Goal: Task Accomplishment & Management: Manage account settings

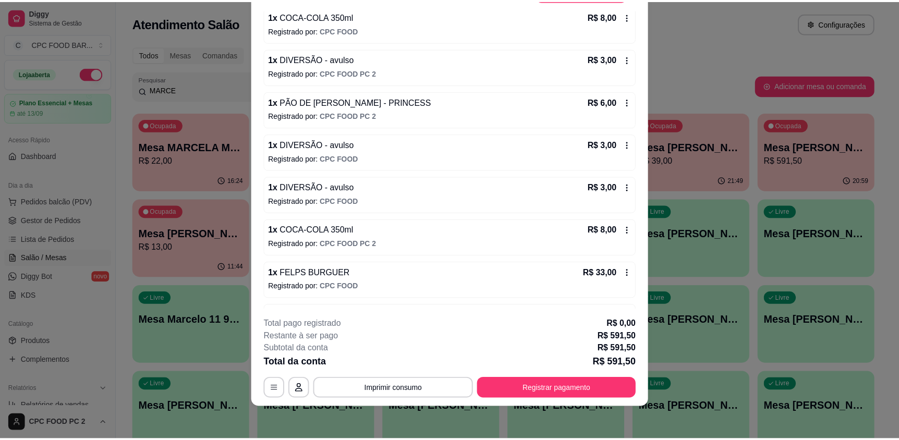
scroll to position [1598, 0]
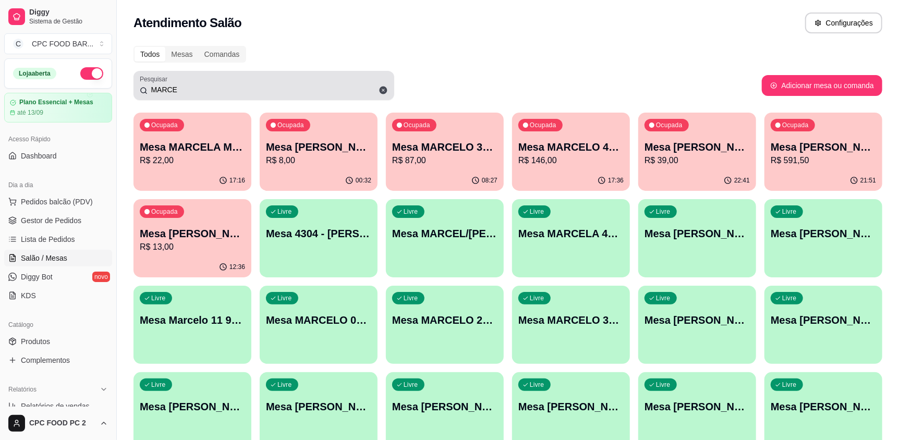
click at [329, 87] on input "MARCE" at bounding box center [268, 89] width 240 height 10
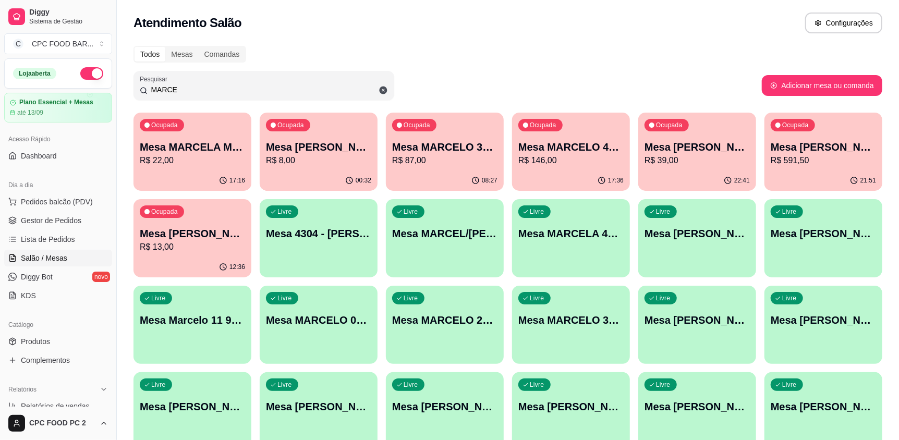
click at [330, 88] on input "MARCE" at bounding box center [268, 89] width 240 height 10
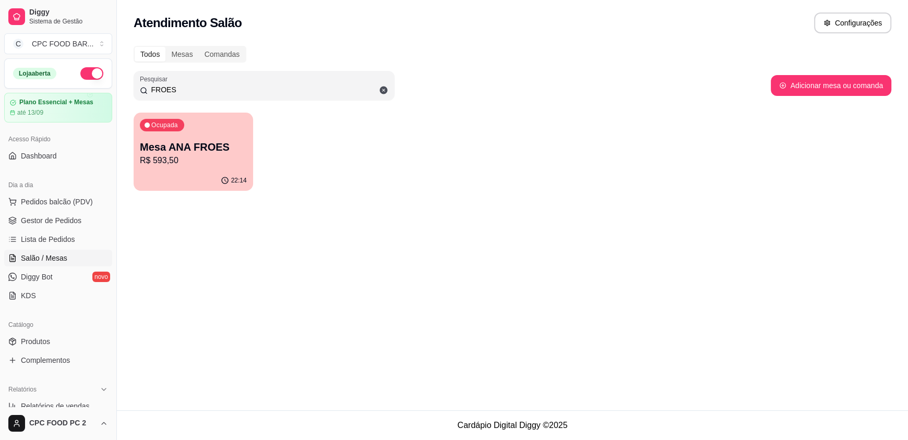
type input "FROES"
click at [168, 158] on p "R$ 593,50" at bounding box center [193, 160] width 107 height 13
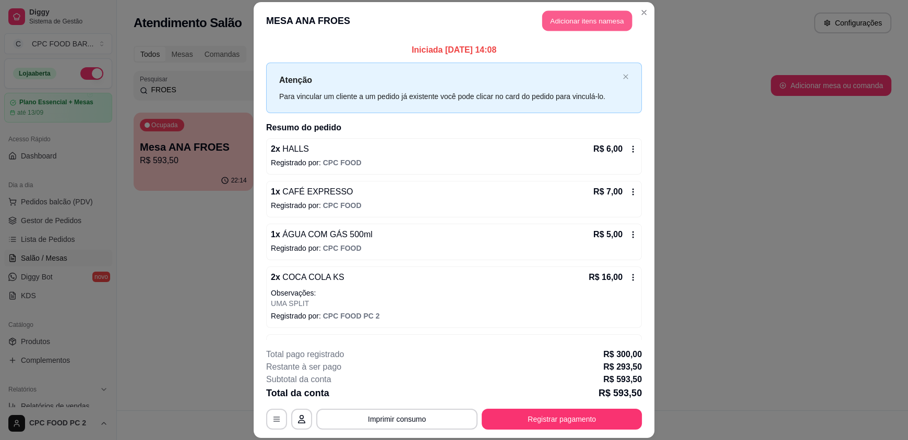
click at [594, 18] on button "Adicionar itens na mesa" at bounding box center [587, 21] width 90 height 20
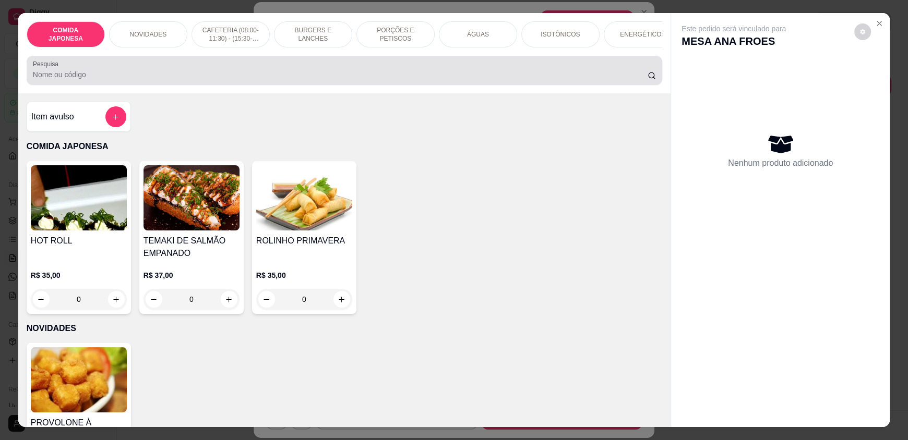
click at [268, 78] on input "Pesquisa" at bounding box center [340, 74] width 615 height 10
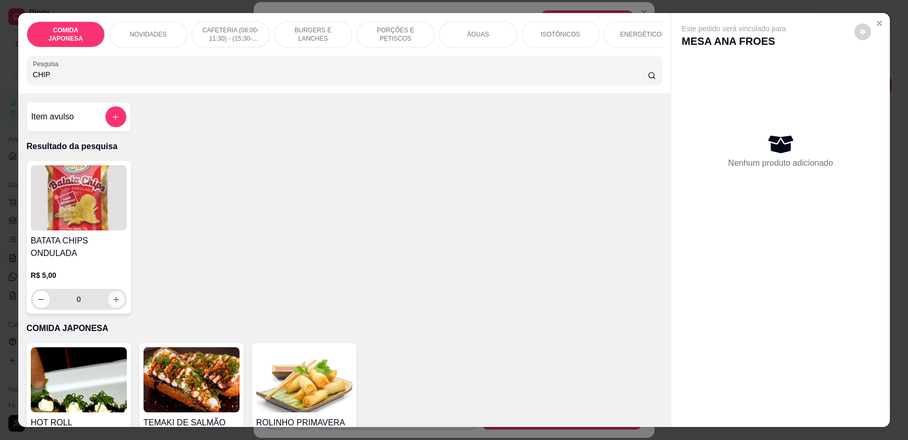
type input "CHIP"
click at [113, 304] on icon "increase-product-quantity" at bounding box center [117, 300] width 8 height 8
type input "1"
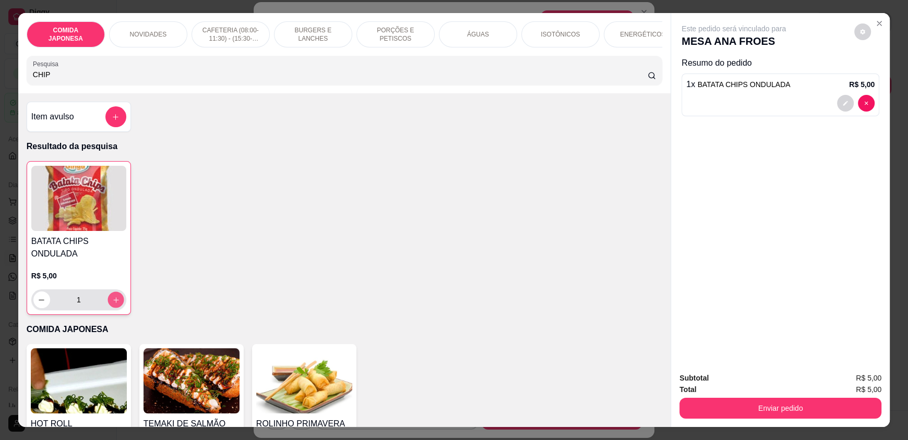
click at [113, 304] on icon "increase-product-quantity" at bounding box center [116, 300] width 8 height 8
type input "2"
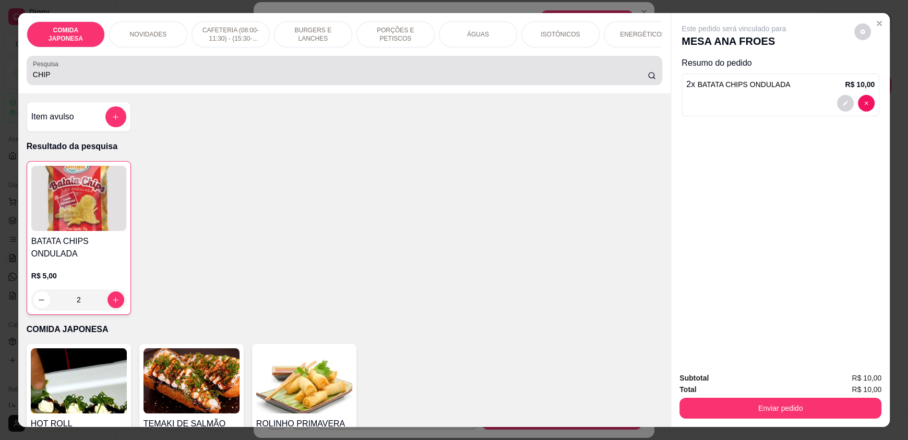
click at [68, 80] on input "CHIP" at bounding box center [340, 74] width 615 height 10
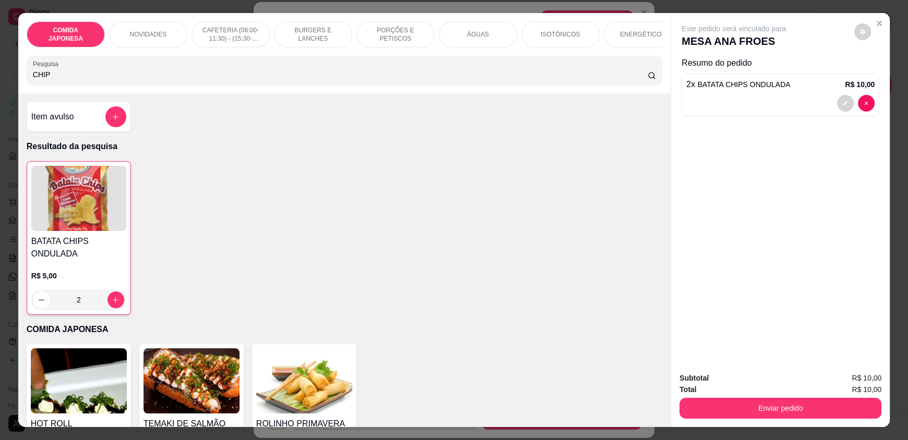
click at [68, 80] on input "CHIP" at bounding box center [340, 74] width 615 height 10
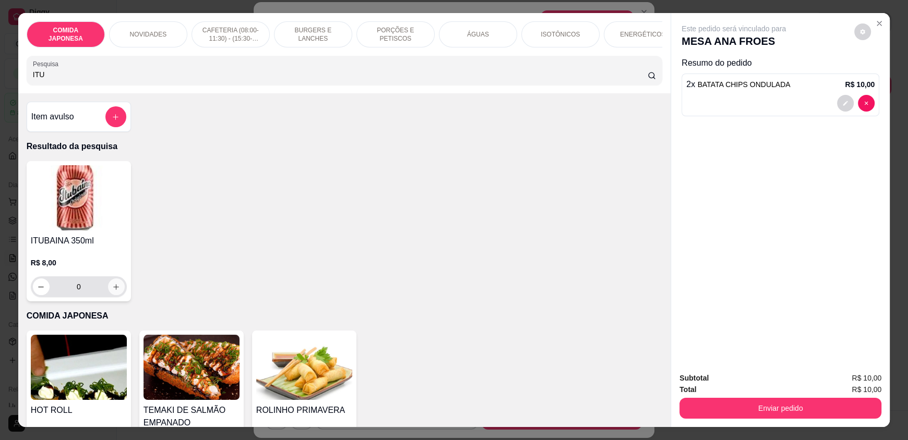
type input "ITU"
click at [112, 291] on icon "increase-product-quantity" at bounding box center [116, 287] width 8 height 8
type input "1"
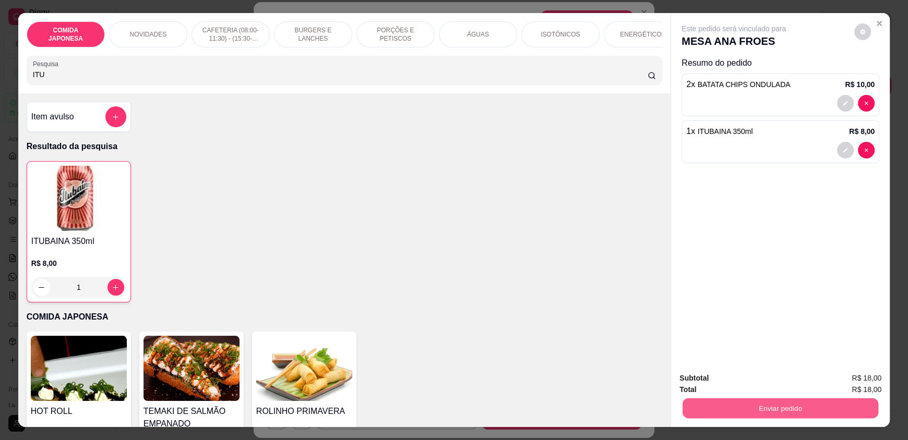
click at [708, 408] on button "Enviar pedido" at bounding box center [780, 408] width 196 height 20
click at [741, 377] on button "Não registrar e enviar pedido" at bounding box center [745, 382] width 105 height 19
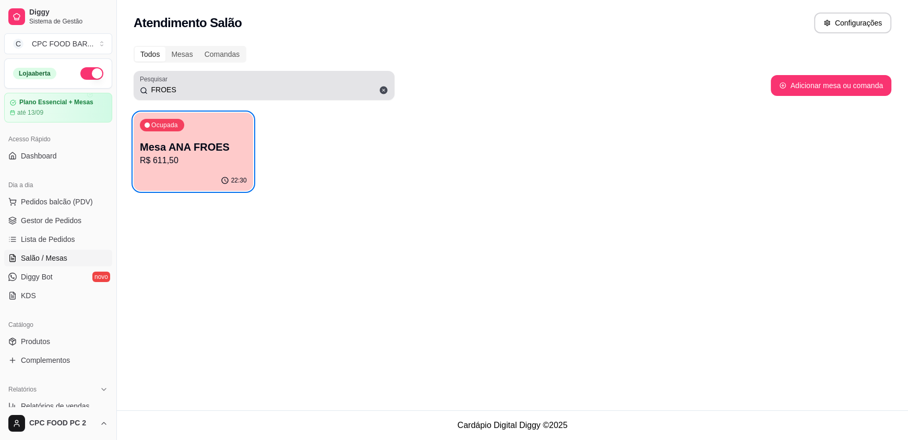
click at [381, 87] on icon at bounding box center [384, 91] width 8 height 8
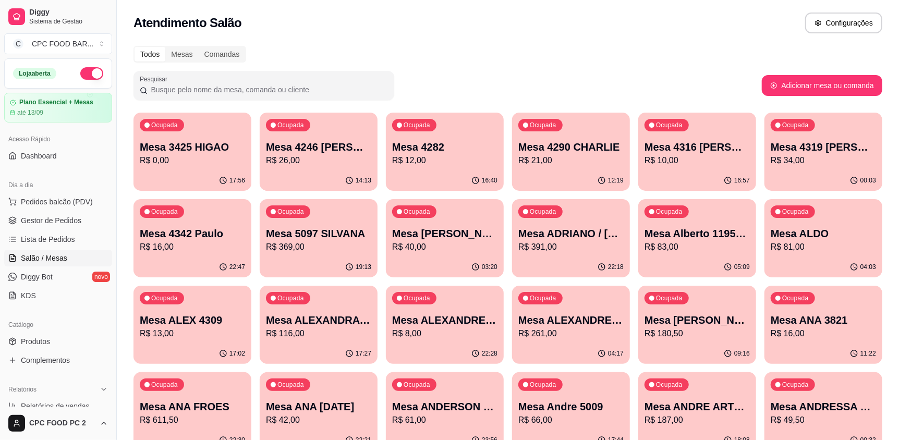
drag, startPoint x: 312, startPoint y: 84, endPoint x: 132, endPoint y: 83, distance: 180.5
type input "C"
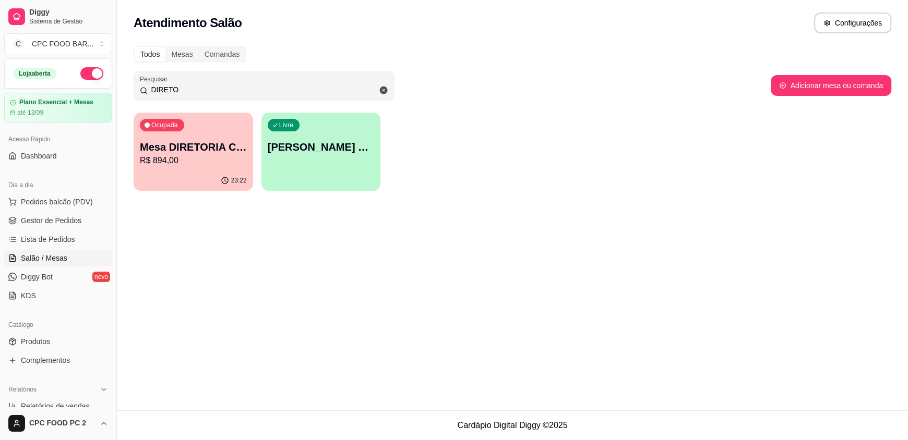
click at [177, 128] on span "Ocupada" at bounding box center [165, 125] width 30 height 8
drag, startPoint x: 210, startPoint y: 88, endPoint x: 86, endPoint y: 91, distance: 124.2
click at [86, 91] on div "Diggy Sistema de Gestão C CPC FOOD BAR ... Loja aberta Plano Essencial + Mesas …" at bounding box center [454, 220] width 908 height 440
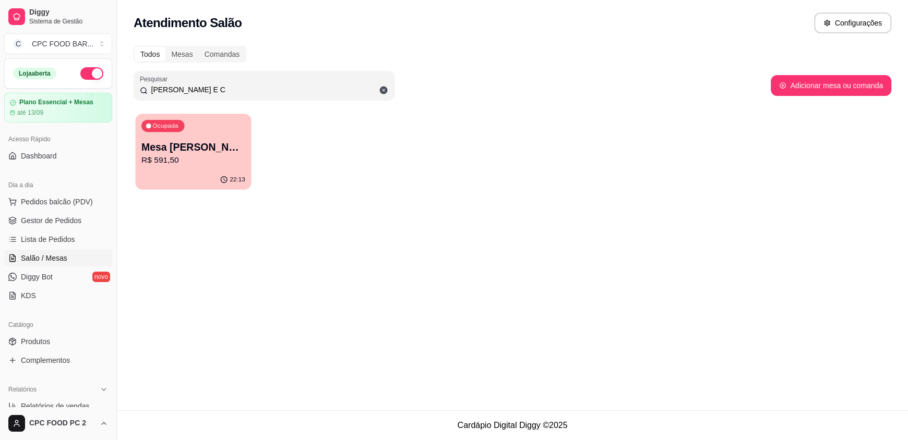
click at [190, 141] on p "Mesa [PERSON_NAME] E CRIS" at bounding box center [193, 147] width 104 height 14
drag, startPoint x: 234, startPoint y: 88, endPoint x: 74, endPoint y: 92, distance: 160.2
click at [74, 92] on div "Diggy Sistema de Gestão C CPC FOOD BAR ... Loja aberta Plano Essencial + Mesas …" at bounding box center [454, 220] width 908 height 440
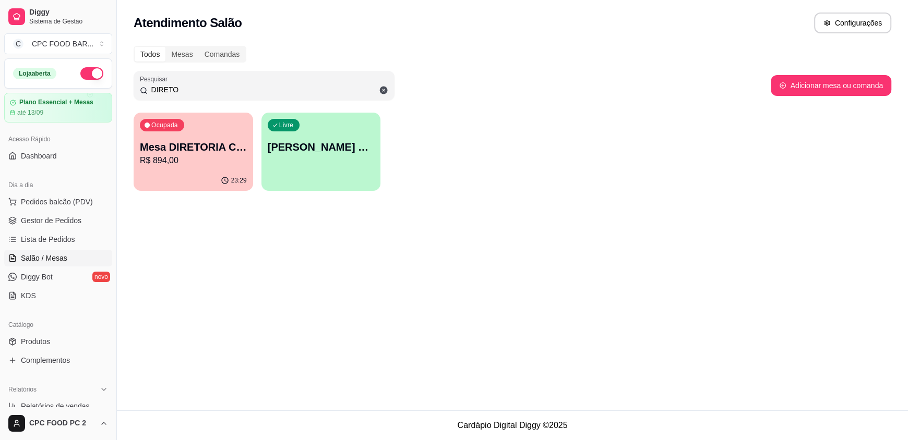
type input "DIRETO"
click at [173, 158] on p "R$ 894,00" at bounding box center [193, 160] width 104 height 12
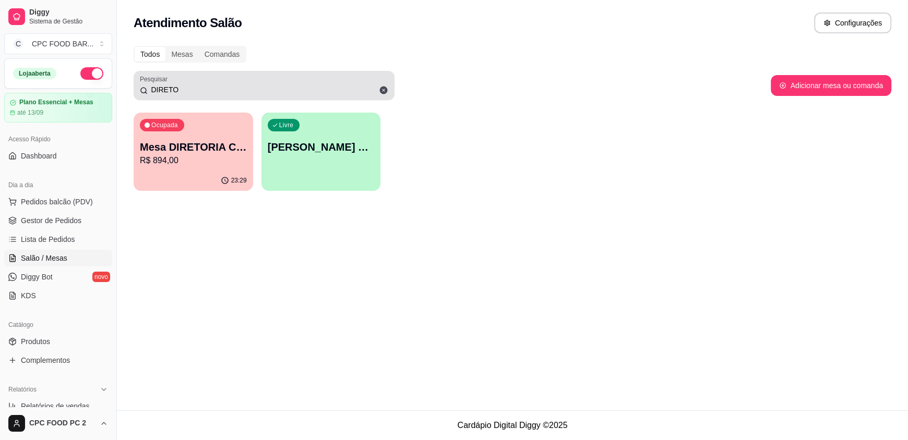
click at [382, 90] on icon at bounding box center [384, 91] width 8 height 8
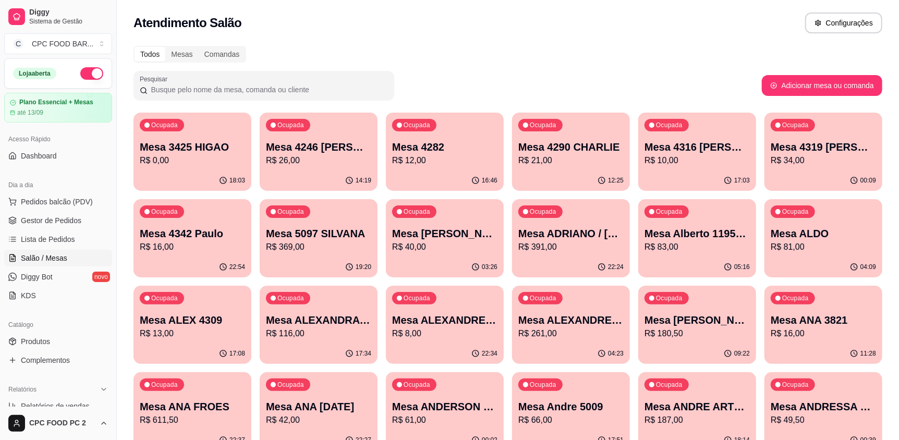
click at [343, 89] on input "Pesquisar" at bounding box center [268, 89] width 240 height 10
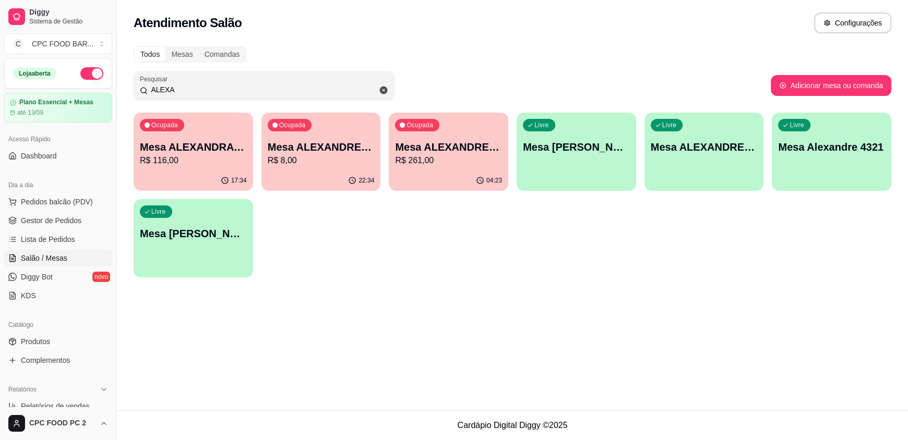
click at [442, 155] on p "R$ 261,00" at bounding box center [448, 160] width 107 height 13
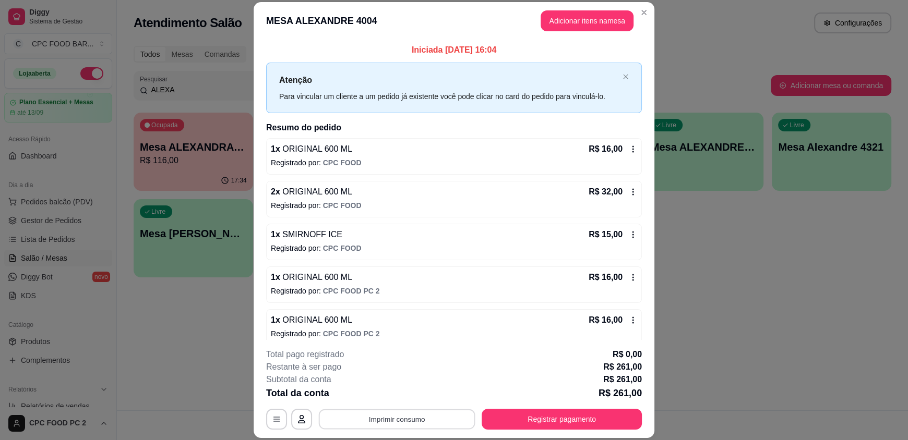
click at [381, 419] on button "Imprimir consumo" at bounding box center [397, 419] width 156 height 20
click at [393, 398] on button "IMPRESSORA" at bounding box center [395, 395] width 73 height 16
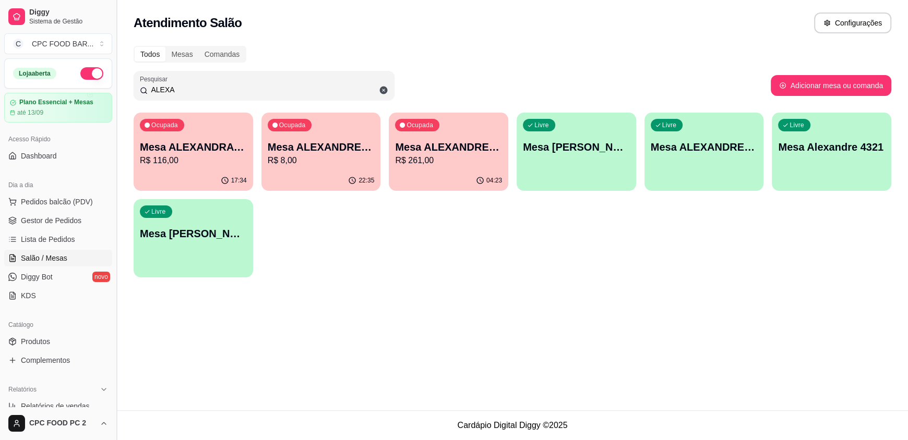
drag, startPoint x: 224, startPoint y: 88, endPoint x: 113, endPoint y: 92, distance: 110.7
click at [113, 92] on div "Diggy Sistema de Gestão C CPC FOOD BAR ... Loja aberta Plano Essencial + Mesas …" at bounding box center [454, 220] width 908 height 440
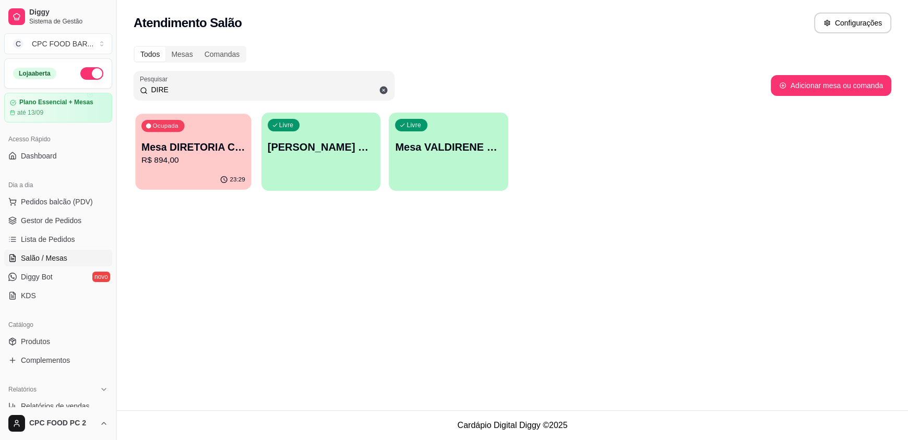
click at [158, 149] on p "Mesa DIRETORIA CLUBE" at bounding box center [193, 147] width 104 height 14
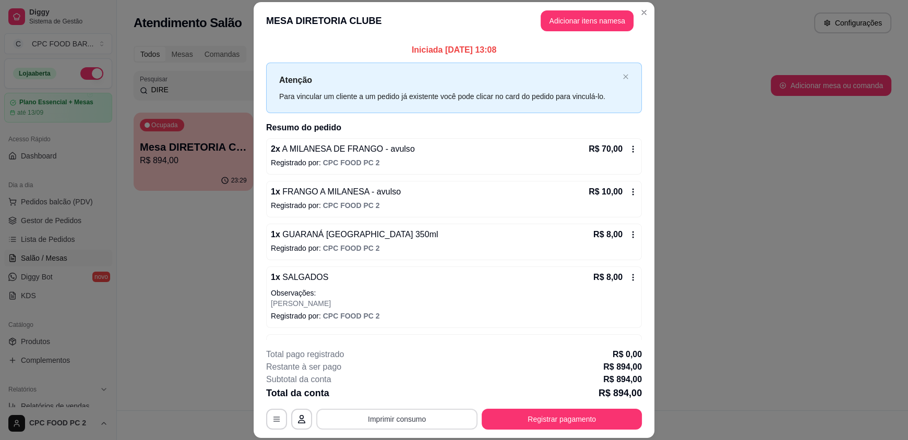
click at [389, 419] on button "Imprimir consumo" at bounding box center [396, 419] width 161 height 21
click at [398, 396] on button "IMPRESSORA" at bounding box center [396, 395] width 76 height 17
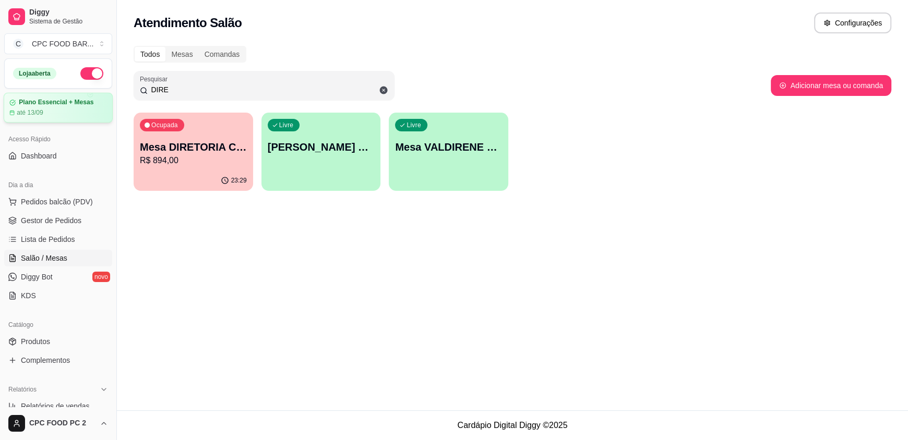
drag, startPoint x: 177, startPoint y: 91, endPoint x: 87, endPoint y: 93, distance: 89.7
click at [87, 93] on div "Diggy Sistema de Gestão C CPC FOOD BAR ... Loja aberta Plano Essencial + Mesas …" at bounding box center [454, 220] width 908 height 440
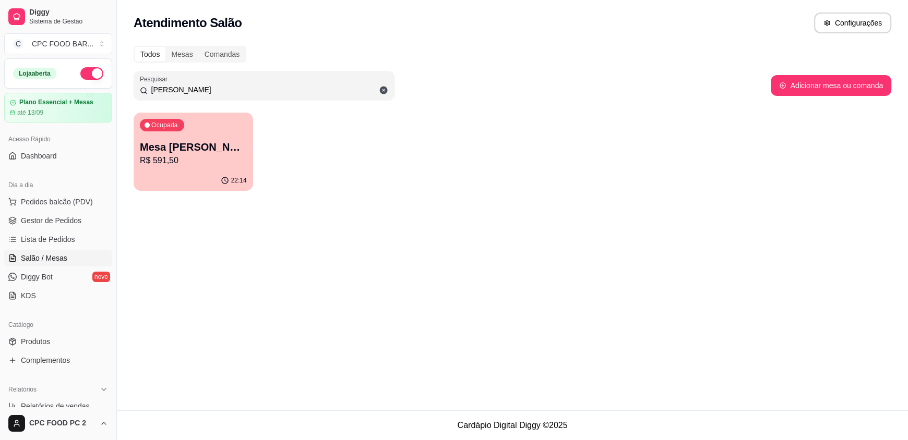
type input "[PERSON_NAME]"
click at [146, 161] on p "R$ 591,50" at bounding box center [193, 160] width 107 height 13
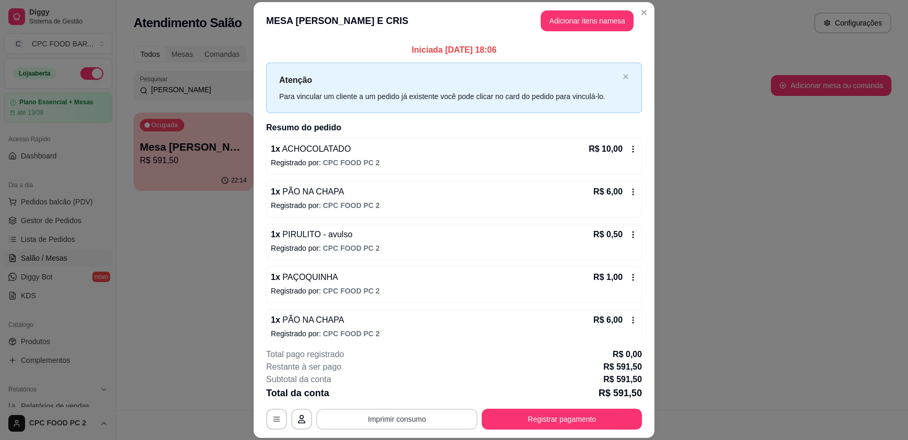
click at [388, 421] on button "Imprimir consumo" at bounding box center [396, 419] width 161 height 21
click at [388, 395] on button "IMPRESSORA" at bounding box center [395, 395] width 73 height 16
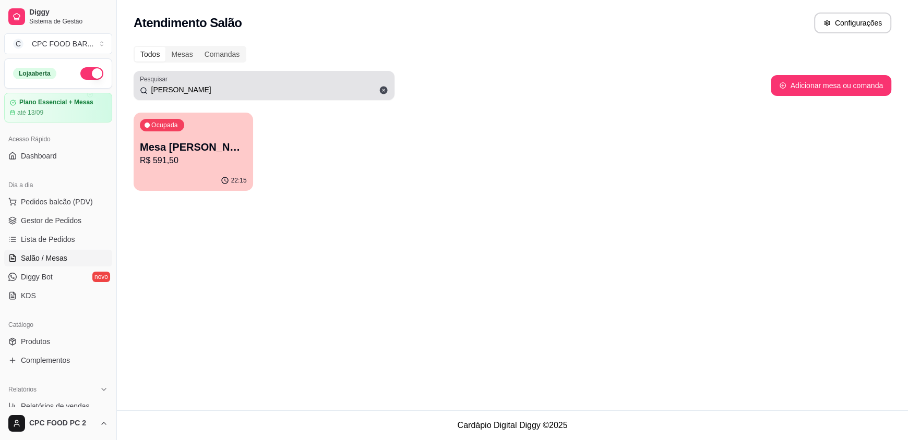
click at [382, 88] on icon at bounding box center [384, 91] width 8 height 8
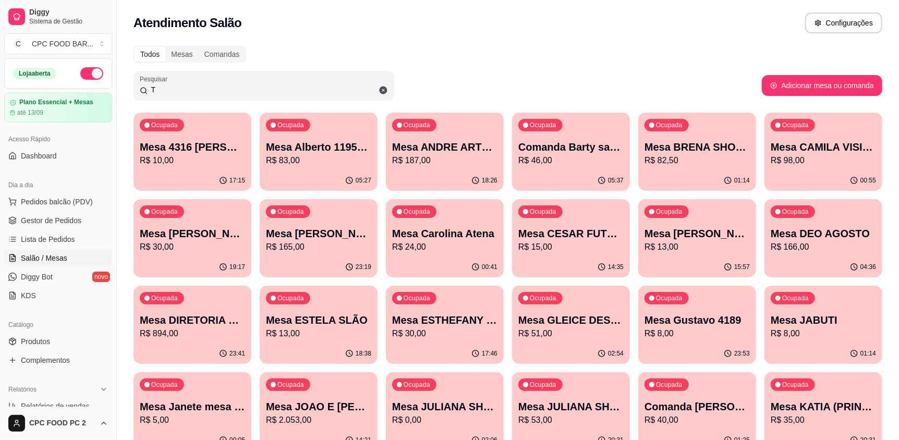
drag, startPoint x: 333, startPoint y: 84, endPoint x: 435, endPoint y: 289, distance: 228.8
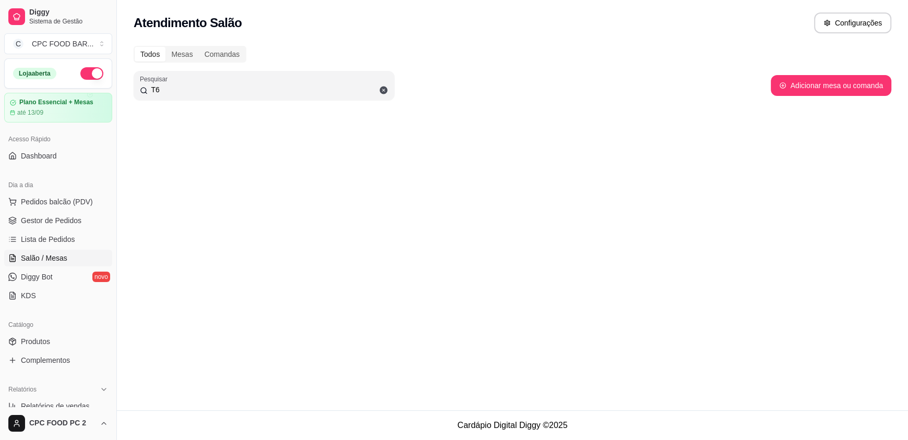
type input "T"
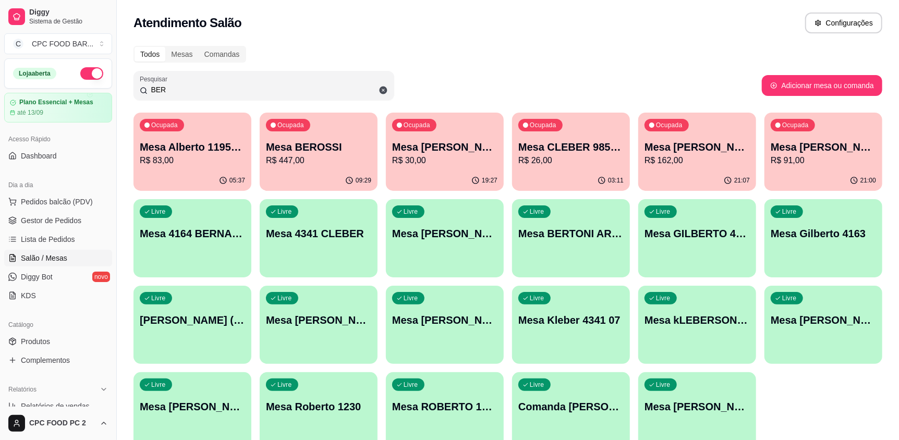
type input "BER"
click at [356, 151] on p "Mesa BEROSSI" at bounding box center [318, 147] width 105 height 15
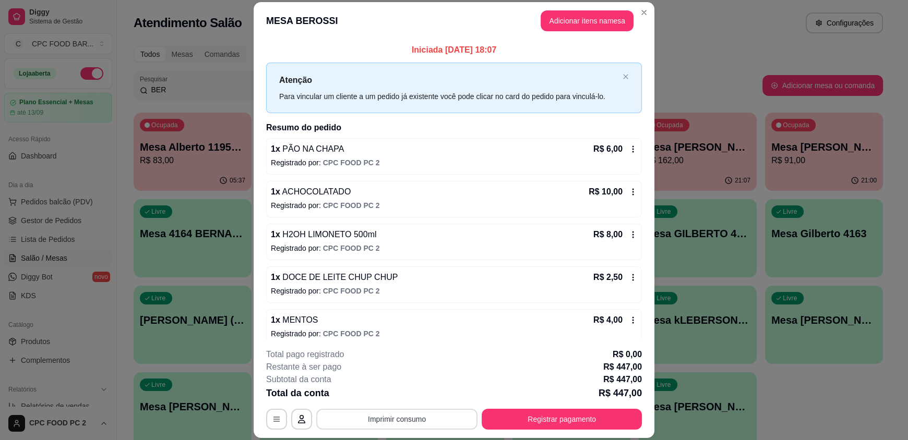
click at [351, 421] on button "Imprimir consumo" at bounding box center [396, 419] width 161 height 21
click at [407, 395] on button "IMPRESSORA" at bounding box center [396, 395] width 76 height 17
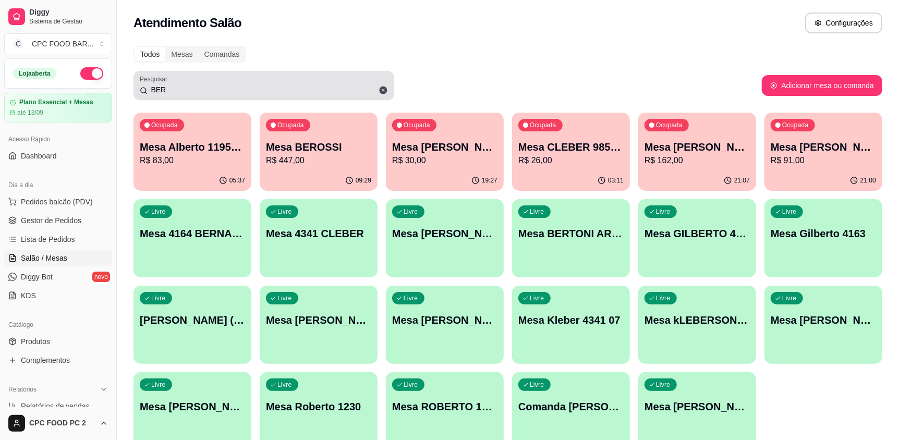
click at [381, 89] on icon at bounding box center [384, 91] width 8 height 8
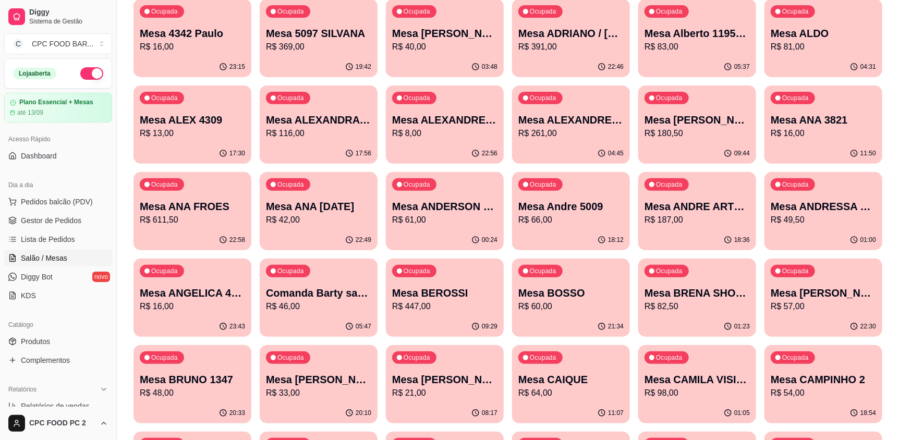
scroll to position [365, 0]
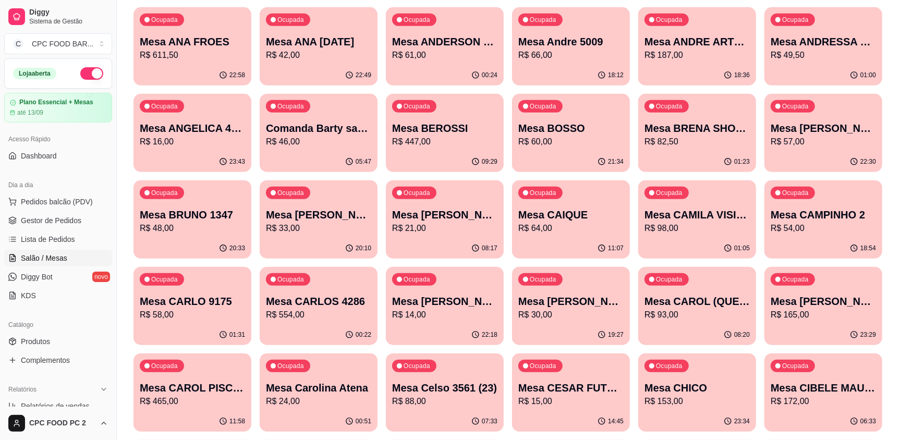
click at [312, 295] on p "Mesa CARLOS 4286" at bounding box center [318, 301] width 105 height 15
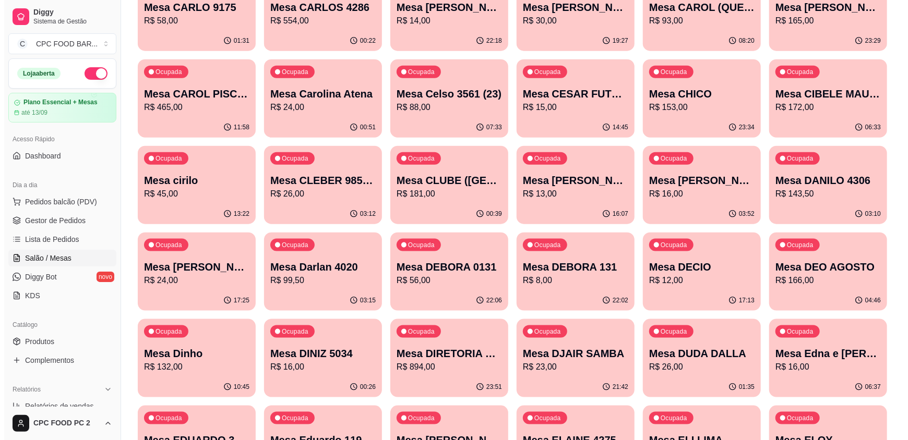
scroll to position [678, 0]
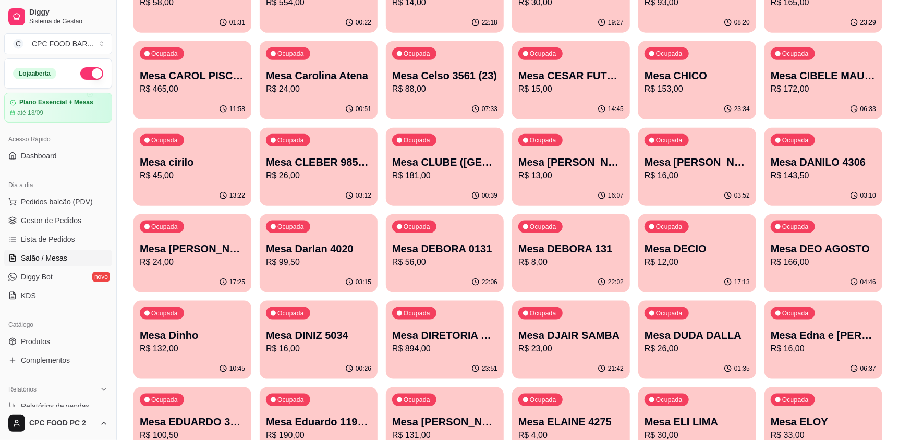
click at [422, 155] on p "Mesa CLUBE ([GEOGRAPHIC_DATA])" at bounding box center [444, 162] width 105 height 15
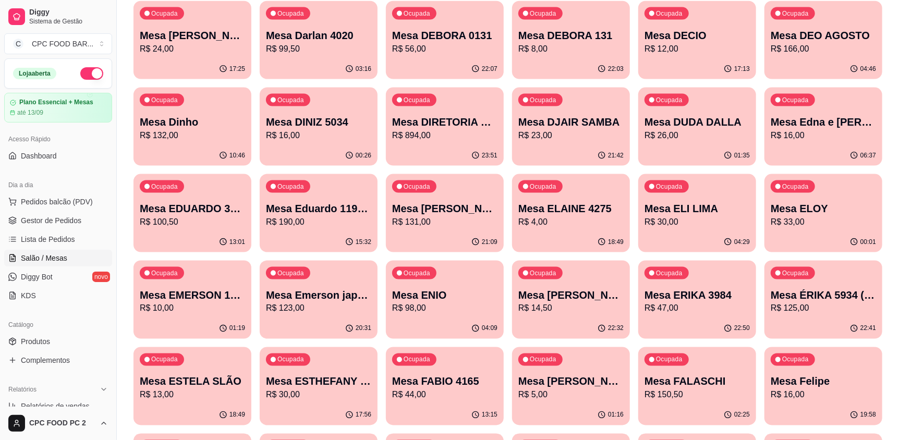
scroll to position [938, 0]
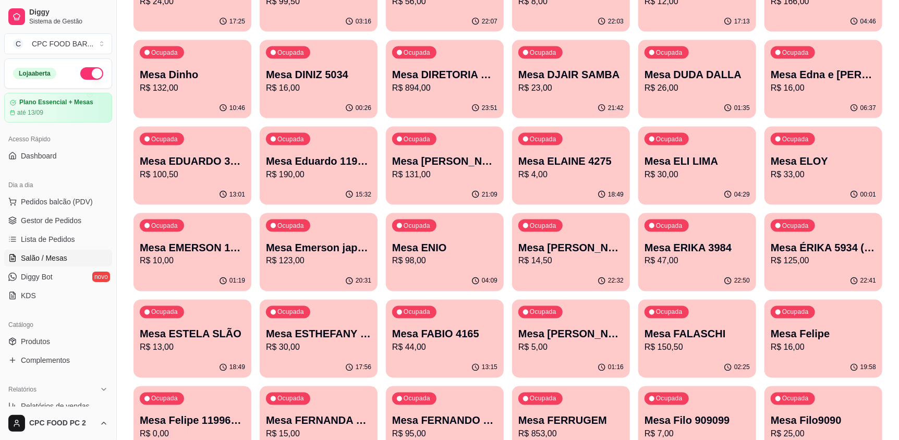
click at [473, 163] on p "Mesa [PERSON_NAME] 3834" at bounding box center [444, 161] width 105 height 15
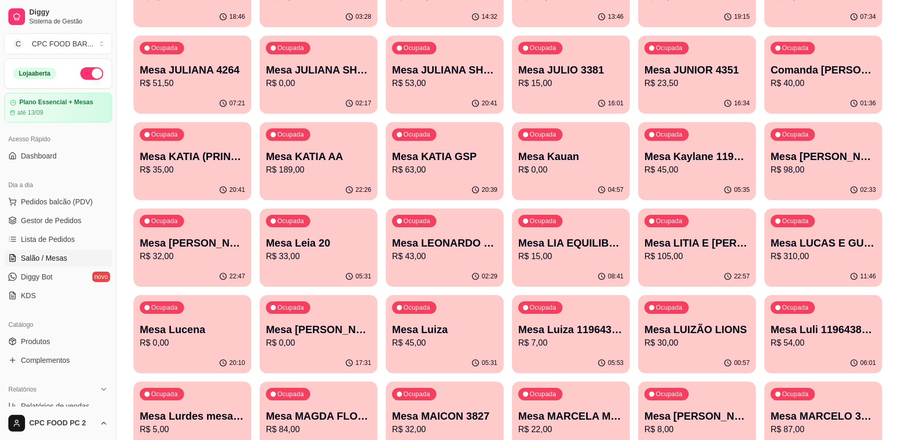
scroll to position [1929, 0]
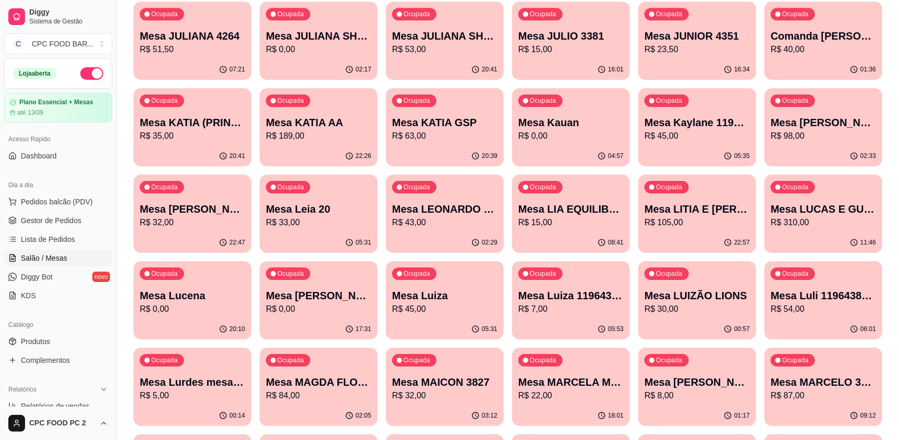
click at [796, 198] on div "Ocupada Mesa LUCAS E GUTO R$ 310,00" at bounding box center [824, 204] width 118 height 58
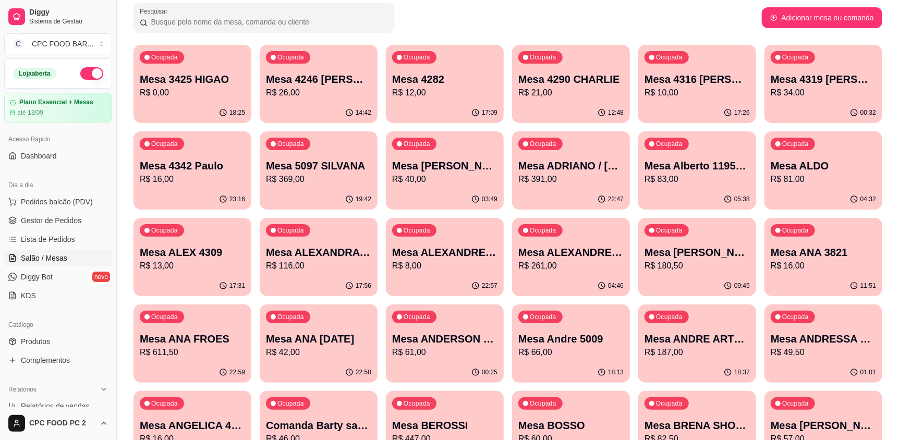
scroll to position [0, 0]
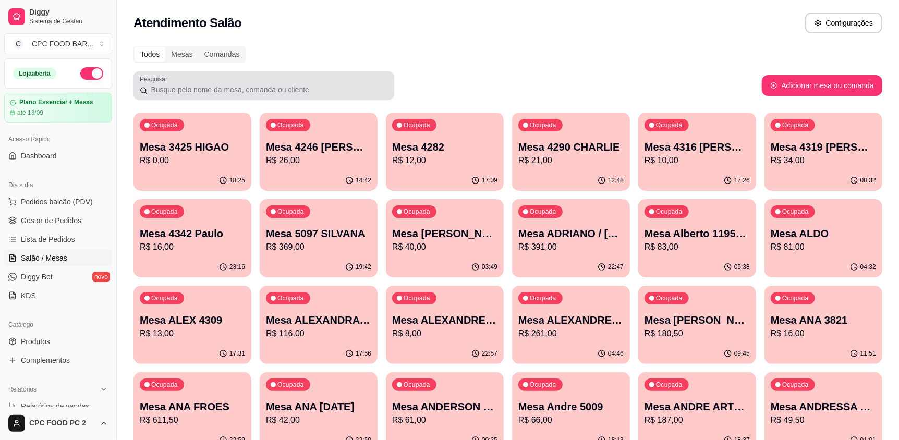
click at [324, 83] on div at bounding box center [264, 85] width 248 height 21
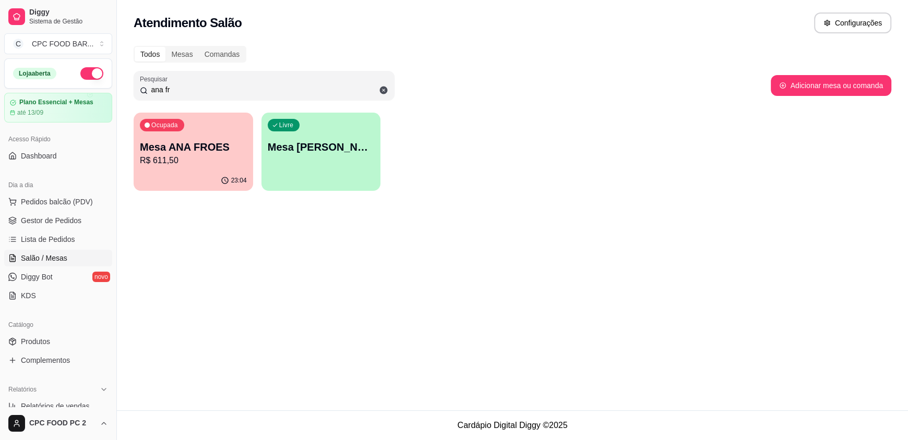
type input "ana fr"
click at [221, 151] on p "Mesa ANA FROES" at bounding box center [193, 147] width 107 height 15
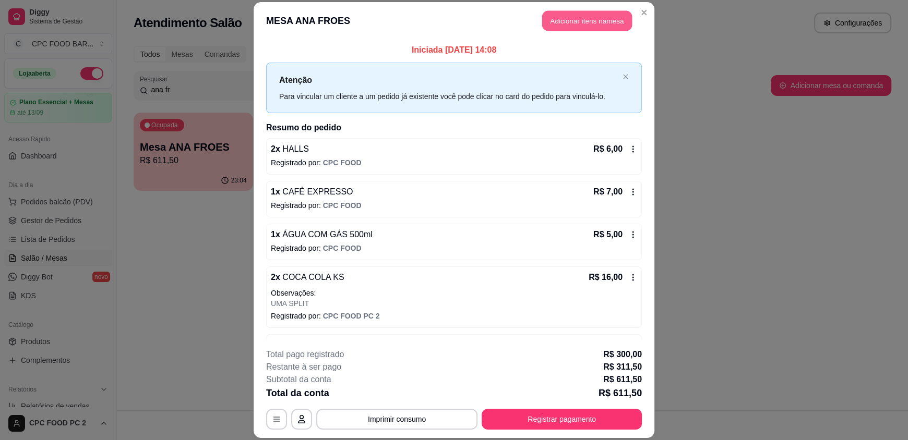
click at [598, 21] on button "Adicionar itens na mesa" at bounding box center [587, 21] width 90 height 20
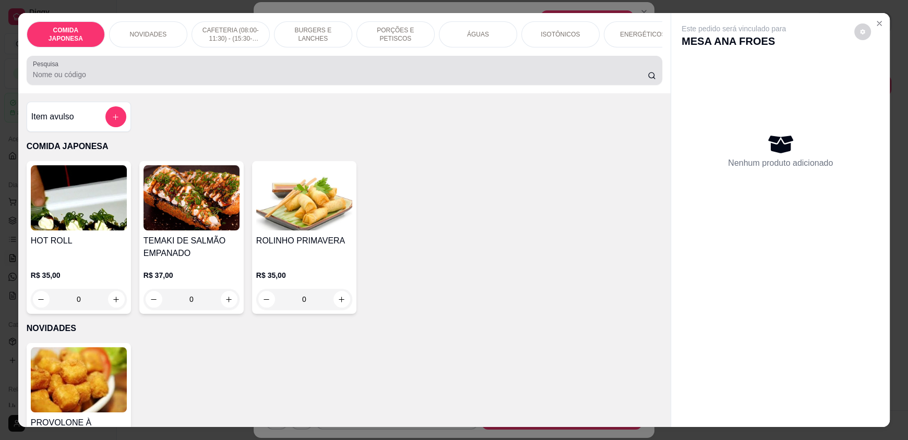
click at [389, 80] on input "Pesquisa" at bounding box center [340, 74] width 615 height 10
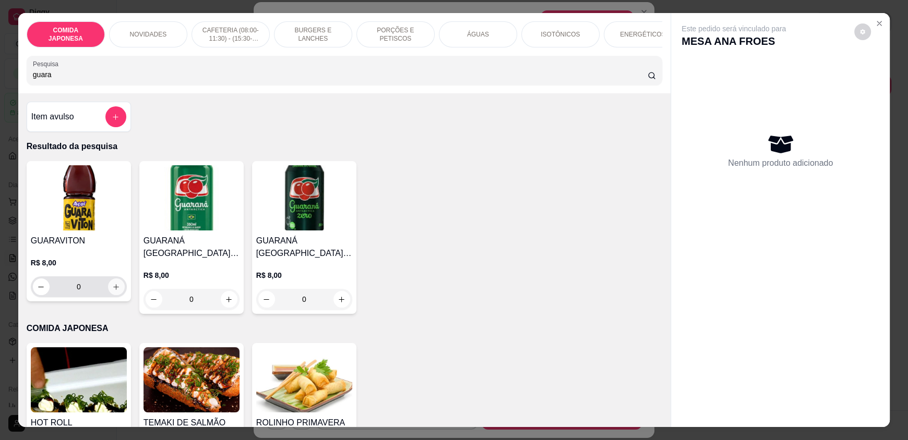
type input "guara"
click at [115, 291] on icon "increase-product-quantity" at bounding box center [117, 287] width 8 height 8
type input "1"
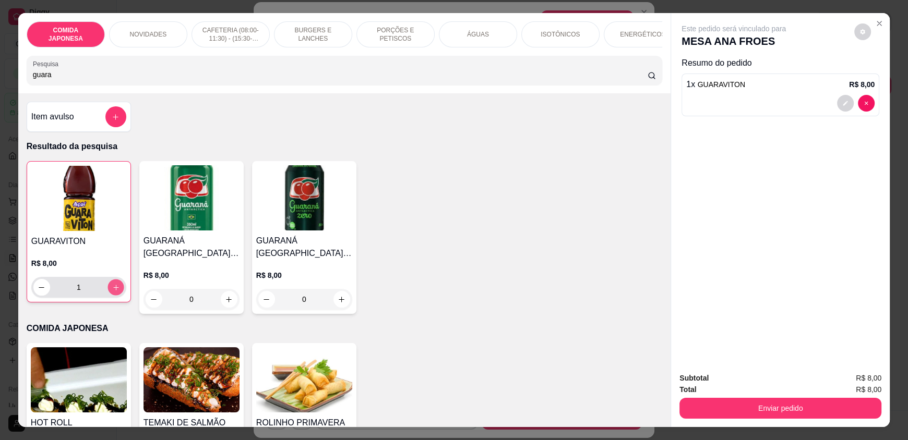
click at [117, 292] on button "increase-product-quantity" at bounding box center [115, 288] width 16 height 16
type input "2"
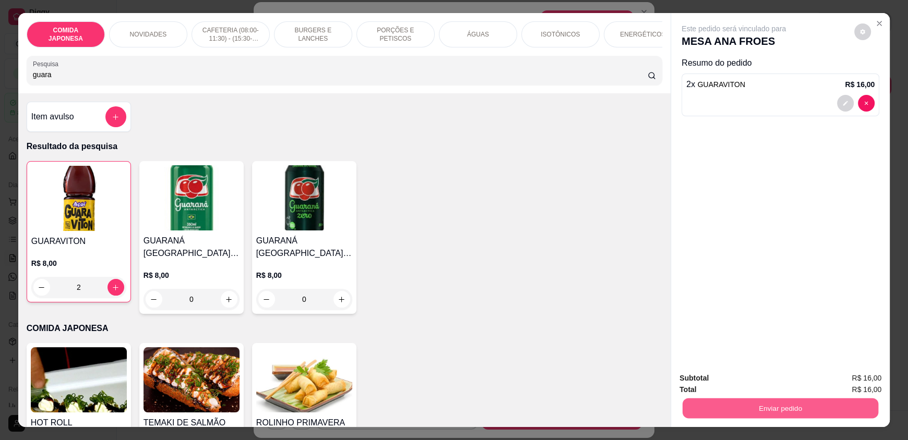
click at [735, 416] on button "Enviar pedido" at bounding box center [780, 408] width 196 height 20
click at [739, 379] on button "Não registrar e enviar pedido" at bounding box center [745, 382] width 105 height 19
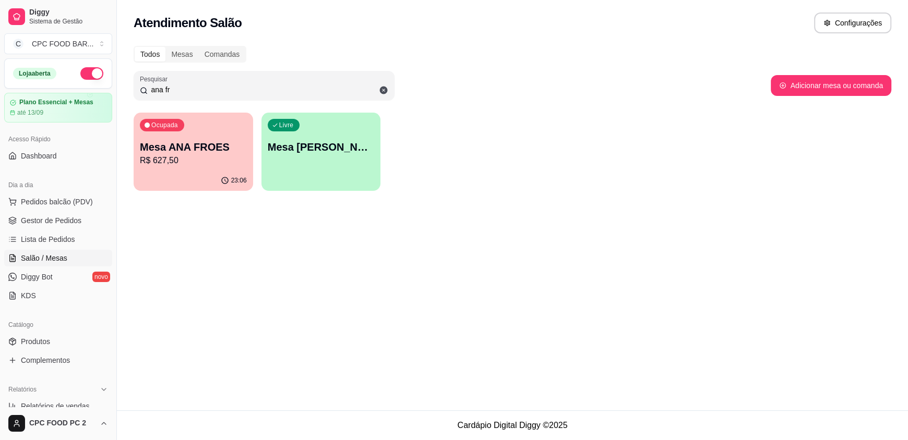
drag, startPoint x: 191, startPoint y: 87, endPoint x: 93, endPoint y: 87, distance: 98.1
click at [93, 87] on div "Diggy Sistema de Gestão C CPC FOOD BAR ... Loja aberta Plano Essencial + Mesas …" at bounding box center [454, 220] width 908 height 440
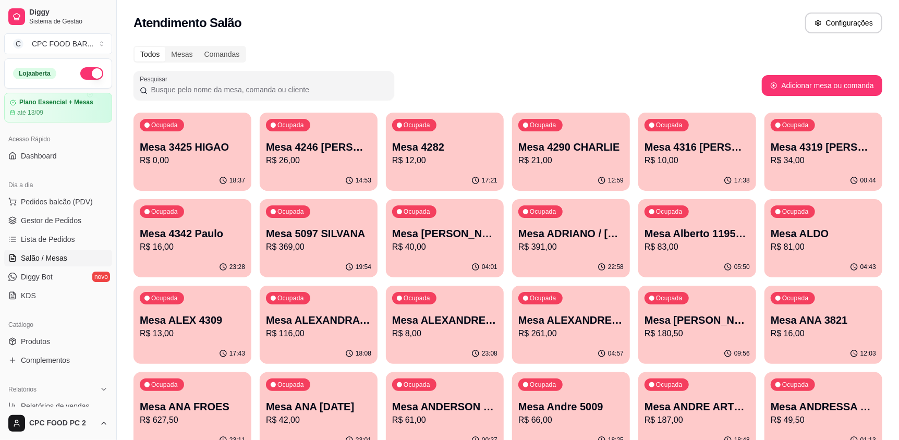
click at [198, 154] on p "R$ 0,00" at bounding box center [192, 160] width 105 height 13
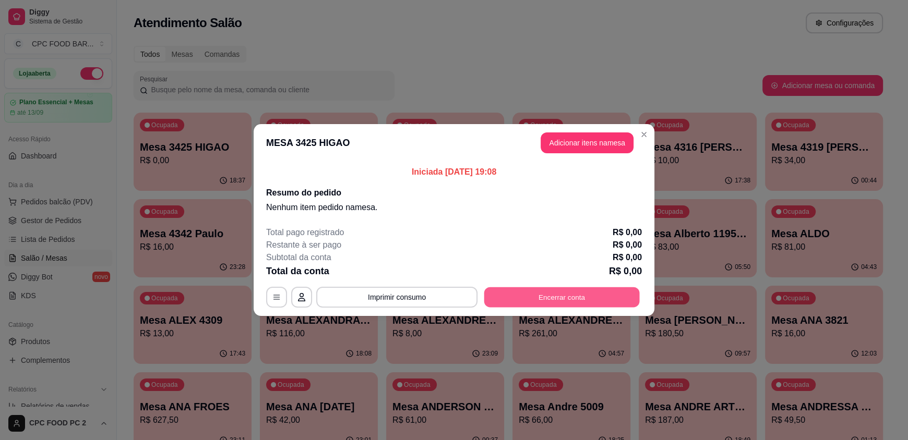
click at [561, 295] on button "Encerrar conta" at bounding box center [561, 297] width 155 height 20
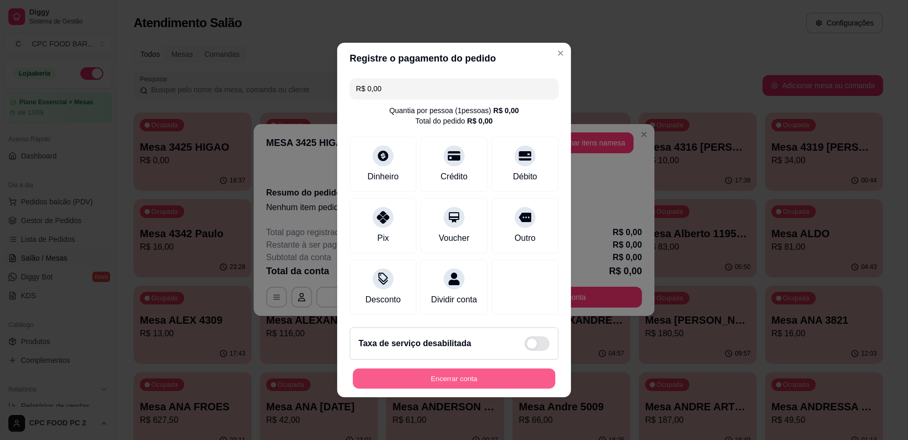
click at [488, 379] on button "Encerrar conta" at bounding box center [454, 379] width 202 height 20
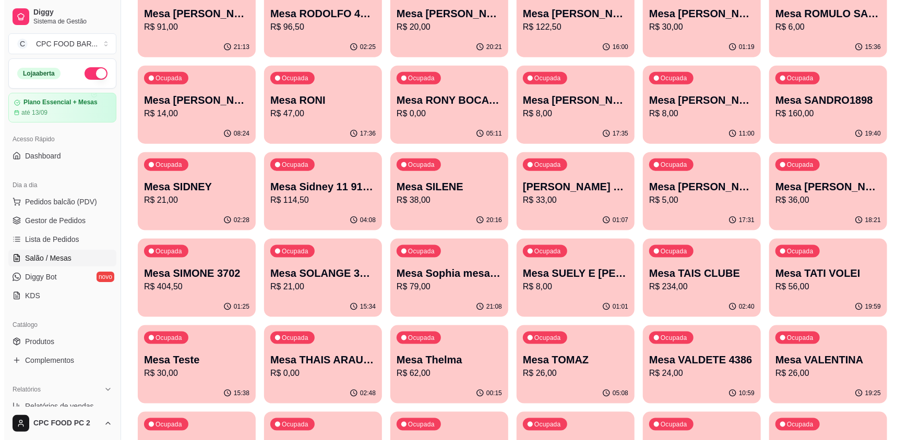
scroll to position [3390, 0]
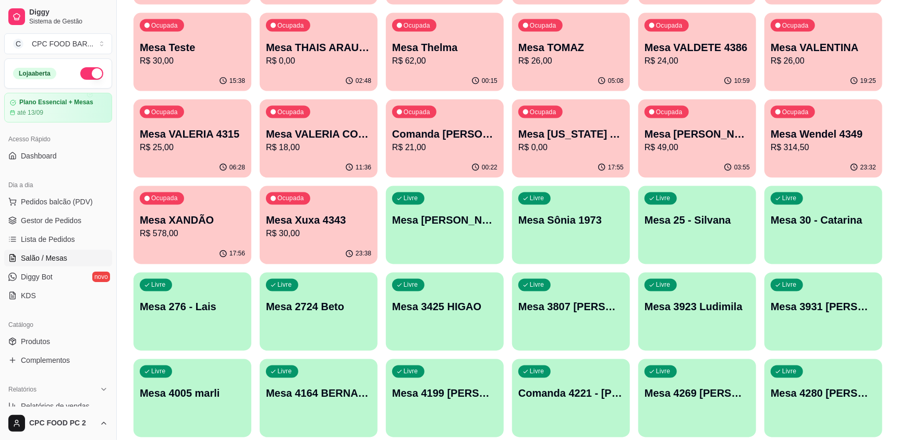
click at [221, 214] on p "Mesa XANDÃO" at bounding box center [192, 220] width 105 height 15
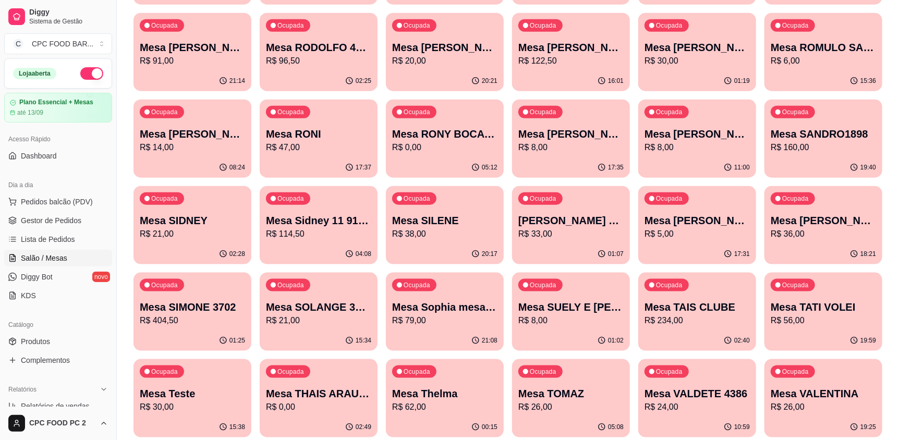
scroll to position [3025, 0]
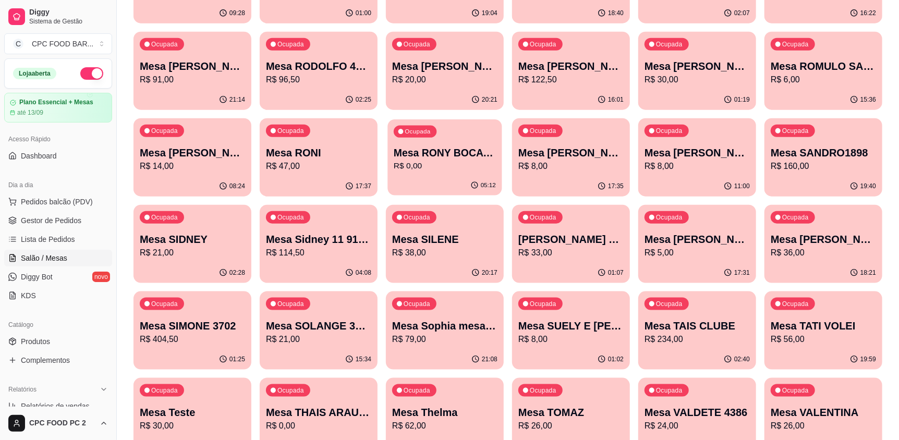
click at [437, 147] on p "Mesa RONY BOCA JRS" at bounding box center [445, 153] width 102 height 14
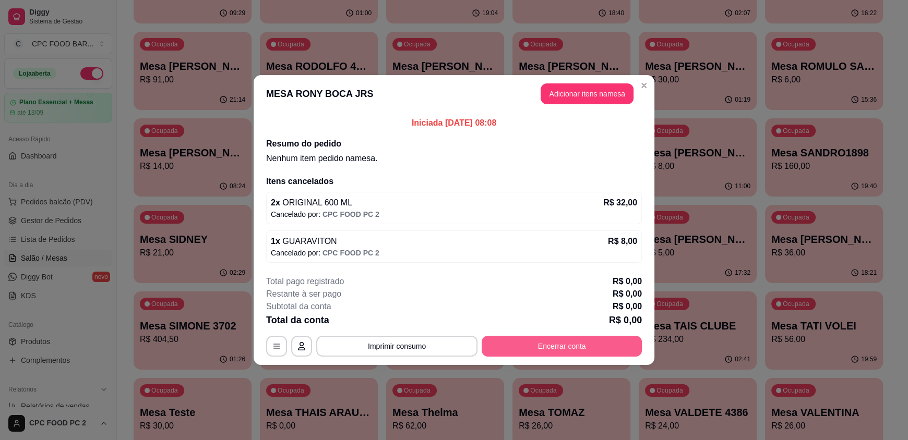
click at [516, 348] on button "Encerrar conta" at bounding box center [561, 346] width 160 height 21
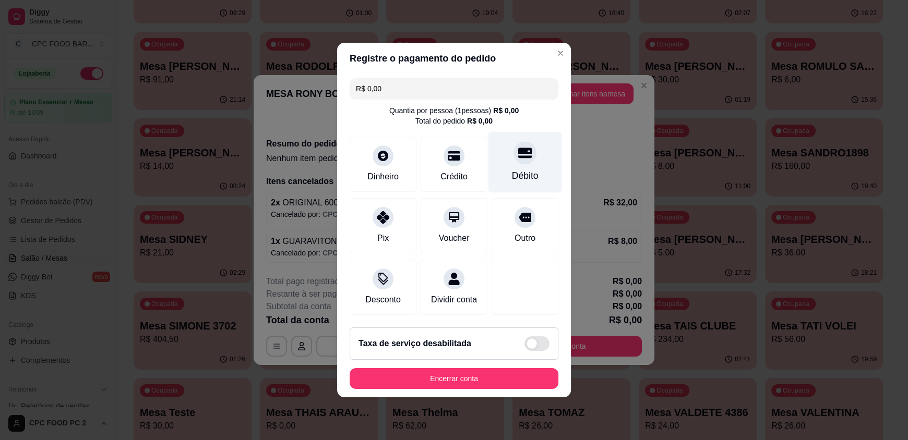
click at [521, 155] on div at bounding box center [524, 152] width 23 height 23
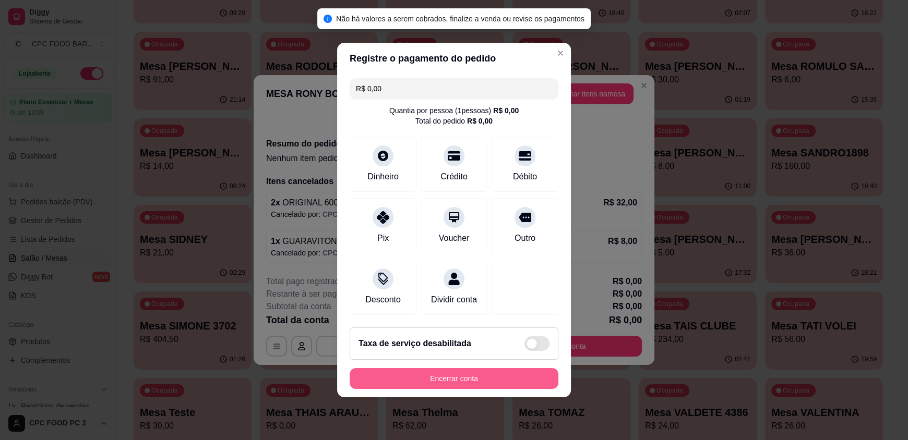
click at [445, 380] on button "Encerrar conta" at bounding box center [453, 378] width 209 height 21
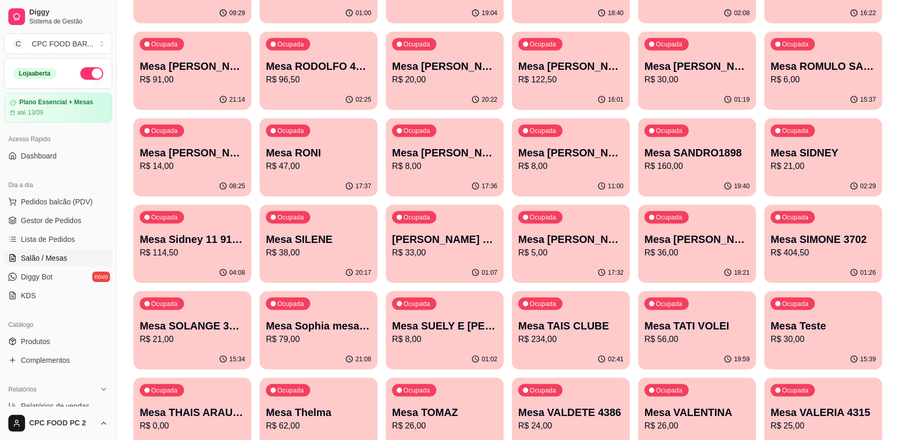
click at [824, 325] on p "Mesa Teste" at bounding box center [823, 326] width 105 height 15
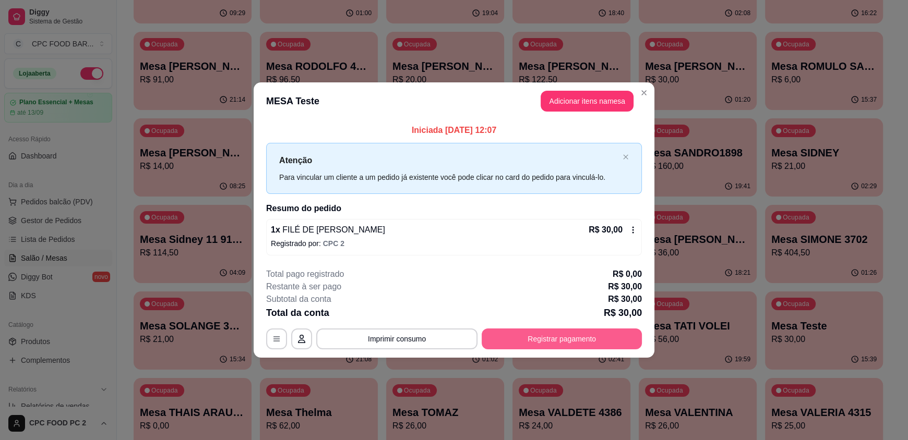
click at [572, 330] on button "Registrar pagamento" at bounding box center [561, 339] width 160 height 21
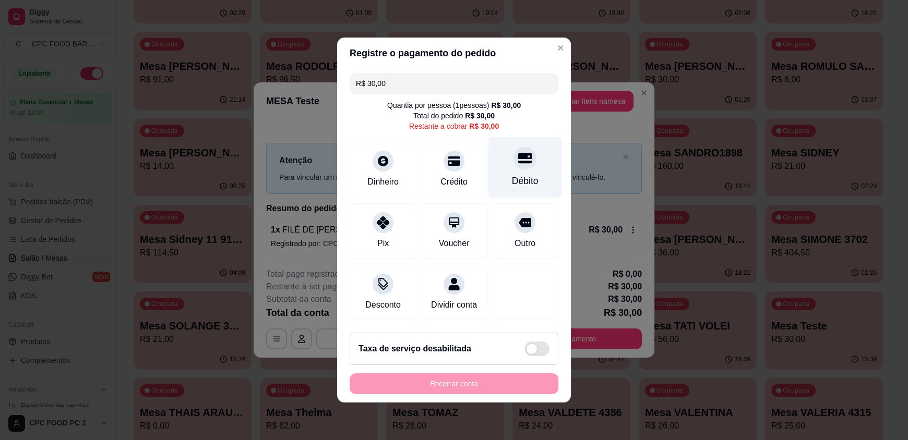
click at [529, 160] on div "Débito" at bounding box center [525, 167] width 74 height 61
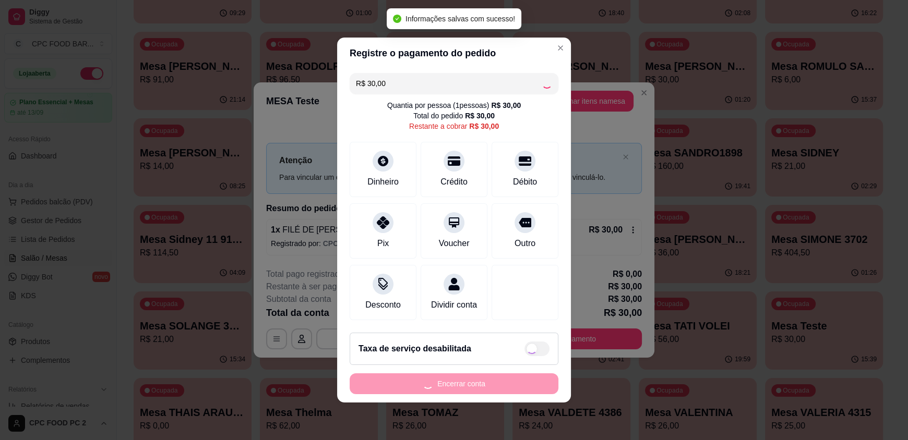
type input "R$ 0,00"
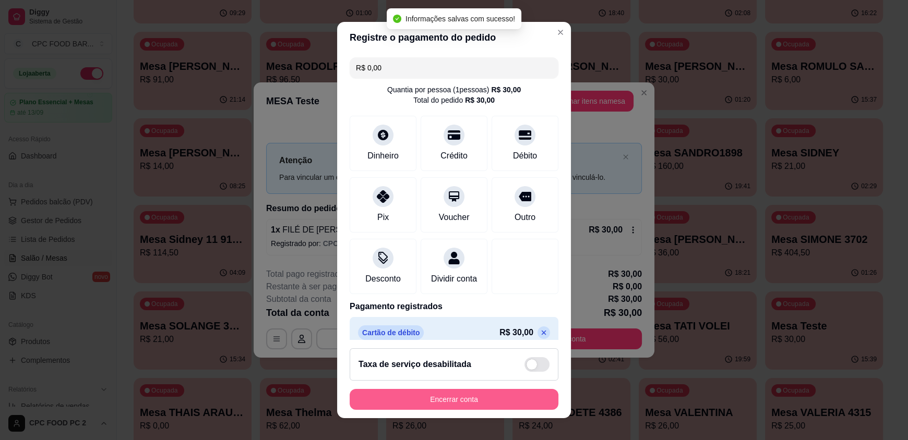
click at [462, 403] on button "Encerrar conta" at bounding box center [453, 399] width 209 height 21
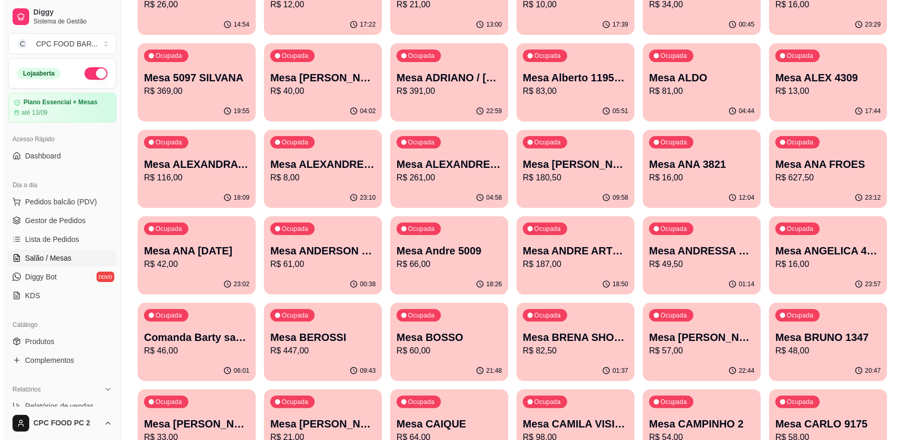
scroll to position [0, 0]
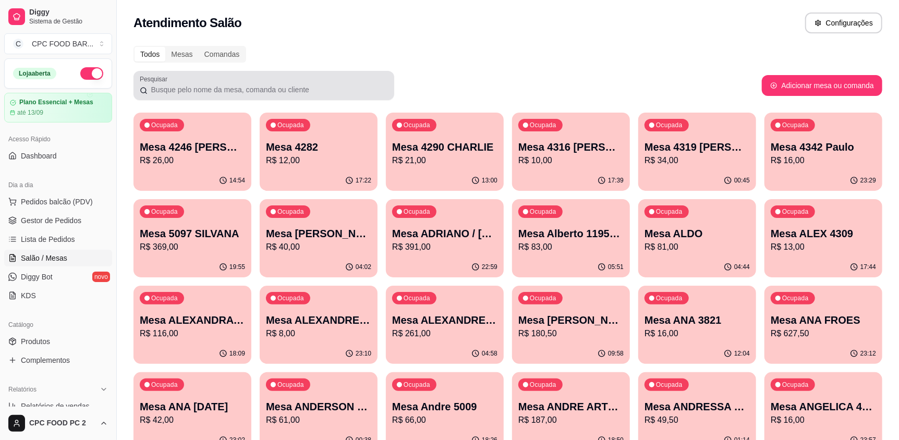
click at [276, 89] on input "Pesquisar" at bounding box center [268, 89] width 240 height 10
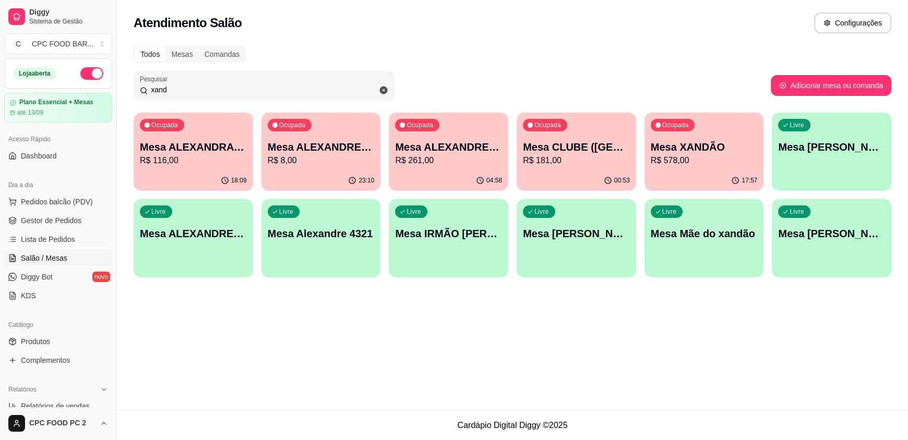
type input "xand"
click at [584, 149] on p "Mesa CLUBE ([GEOGRAPHIC_DATA])" at bounding box center [576, 147] width 104 height 14
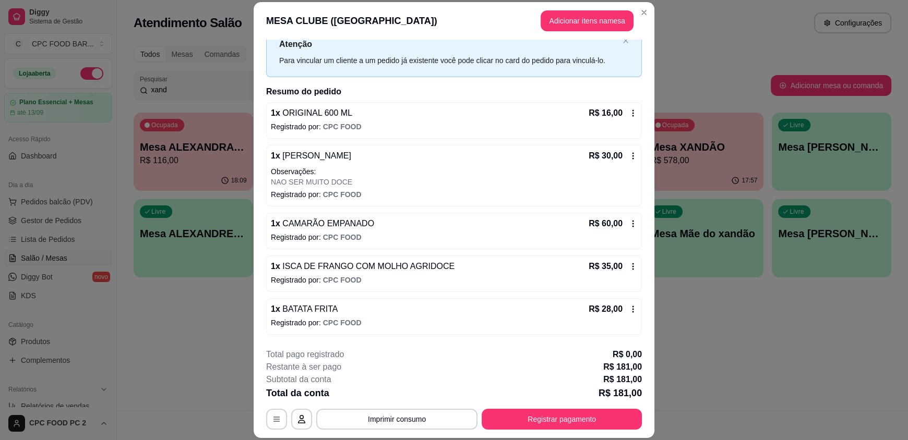
scroll to position [77, 0]
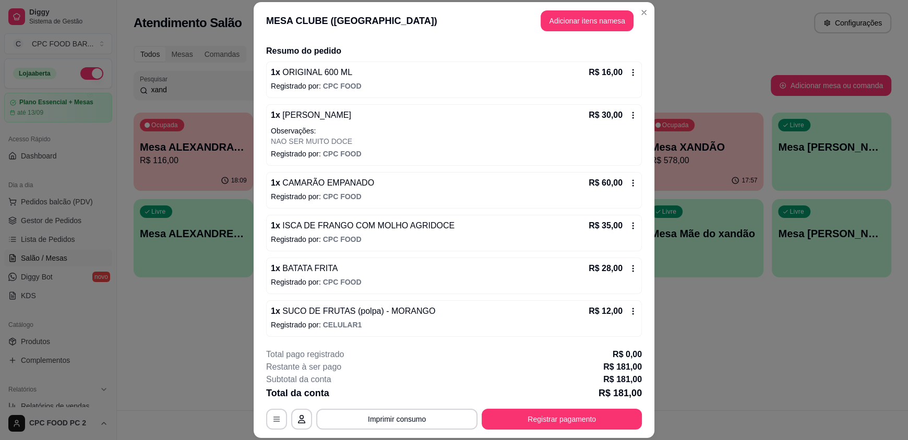
click at [628, 310] on icon at bounding box center [632, 311] width 8 height 8
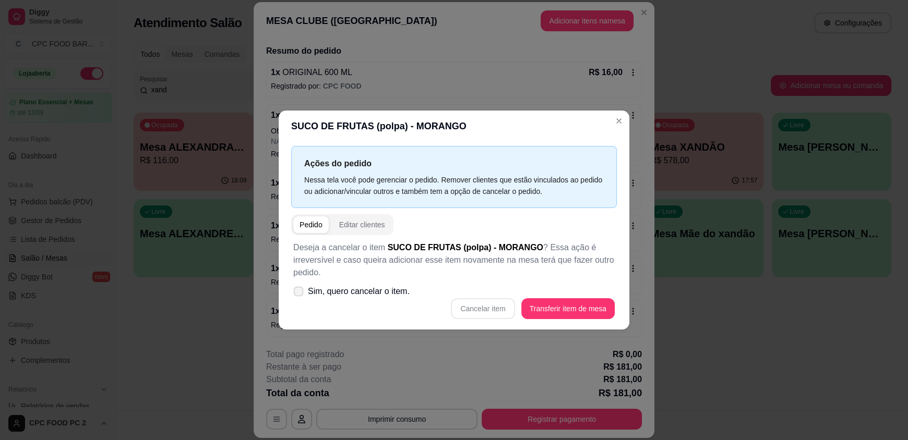
click at [383, 296] on span "Sim, quero cancelar o item." at bounding box center [359, 291] width 102 height 13
click at [299, 296] on input "Sim, quero cancelar o item." at bounding box center [296, 297] width 7 height 7
checkbox input "true"
click at [500, 314] on button "Cancelar item" at bounding box center [483, 309] width 62 height 20
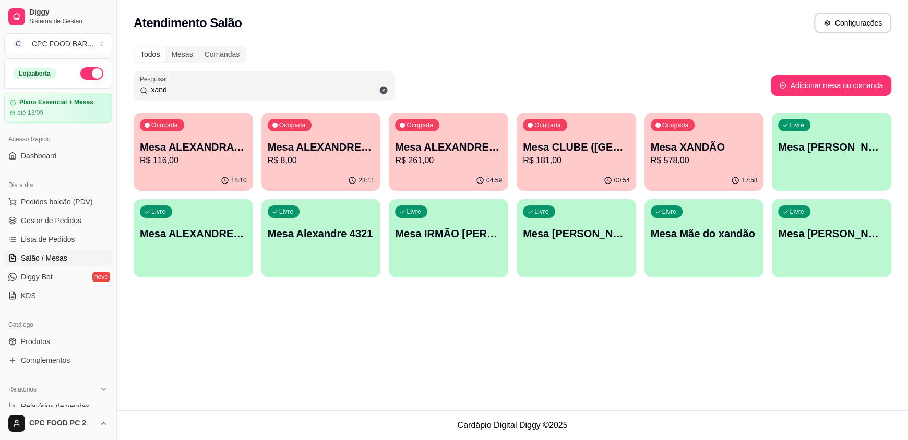
drag, startPoint x: 235, startPoint y: 90, endPoint x: 108, endPoint y: 87, distance: 126.8
click at [108, 87] on div "Diggy Sistema de Gestão C CPC FOOD BAR ... Loja aberta Plano Essencial + Mesas …" at bounding box center [454, 220] width 908 height 440
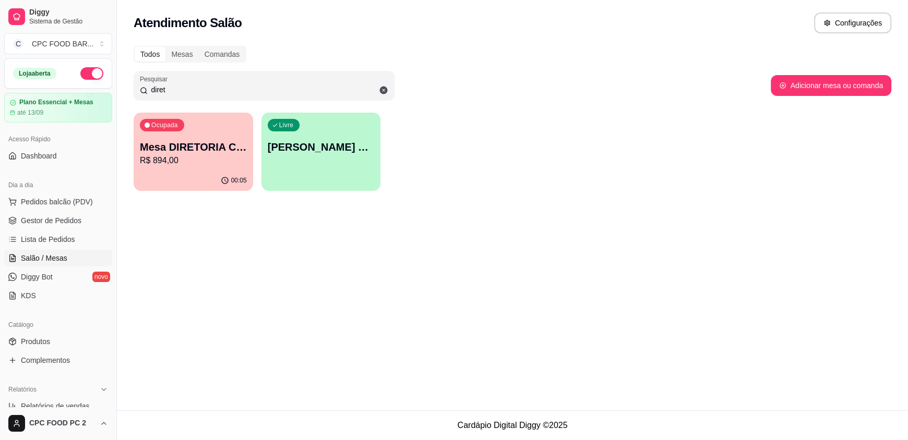
type input "diret"
click at [194, 162] on p "R$ 894,00" at bounding box center [193, 160] width 107 height 13
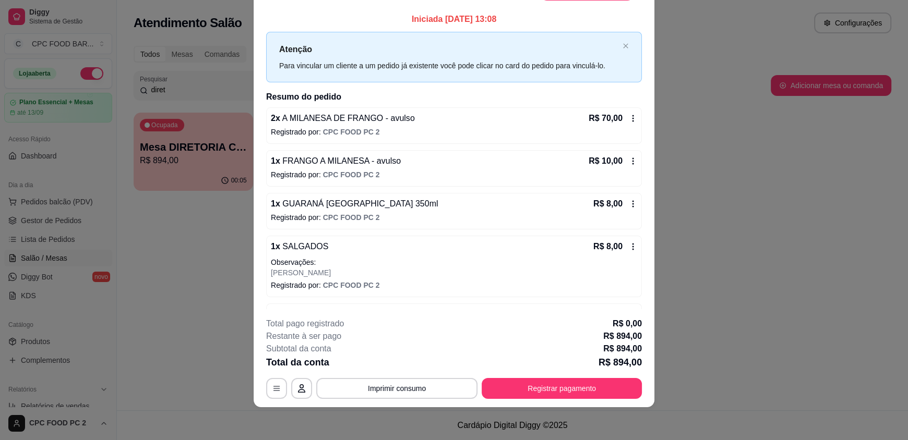
scroll to position [0, 0]
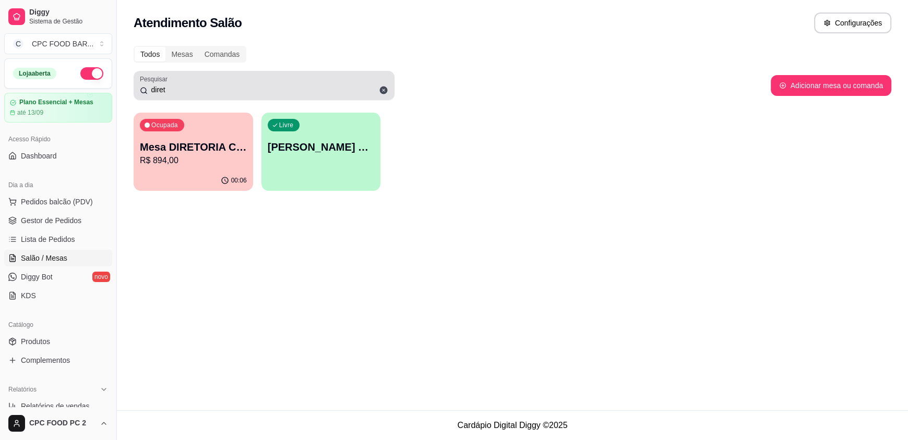
click at [383, 89] on icon at bounding box center [384, 91] width 8 height 8
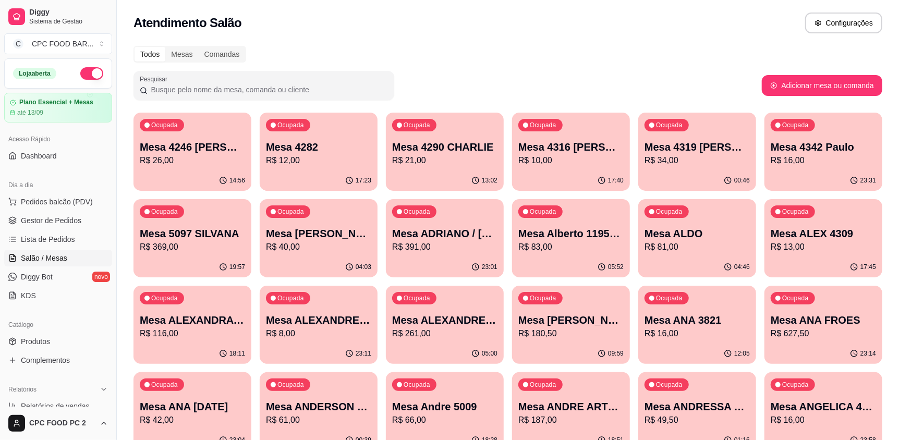
click at [224, 89] on input "Pesquisar" at bounding box center [268, 89] width 240 height 10
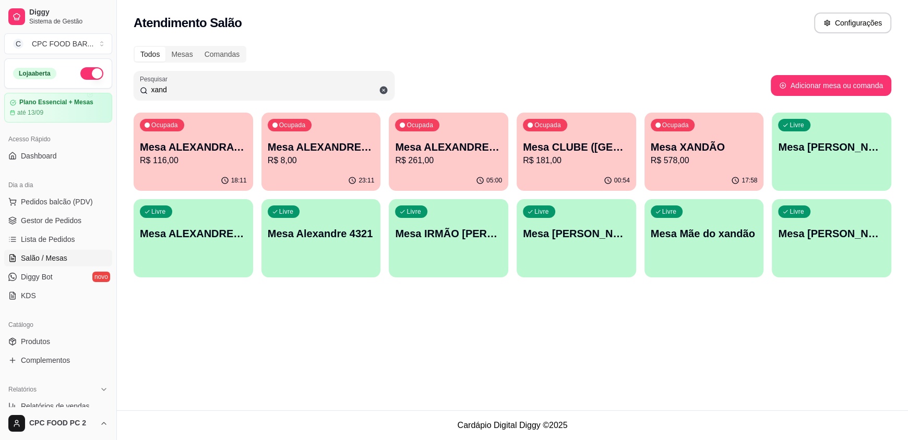
type input "xand"
click at [696, 159] on p "R$ 578,00" at bounding box center [703, 160] width 107 height 13
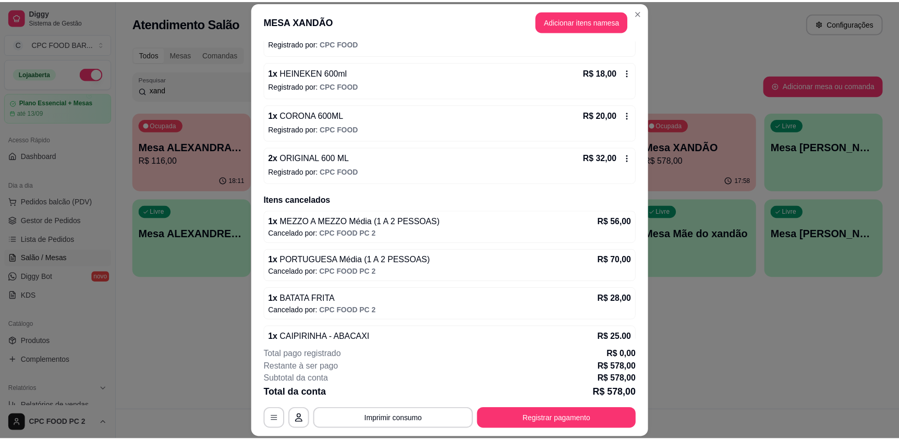
scroll to position [1200, 0]
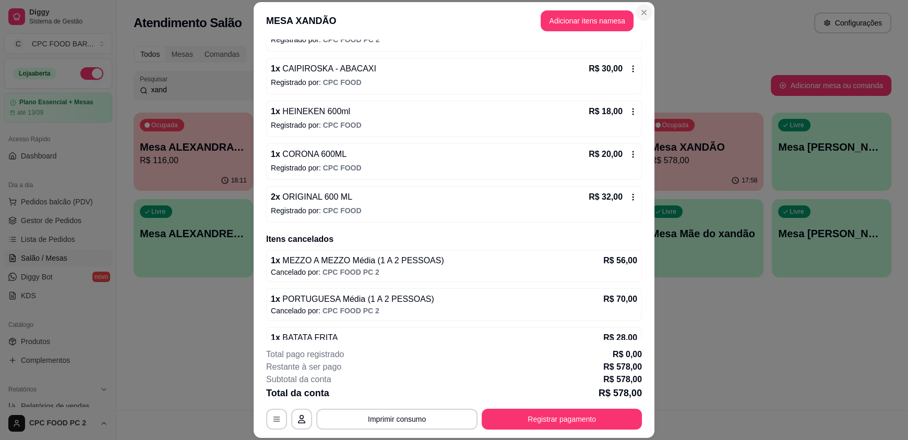
click at [669, 15] on div "MESA XANDÃO Adicionar itens na mesa Iniciada [DATE] 19:08 Atenção Para vincular…" at bounding box center [454, 220] width 908 height 440
click at [598, 18] on button "Adicionar itens na mesa" at bounding box center [586, 20] width 93 height 21
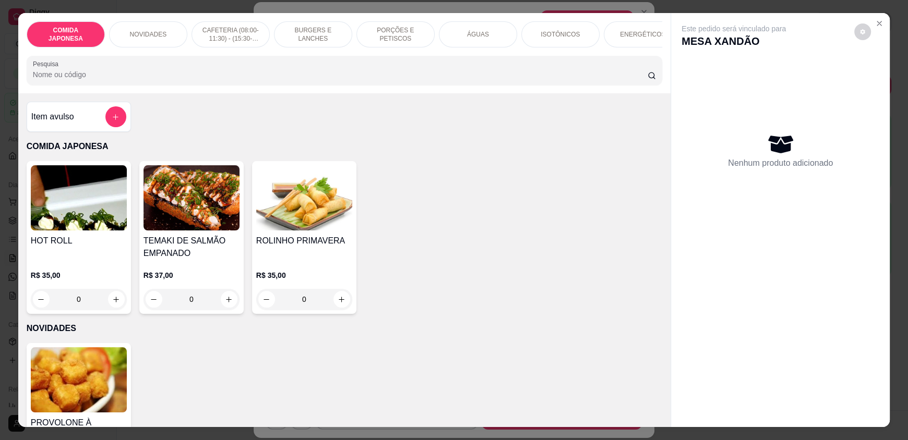
click at [327, 80] on input "Pesquisa" at bounding box center [340, 74] width 615 height 10
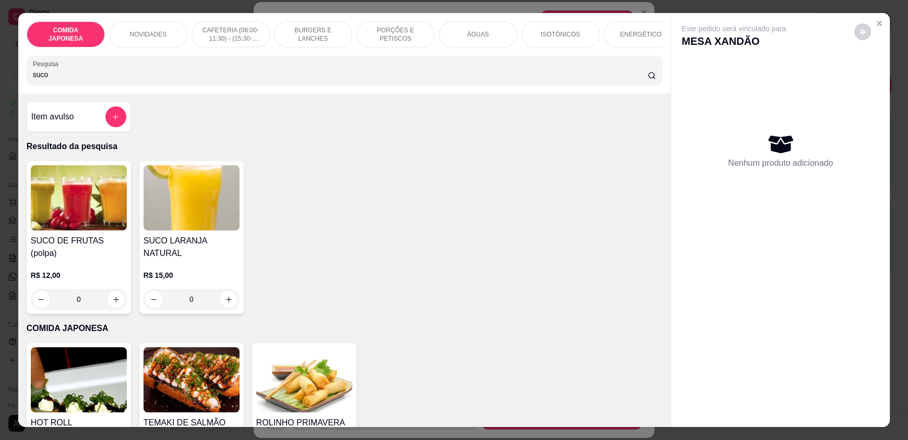
type input "suco"
click at [114, 296] on div "0" at bounding box center [79, 299] width 96 height 21
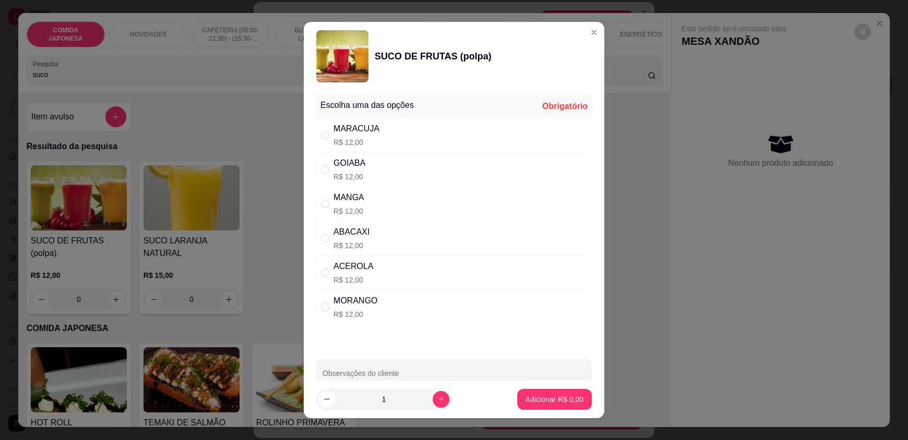
click at [397, 313] on div "MORANGO R$ 12,00" at bounding box center [453, 307] width 275 height 34
radio input "true"
click at [536, 395] on p "Adicionar R$ 12,00" at bounding box center [552, 399] width 62 height 10
type input "1"
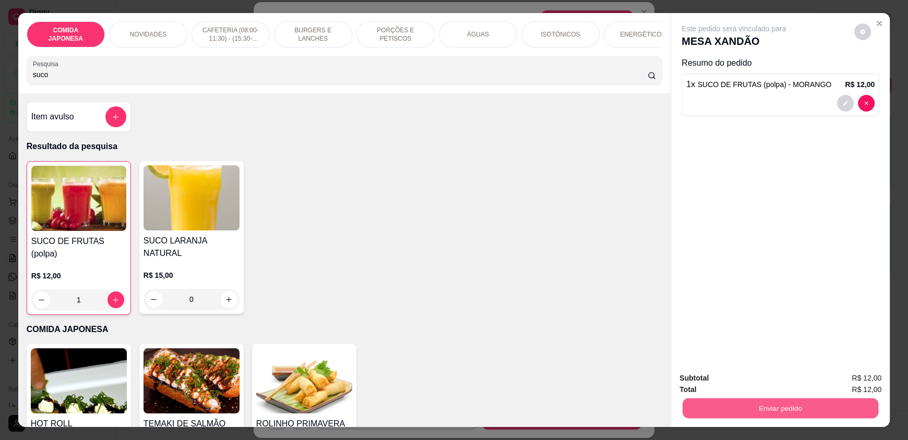
click at [737, 405] on button "Enviar pedido" at bounding box center [780, 408] width 196 height 20
click at [711, 377] on button "Não registrar e enviar pedido" at bounding box center [745, 382] width 105 height 19
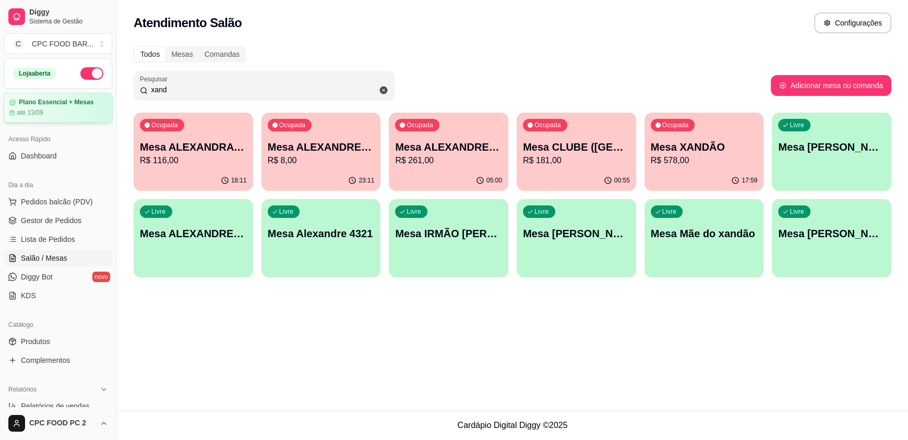
drag, startPoint x: 324, startPoint y: 86, endPoint x: 86, endPoint y: 94, distance: 238.5
click at [86, 94] on div "Diggy Sistema de Gestão C CPC FOOD BAR ... Loja aberta Plano Essencial + Mesas …" at bounding box center [454, 220] width 908 height 440
type input "xand"
click at [601, 148] on p "Mesa CLUBE ([GEOGRAPHIC_DATA])" at bounding box center [576, 147] width 107 height 15
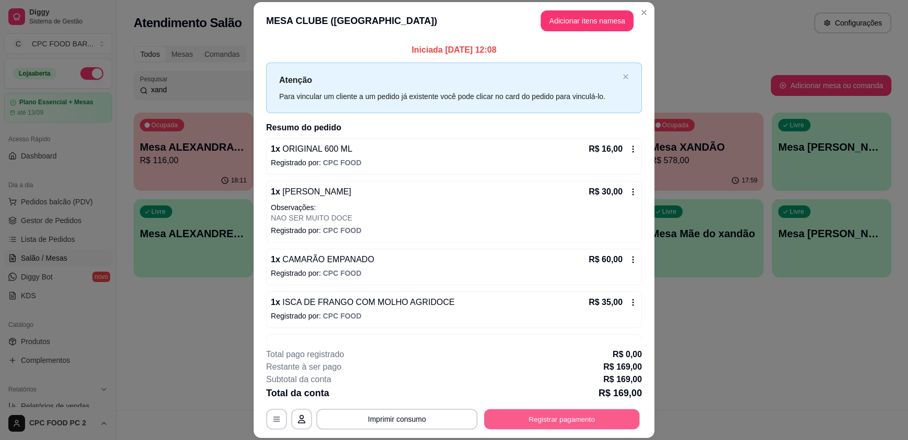
click at [530, 417] on button "Registrar pagamento" at bounding box center [561, 419] width 155 height 20
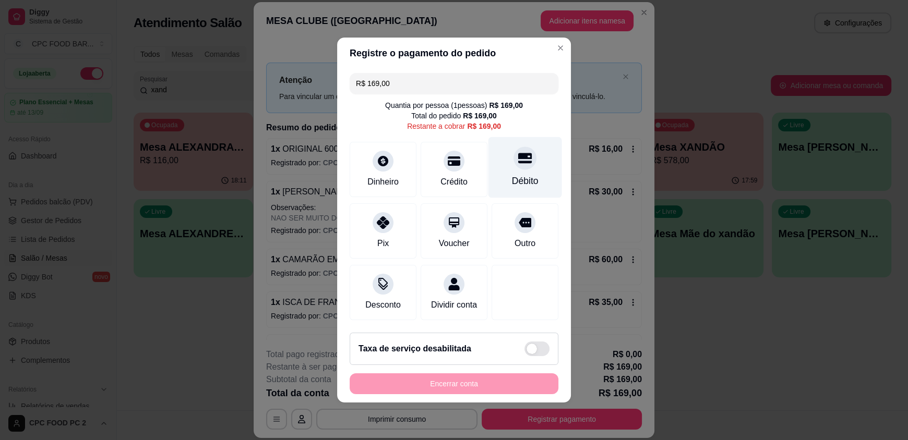
click at [523, 174] on div "Débito" at bounding box center [525, 181] width 27 height 14
type input "R$ 0,00"
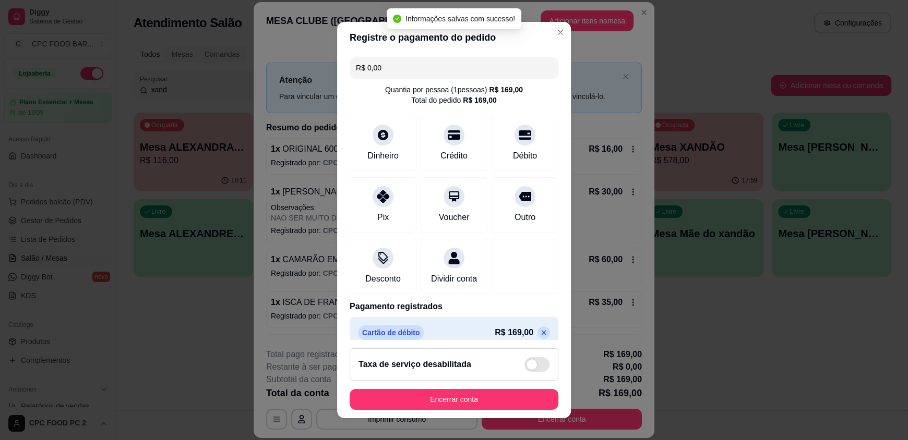
click at [427, 388] on footer "Taxa de serviço desabilitada Encerrar conta" at bounding box center [454, 379] width 234 height 78
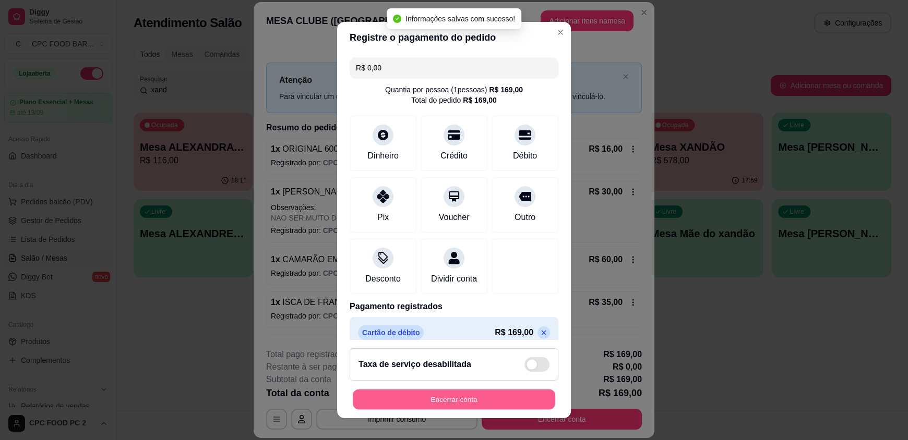
click at [428, 396] on button "Encerrar conta" at bounding box center [454, 399] width 202 height 20
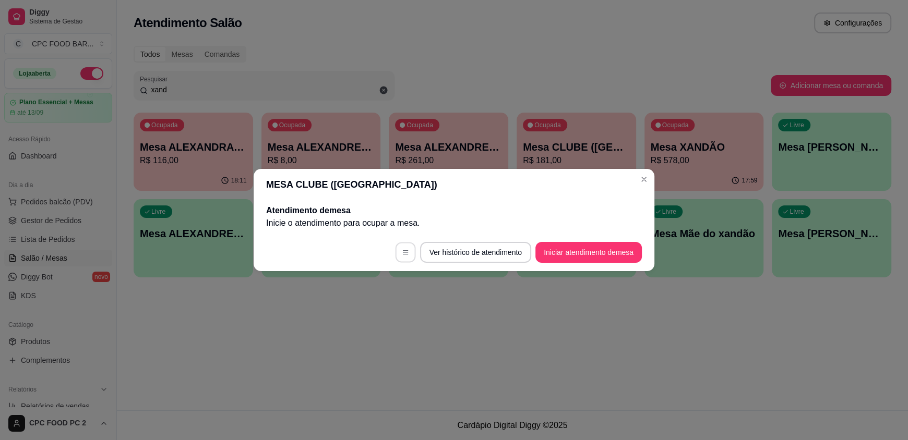
click at [405, 250] on icon "button" at bounding box center [405, 252] width 7 height 7
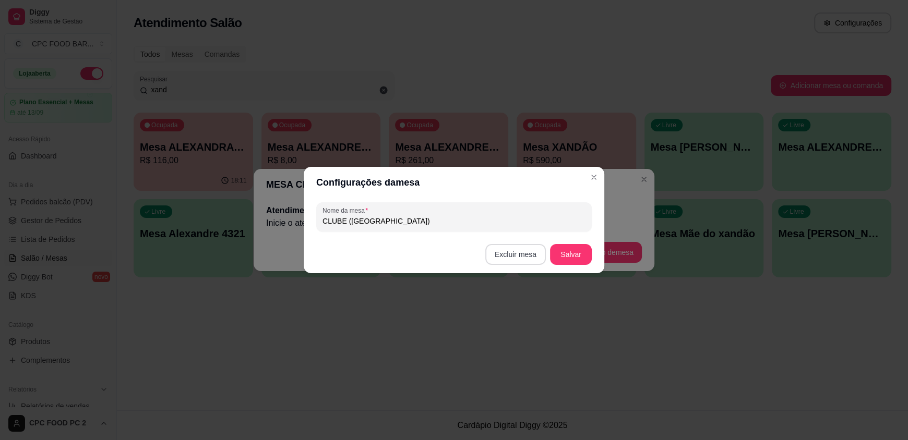
click at [527, 257] on button "Excluir mesa" at bounding box center [515, 254] width 61 height 21
click at [519, 325] on button "Confirmar" at bounding box center [517, 320] width 37 height 16
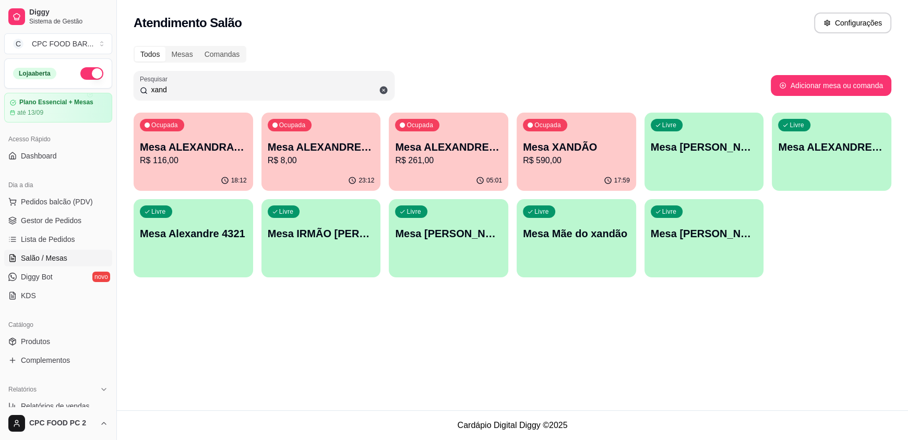
click at [357, 140] on p "Mesa ALEXANDRE 3913" at bounding box center [321, 147] width 107 height 15
click at [199, 131] on div "Ocupada Mesa ALEXANDRA 4310 R$ 116,00" at bounding box center [193, 142] width 116 height 56
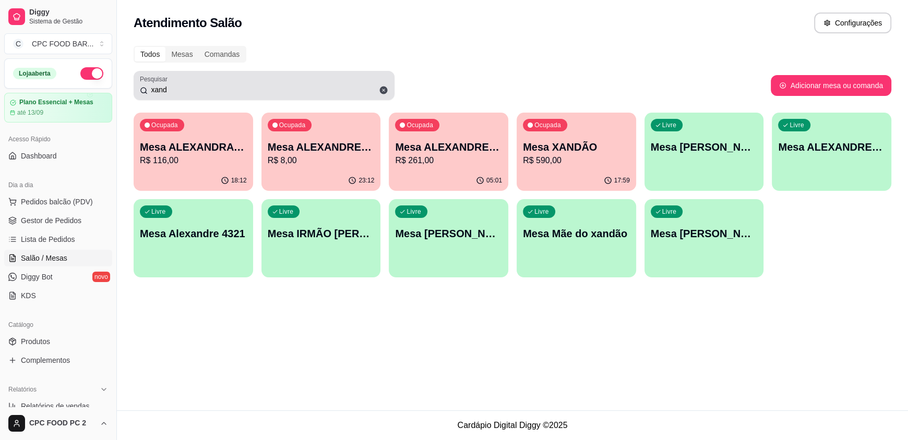
click at [384, 89] on icon at bounding box center [384, 91] width 8 height 8
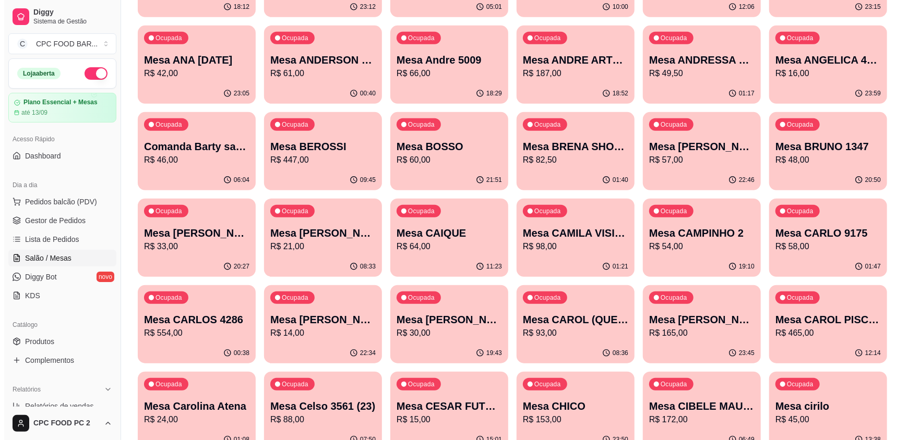
scroll to position [365, 0]
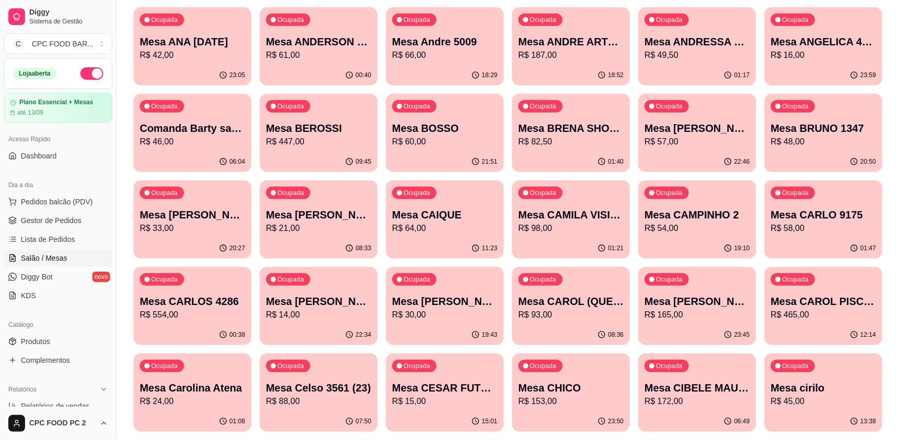
click at [470, 141] on p "R$ 60,00" at bounding box center [444, 142] width 105 height 13
click at [193, 324] on div "Ocupada Mesa CARLOS 4286 R$ 554,00" at bounding box center [193, 296] width 118 height 58
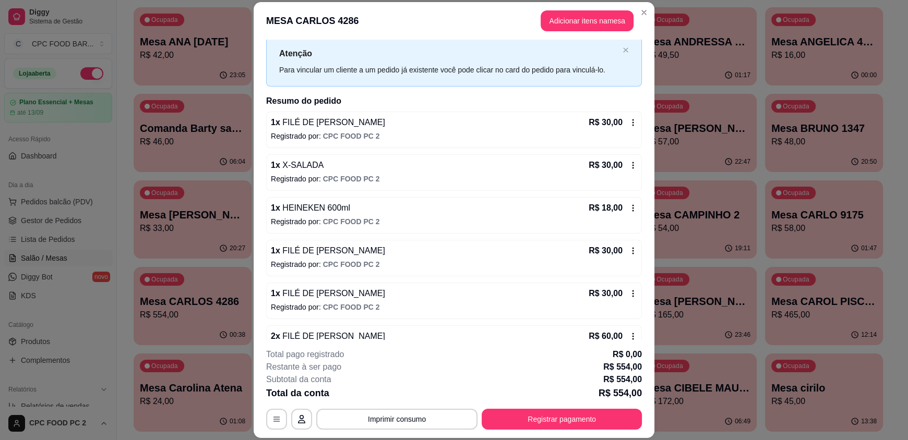
scroll to position [0, 0]
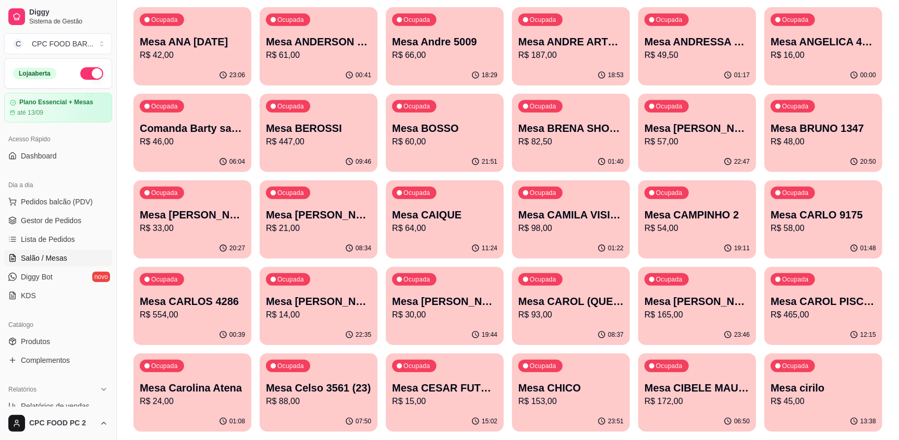
click at [849, 299] on p "Mesa CAROL PISCINA" at bounding box center [823, 301] width 105 height 15
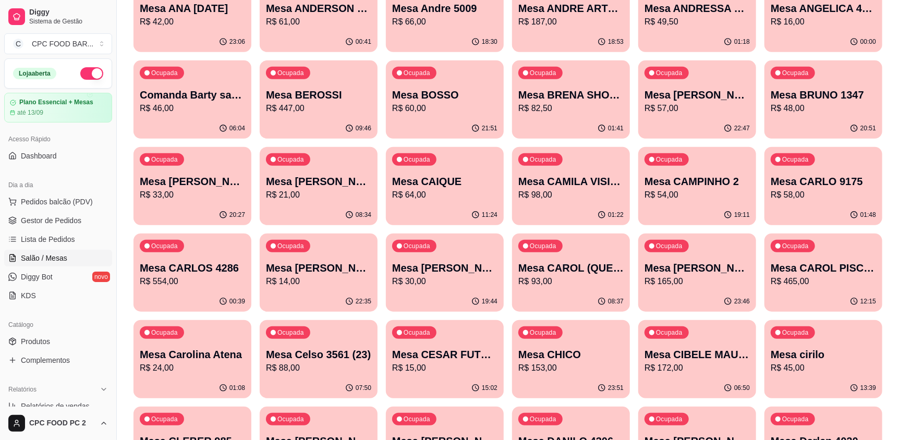
scroll to position [469, 0]
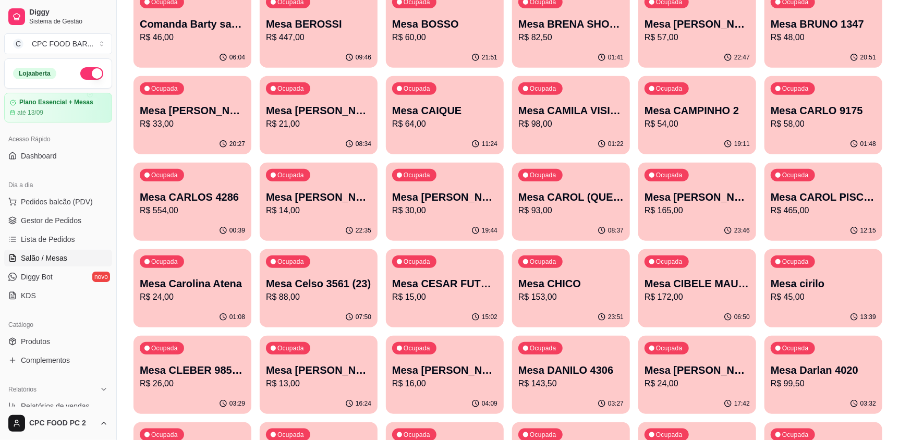
click at [570, 281] on p "Mesa CHICO" at bounding box center [570, 283] width 105 height 15
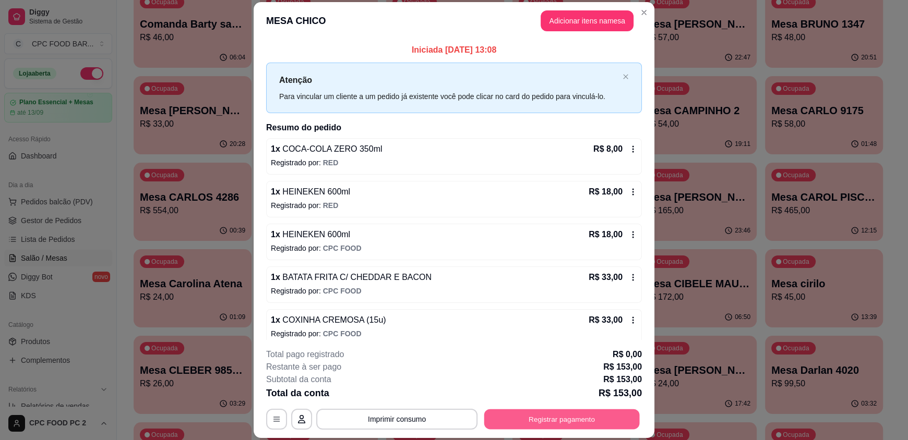
click at [531, 421] on button "Registrar pagamento" at bounding box center [561, 419] width 155 height 20
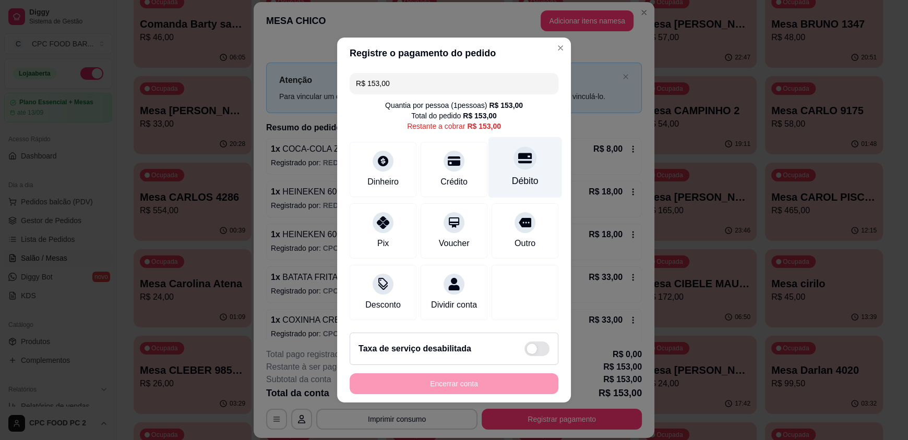
click at [505, 167] on div "Débito" at bounding box center [525, 167] width 74 height 61
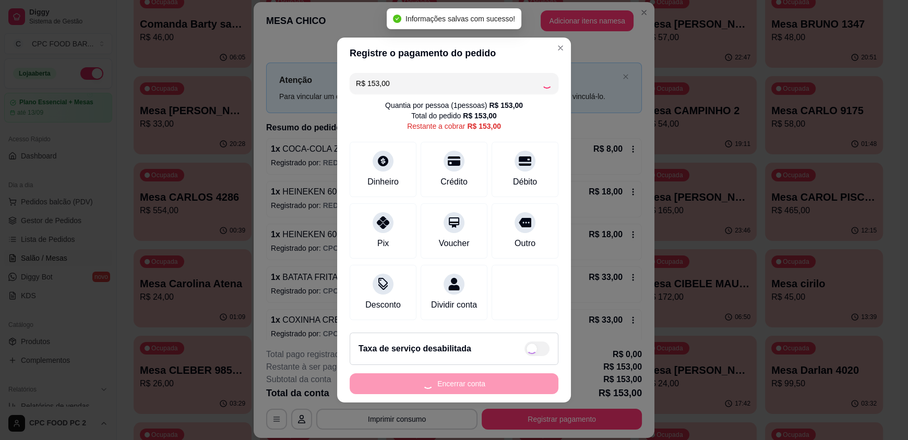
type input "R$ 0,00"
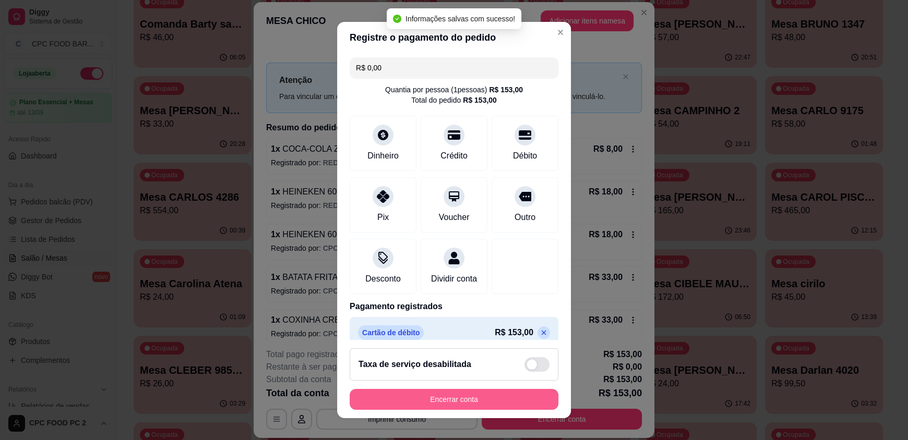
click at [441, 403] on button "Encerrar conta" at bounding box center [453, 399] width 209 height 21
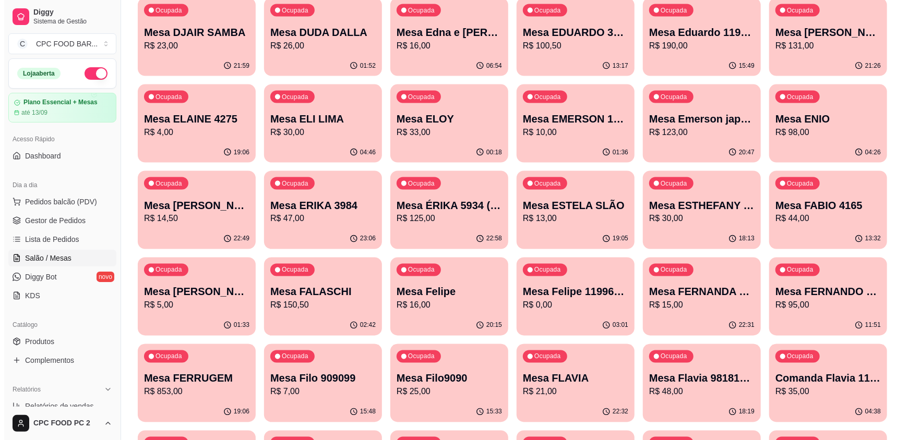
scroll to position [991, 0]
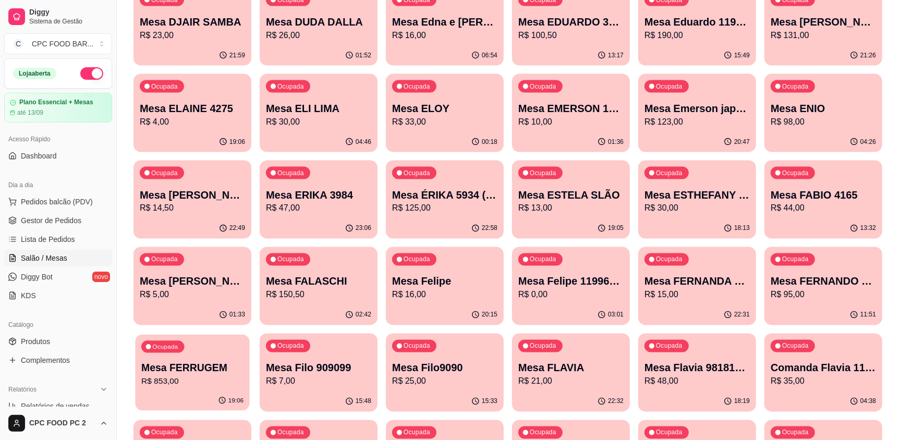
click at [201, 394] on div "19:06" at bounding box center [192, 401] width 114 height 20
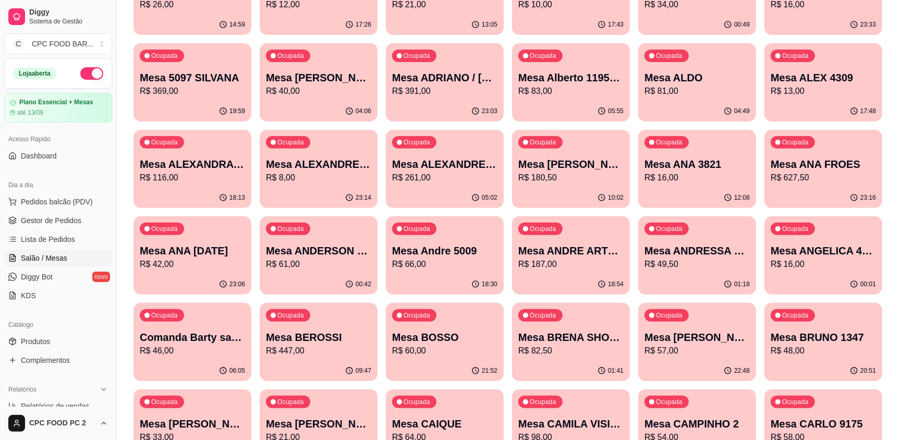
scroll to position [0, 0]
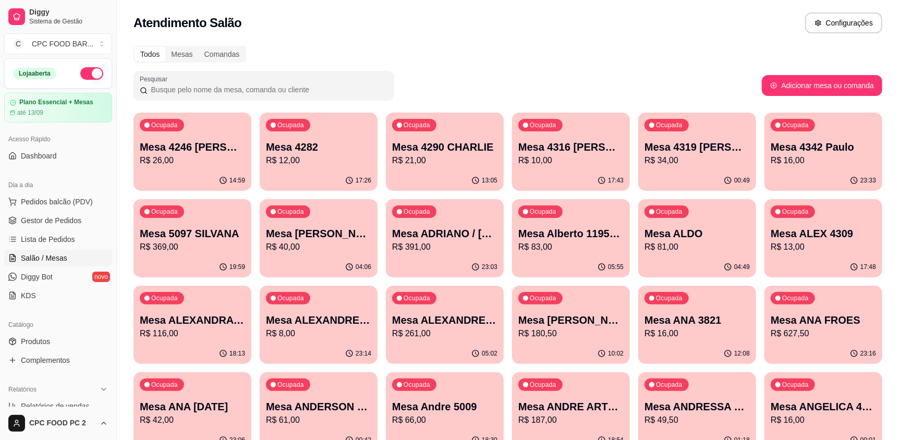
click at [461, 337] on p "R$ 261,00" at bounding box center [444, 334] width 105 height 13
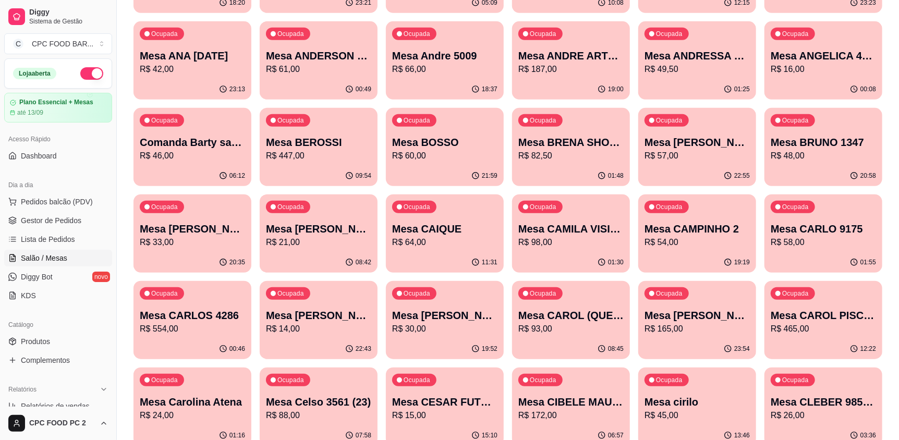
scroll to position [260, 0]
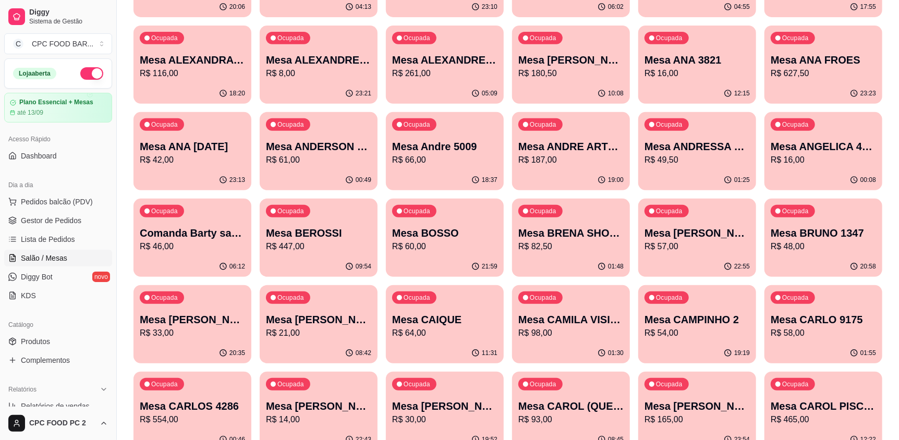
click at [297, 247] on p "R$ 447,00" at bounding box center [318, 246] width 105 height 13
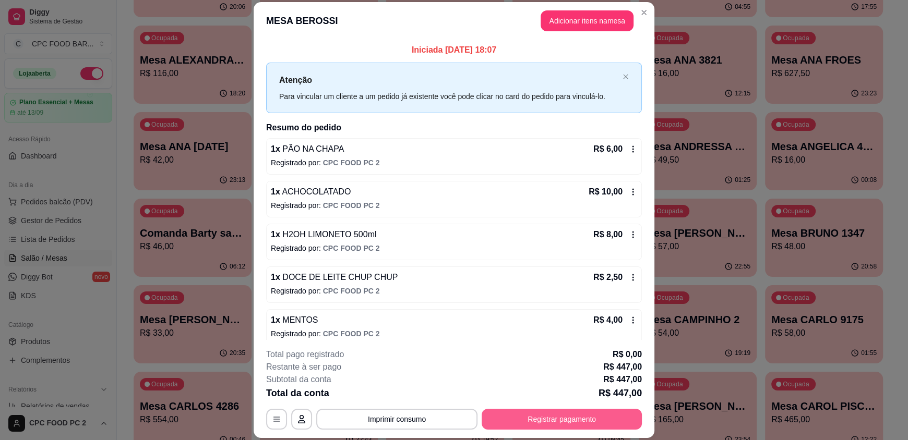
click at [525, 415] on button "Registrar pagamento" at bounding box center [561, 419] width 160 height 21
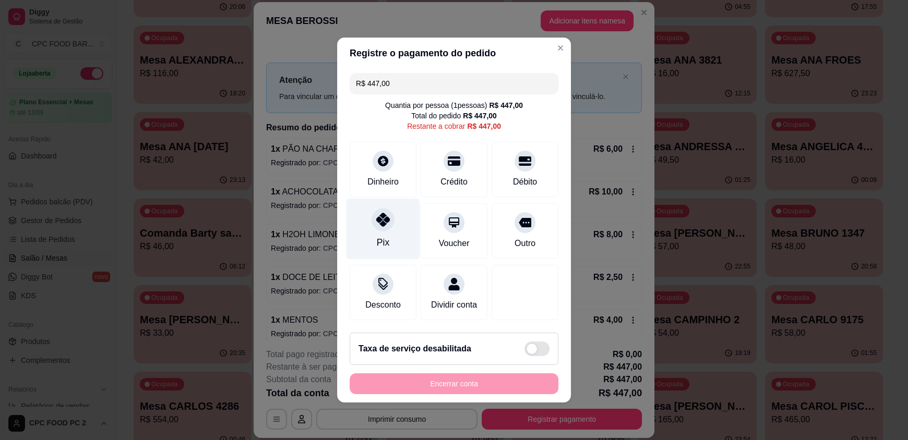
click at [377, 236] on div "Pix" at bounding box center [383, 243] width 13 height 14
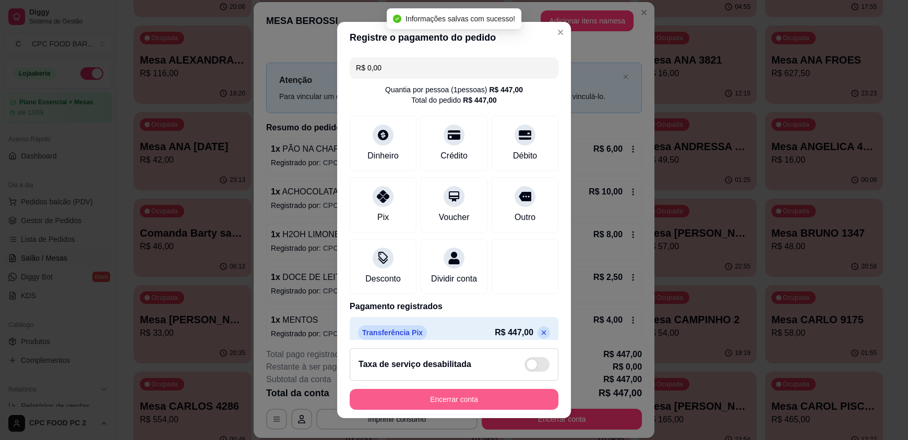
type input "R$ 0,00"
click at [415, 400] on button "Encerrar conta" at bounding box center [453, 399] width 209 height 21
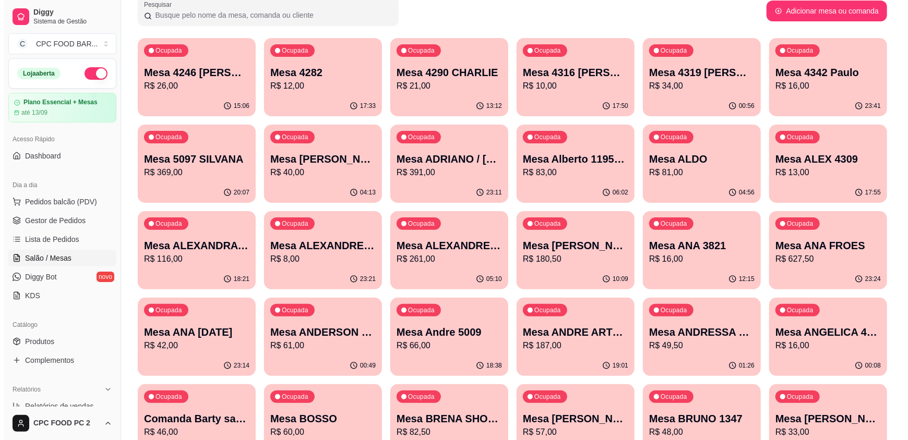
scroll to position [0, 0]
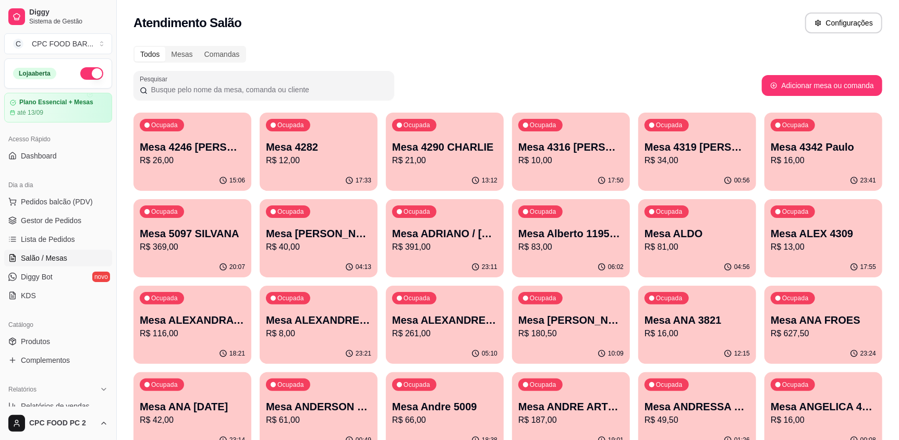
click at [206, 85] on input "Pesquisar" at bounding box center [268, 89] width 240 height 10
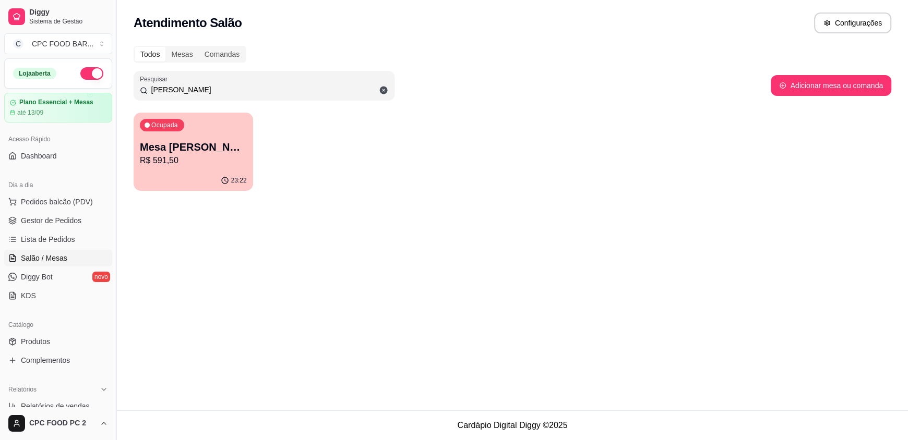
type input "[PERSON_NAME]"
click at [190, 137] on div "Ocupada Mesa [PERSON_NAME] E CRIS R$ 591,50" at bounding box center [193, 142] width 116 height 56
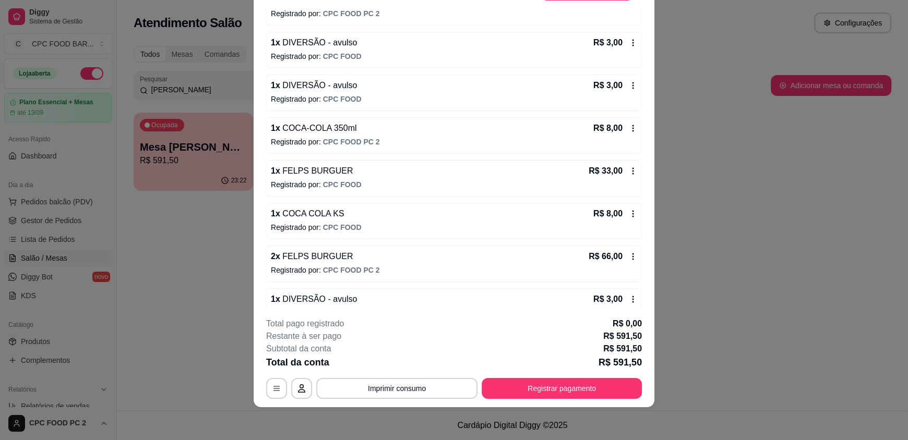
scroll to position [1285, 0]
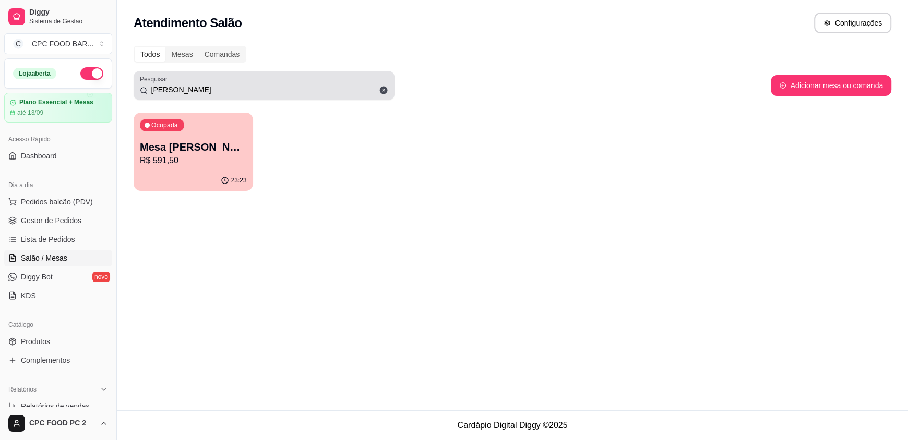
click at [381, 91] on icon at bounding box center [384, 91] width 8 height 8
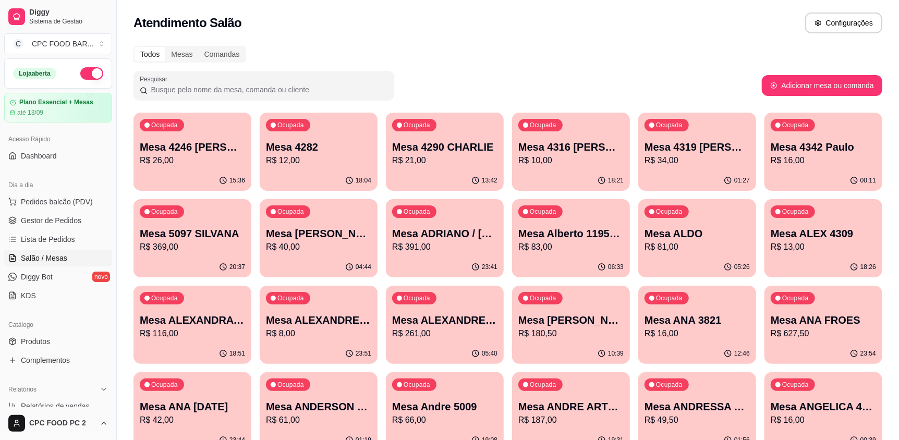
click at [307, 90] on input "Pesquisar" at bounding box center [268, 89] width 240 height 10
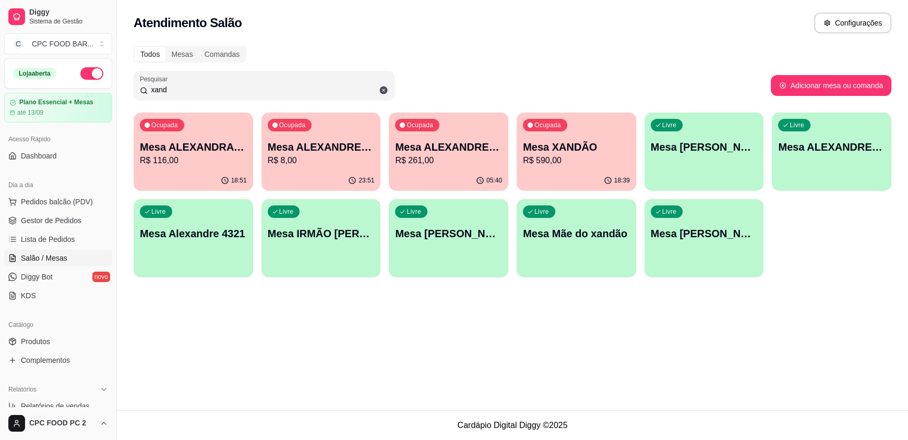
type input "xand"
click at [575, 161] on p "R$ 590,00" at bounding box center [576, 160] width 107 height 13
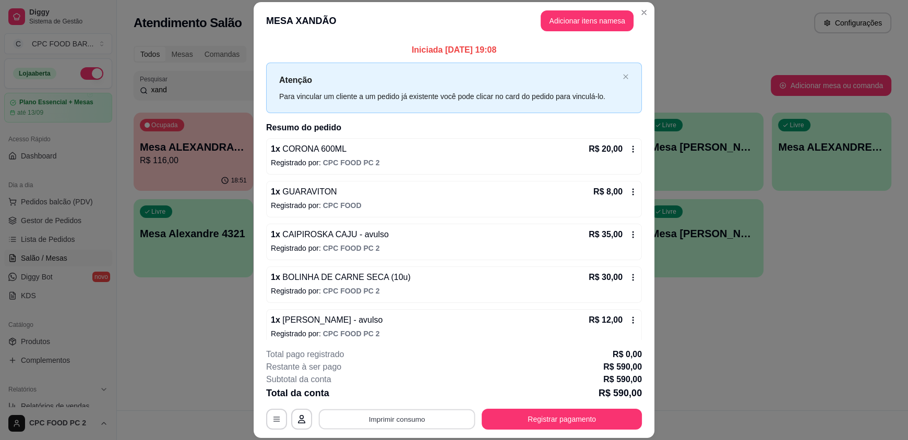
click at [402, 419] on button "Imprimir consumo" at bounding box center [397, 419] width 156 height 20
click at [405, 392] on button "IMPRESSORA" at bounding box center [396, 395] width 76 height 17
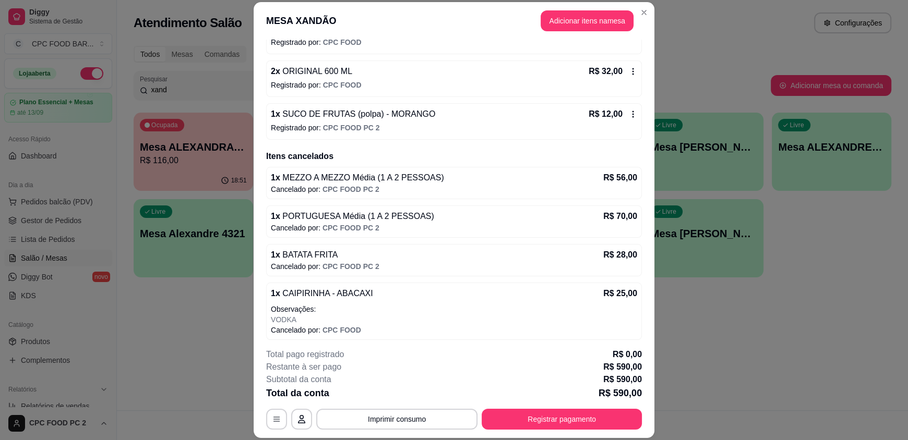
scroll to position [1273, 0]
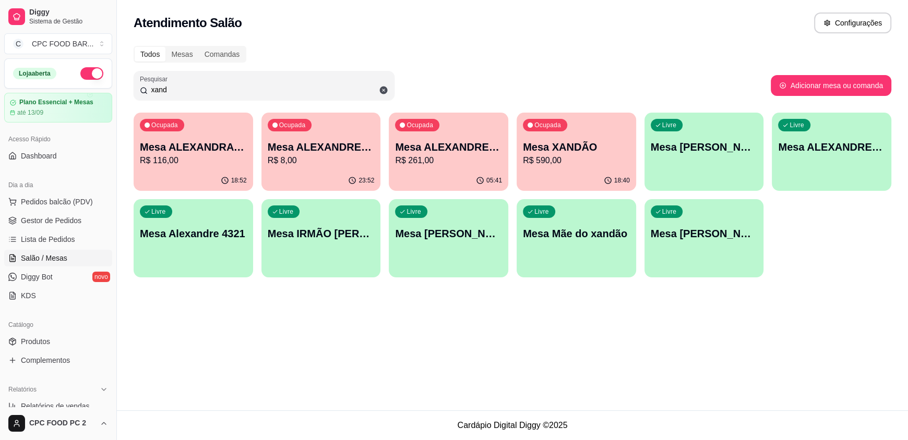
drag, startPoint x: 357, startPoint y: 88, endPoint x: 130, endPoint y: 102, distance: 226.8
click at [130, 102] on div "Todos Mesas Comandas Pesquisar xand Adicionar mesa ou comanda Ocupada Mesa ALEX…" at bounding box center [512, 165] width 791 height 250
click at [571, 154] on p "R$ 590,00" at bounding box center [576, 160] width 104 height 12
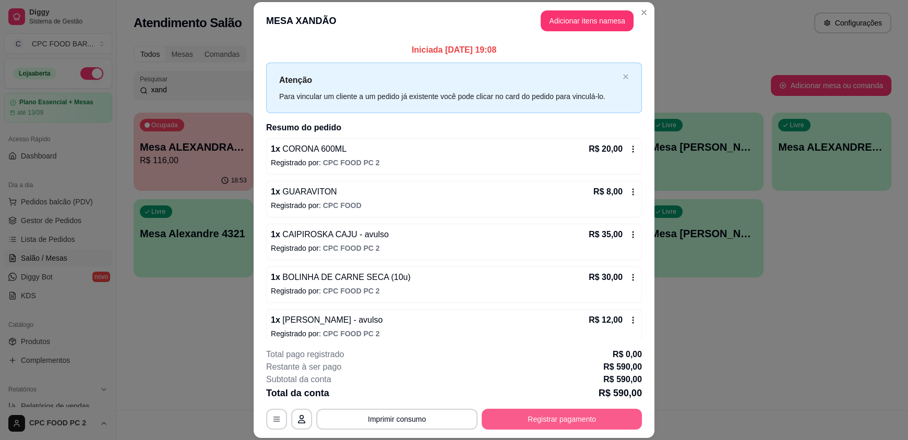
click at [521, 418] on button "Registrar pagamento" at bounding box center [561, 419] width 160 height 21
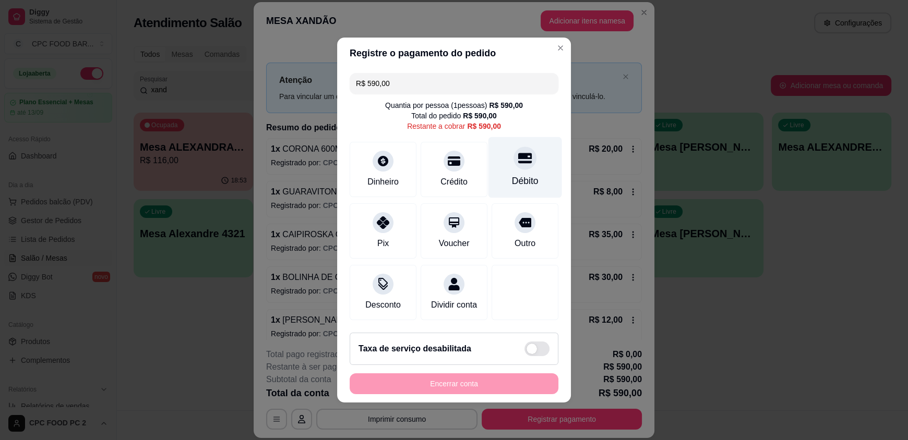
click at [512, 174] on div "Débito" at bounding box center [525, 181] width 27 height 14
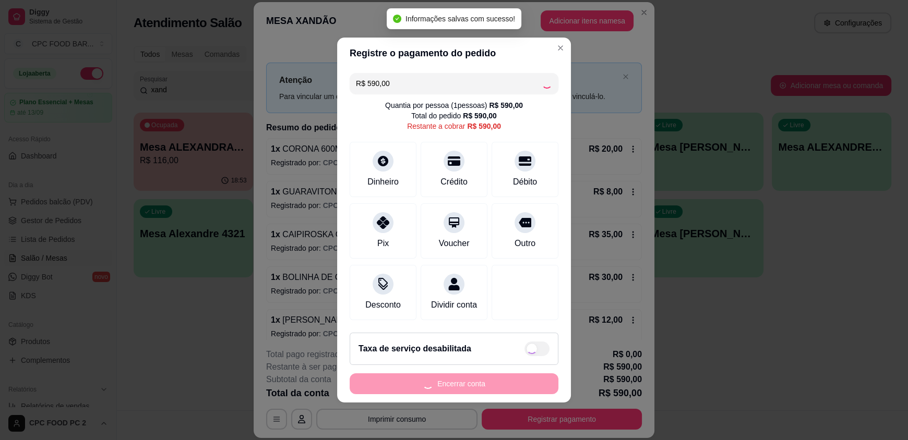
type input "R$ 0,00"
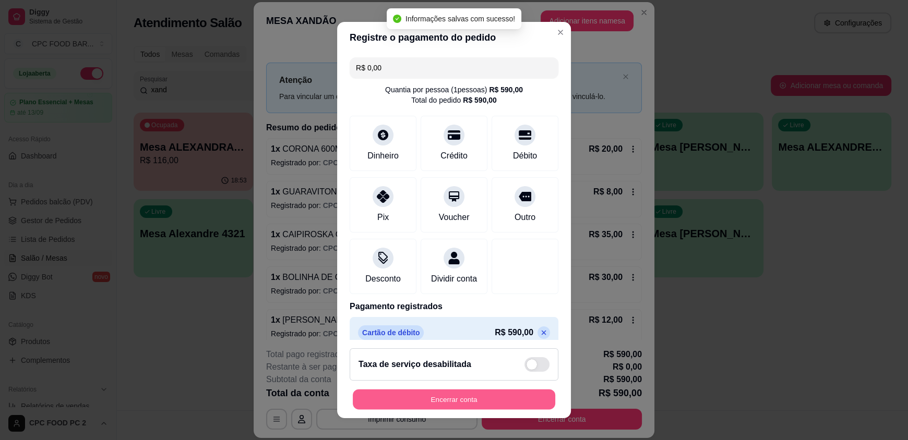
click at [480, 395] on button "Encerrar conta" at bounding box center [454, 399] width 202 height 20
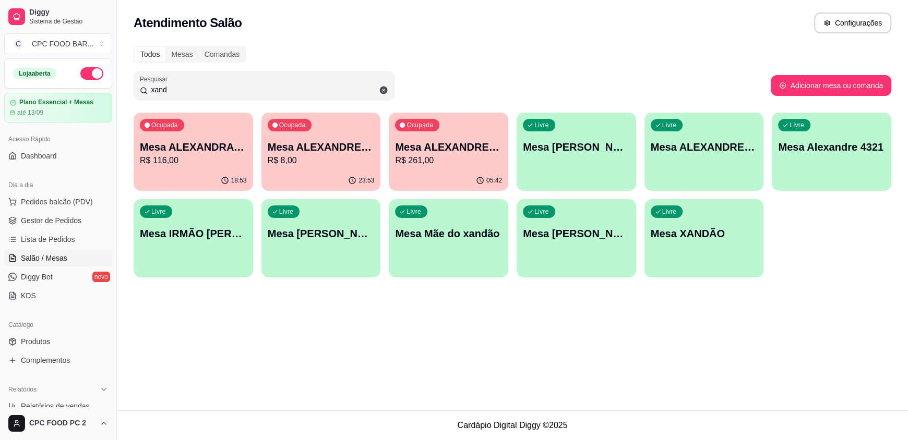
click at [693, 61] on div "Todos Mesas Comandas" at bounding box center [512, 54] width 757 height 17
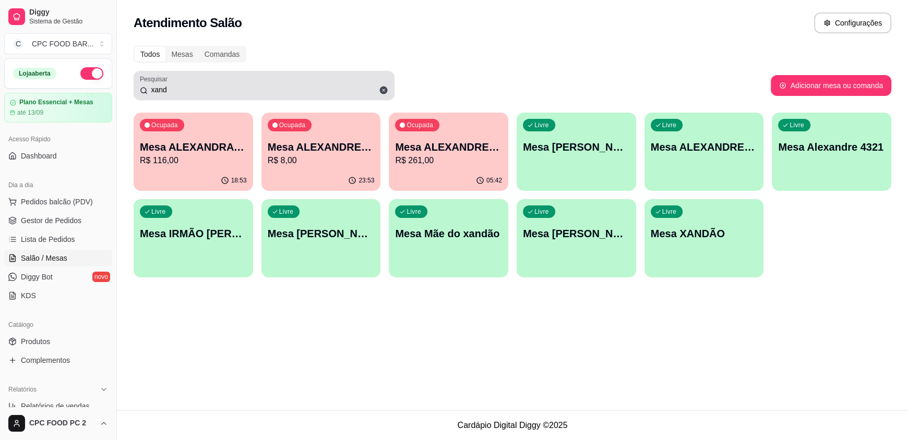
click at [384, 88] on icon at bounding box center [384, 91] width 8 height 8
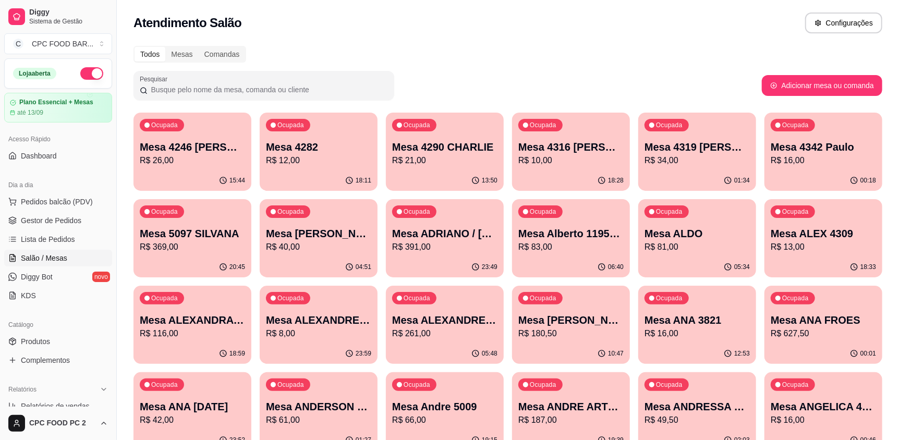
click at [294, 84] on input "Pesquisar" at bounding box center [268, 89] width 240 height 10
click at [289, 91] on input "Pesquisar" at bounding box center [268, 89] width 240 height 10
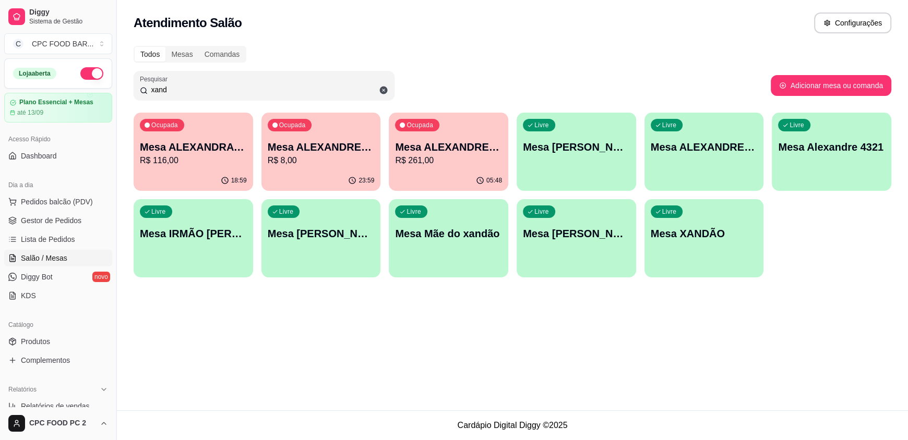
type input "xand"
click at [685, 229] on p "Mesa XANDÃO" at bounding box center [704, 234] width 104 height 14
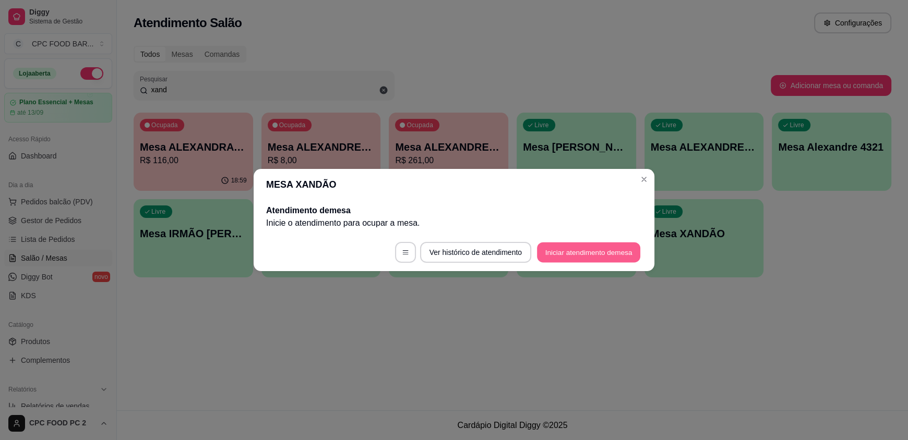
click at [582, 251] on button "Iniciar atendimento de mesa" at bounding box center [588, 253] width 103 height 20
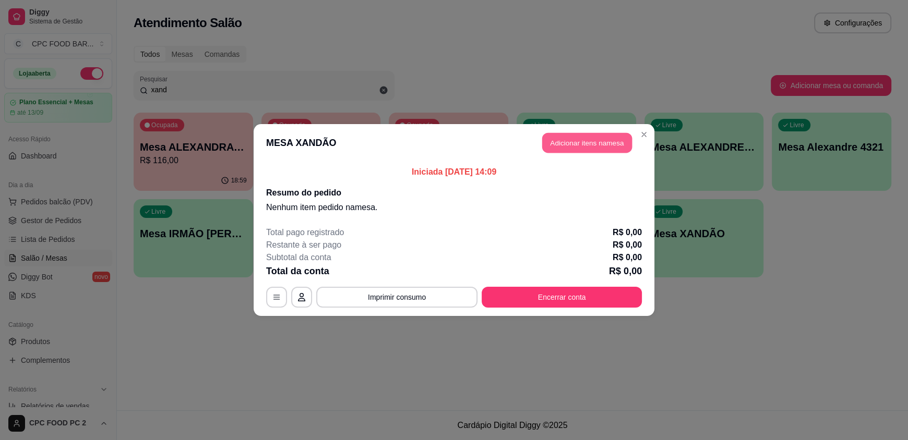
click at [581, 145] on button "Adicionar itens na mesa" at bounding box center [587, 143] width 90 height 20
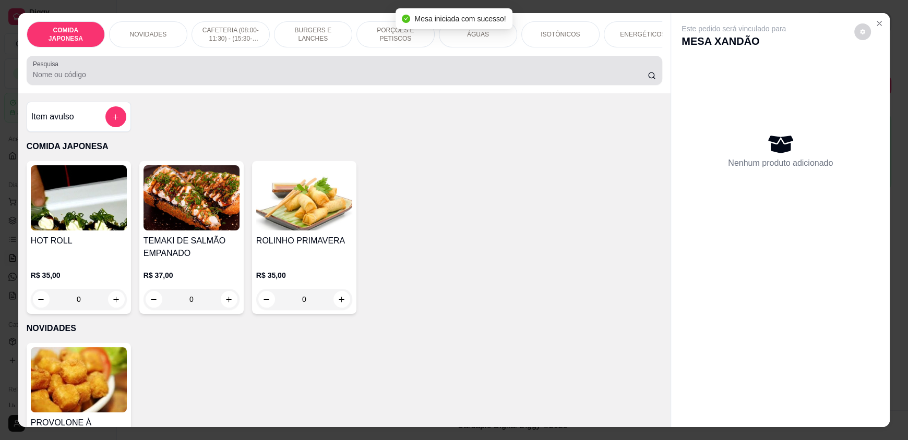
click at [406, 79] on input "Pesquisa" at bounding box center [340, 74] width 615 height 10
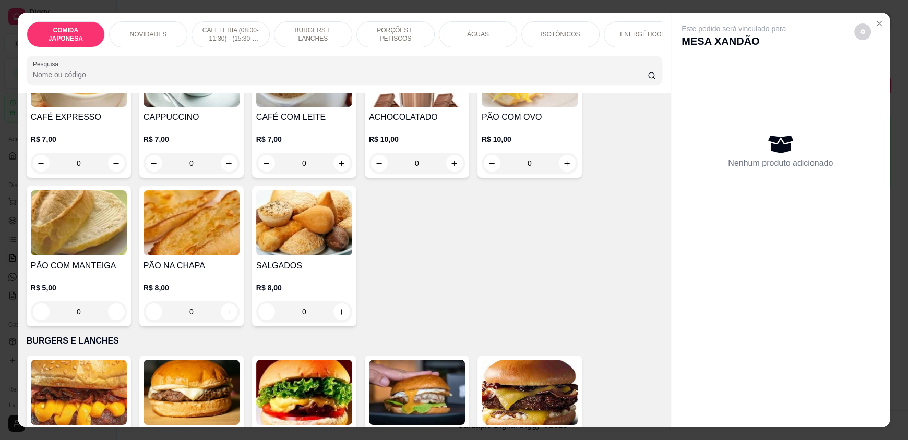
scroll to position [365, 0]
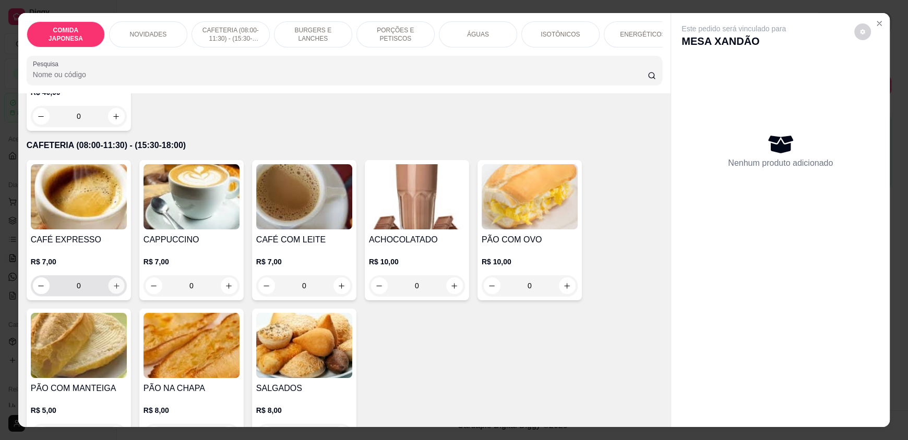
click at [113, 290] on icon "increase-product-quantity" at bounding box center [117, 286] width 8 height 8
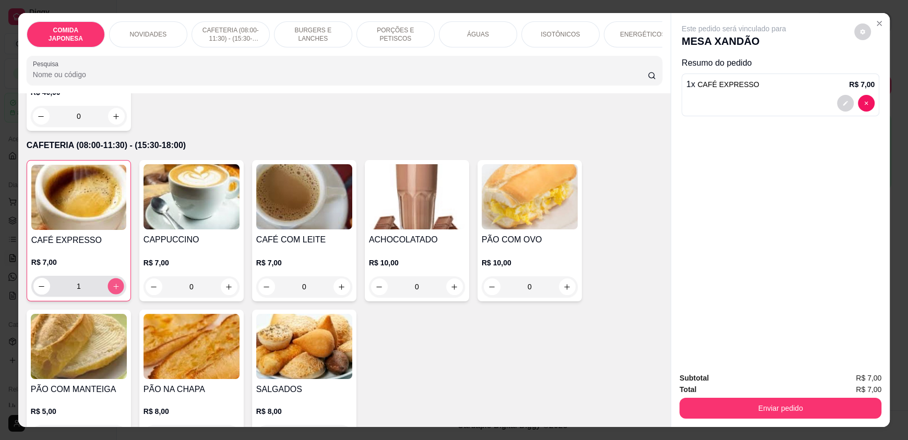
click at [113, 289] on icon "increase-product-quantity" at bounding box center [115, 286] width 5 height 5
type input "2"
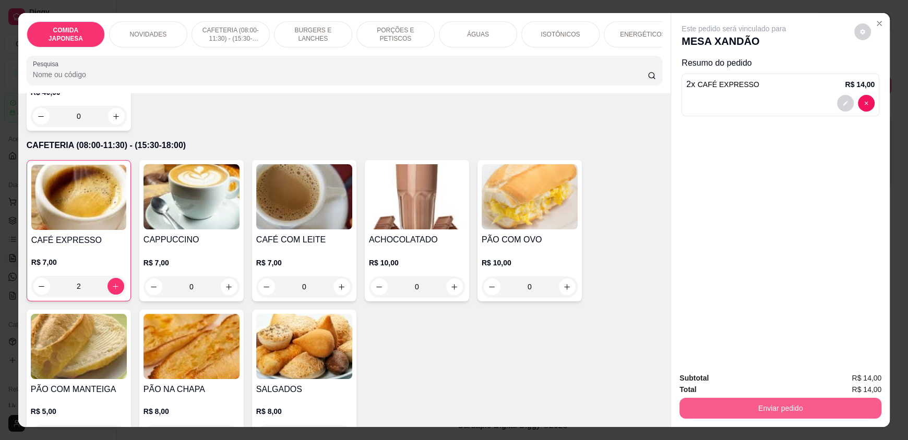
click at [781, 402] on button "Enviar pedido" at bounding box center [780, 408] width 202 height 21
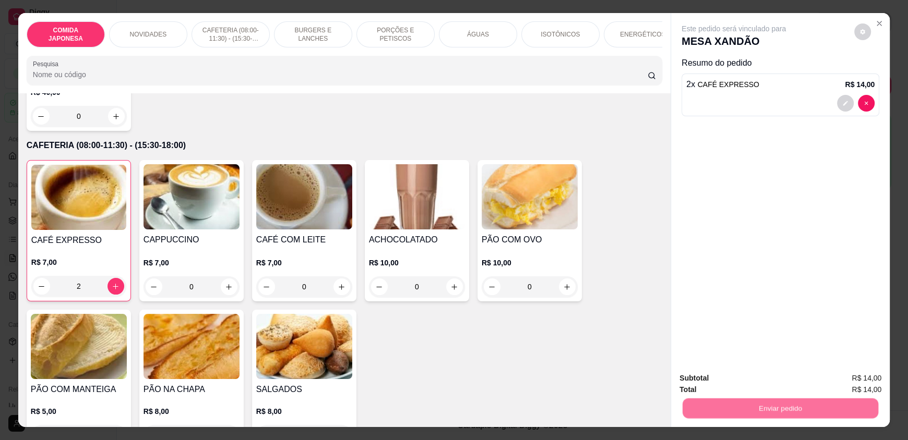
click at [776, 385] on button "Não registrar e enviar pedido" at bounding box center [745, 382] width 105 height 19
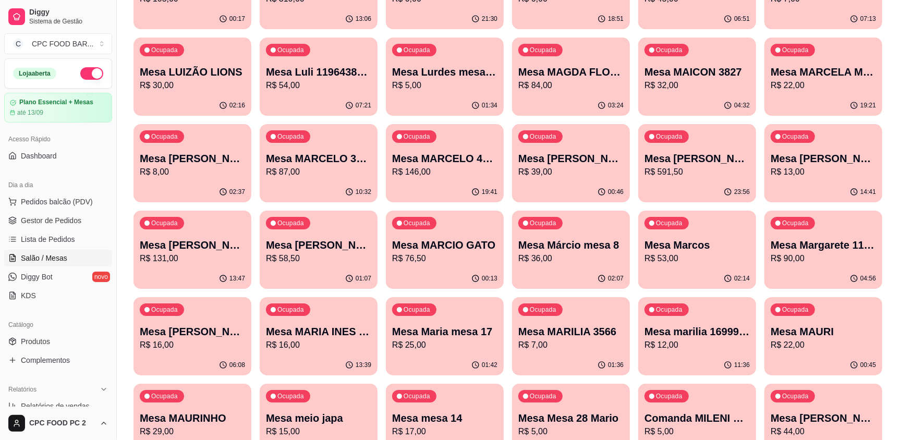
scroll to position [2034, 0]
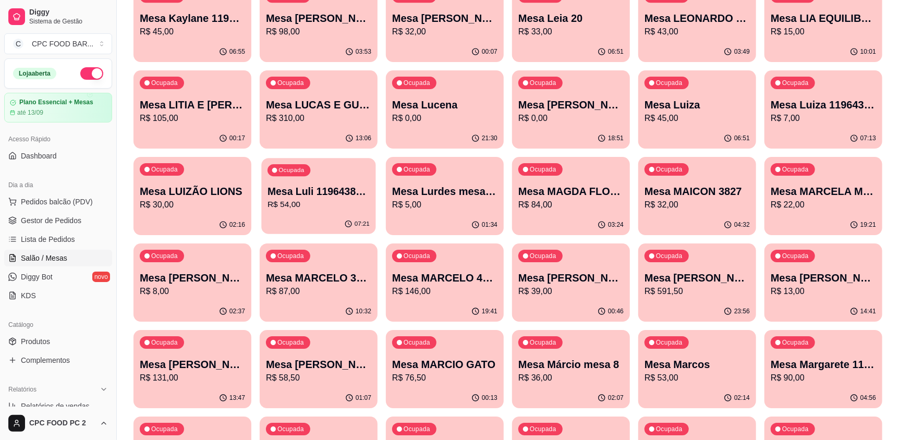
click at [348, 204] on p "R$ 54,00" at bounding box center [319, 205] width 102 height 12
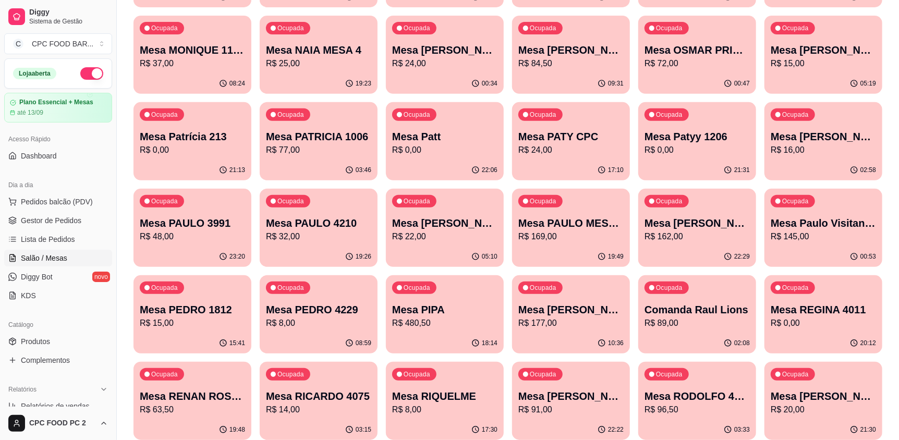
scroll to position [2869, 0]
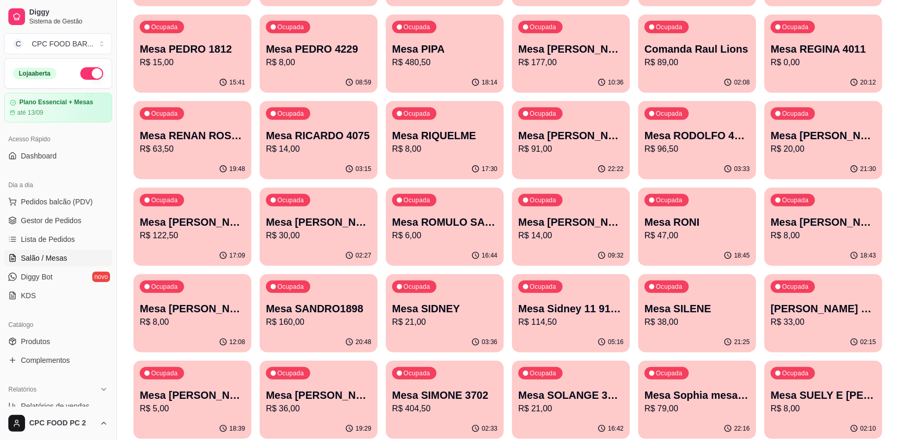
click at [716, 328] on div "Ocupada Mesa SILENE R$ 38,00" at bounding box center [697, 303] width 118 height 58
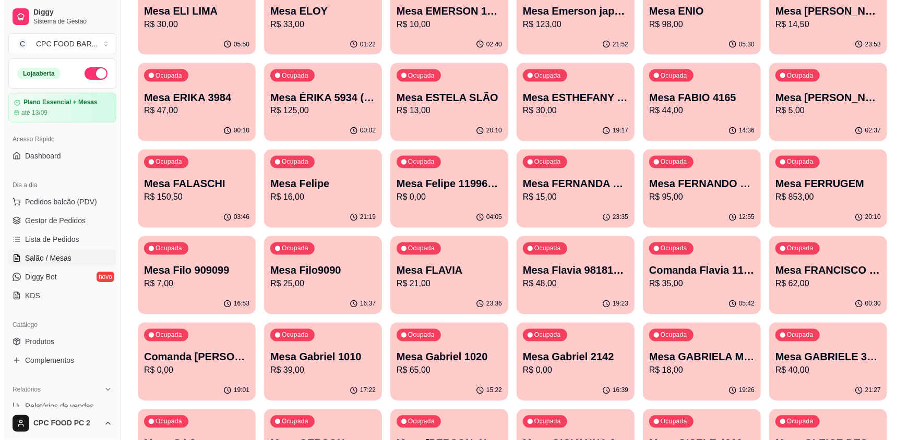
scroll to position [0, 0]
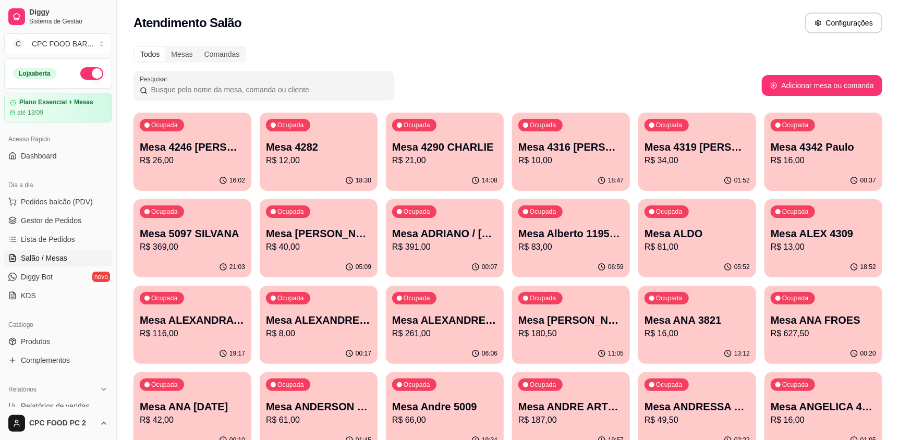
click at [559, 400] on p "Mesa ANDRE ARTE [GEOGRAPHIC_DATA]" at bounding box center [570, 407] width 105 height 15
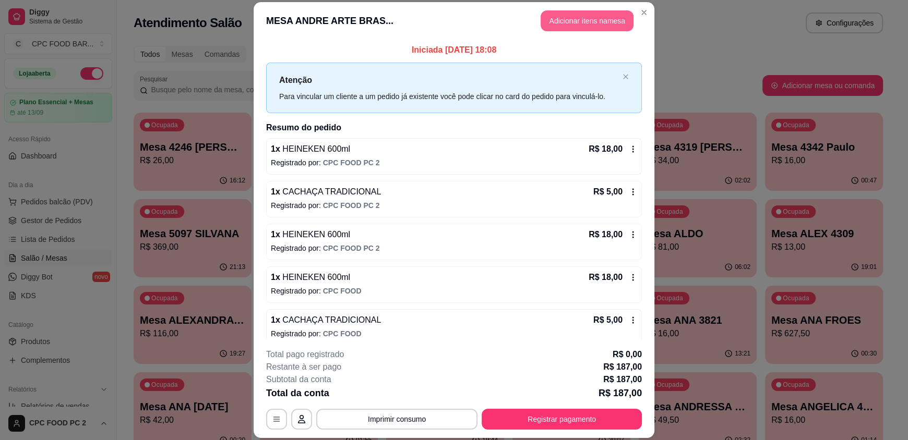
click at [559, 20] on button "Adicionar itens na mesa" at bounding box center [586, 20] width 93 height 21
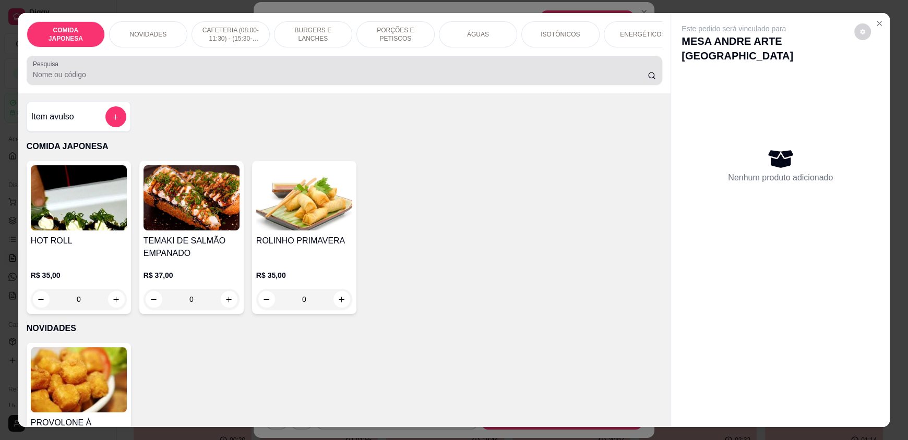
click at [358, 78] on input "Pesquisa" at bounding box center [340, 74] width 615 height 10
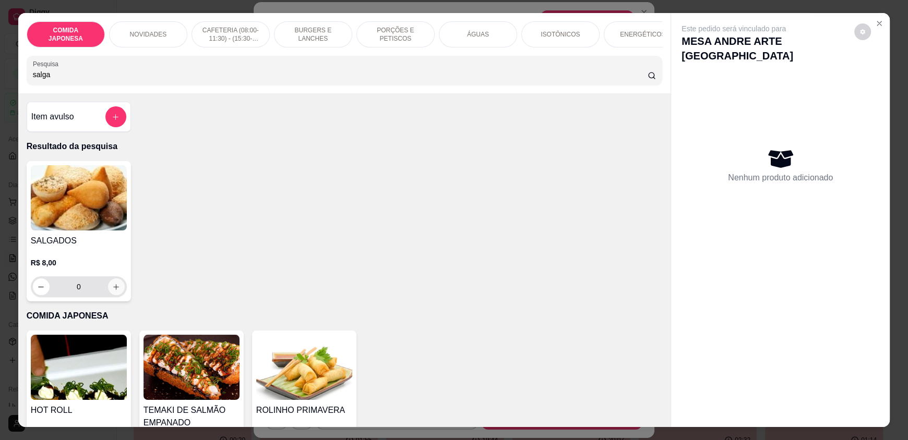
type input "salga"
click at [113, 291] on icon "increase-product-quantity" at bounding box center [117, 287] width 8 height 8
click at [114, 289] on icon "increase-product-quantity" at bounding box center [116, 286] width 5 height 5
type input "2"
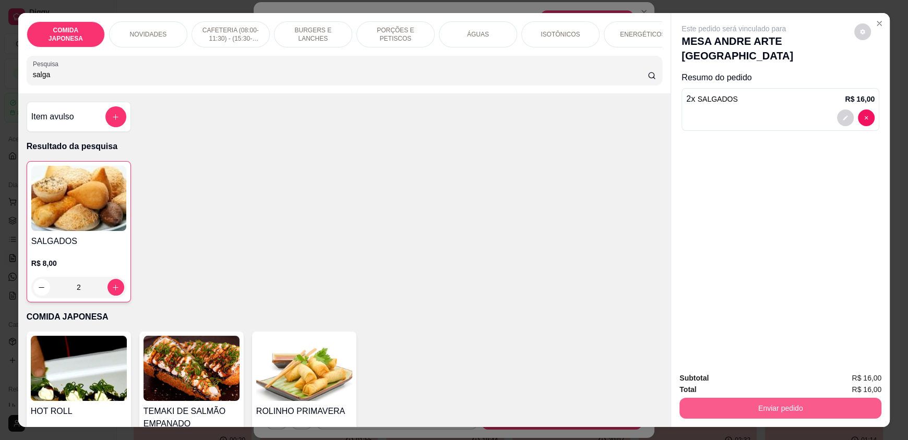
click at [707, 409] on button "Enviar pedido" at bounding box center [780, 408] width 202 height 21
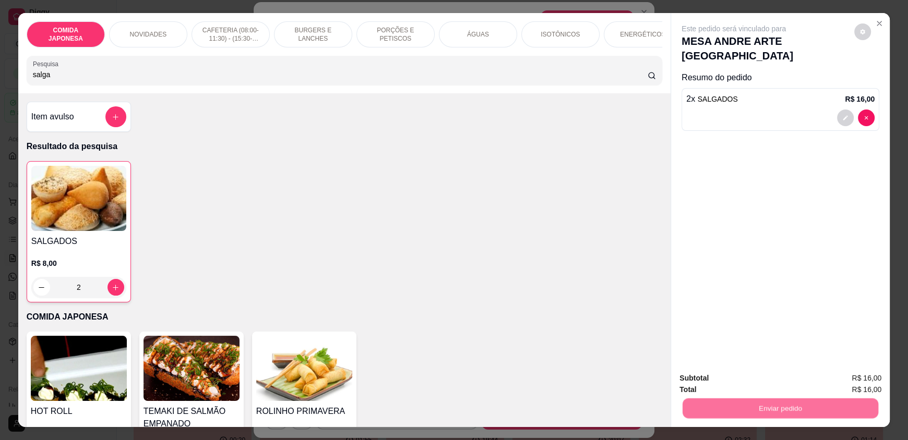
click at [708, 384] on button "Não registrar e enviar pedido" at bounding box center [745, 382] width 105 height 19
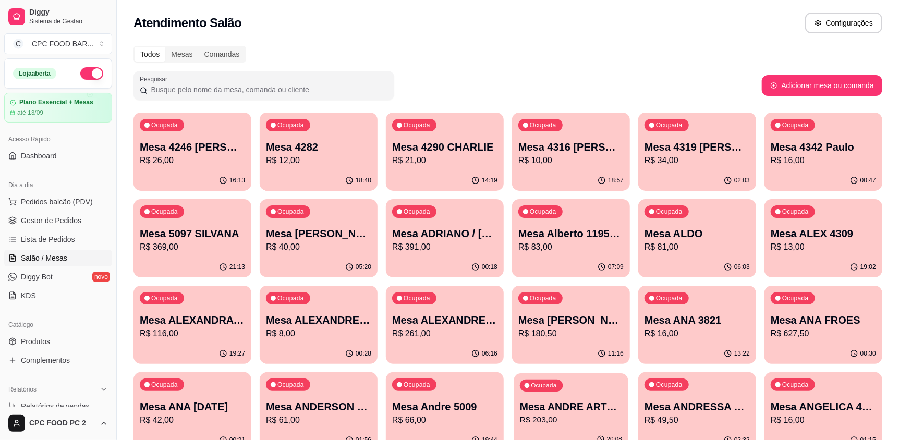
click at [555, 409] on p "Mesa ANDRE ARTE [GEOGRAPHIC_DATA]" at bounding box center [571, 407] width 102 height 14
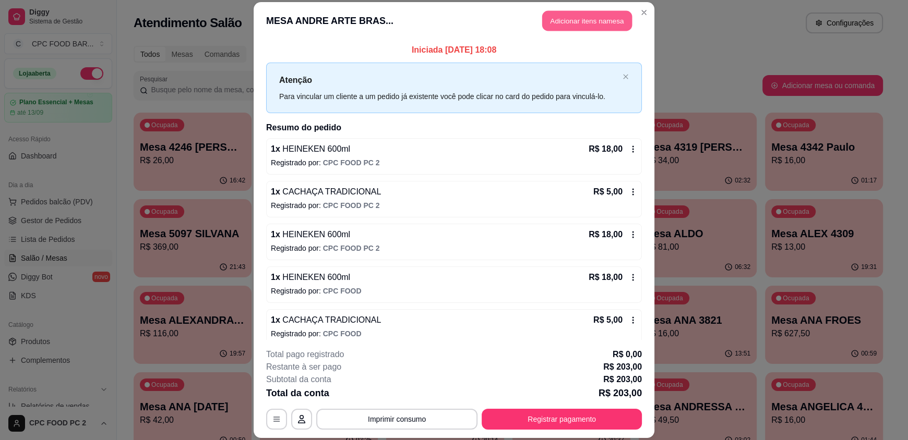
click at [583, 23] on button "Adicionar itens na mesa" at bounding box center [587, 21] width 90 height 20
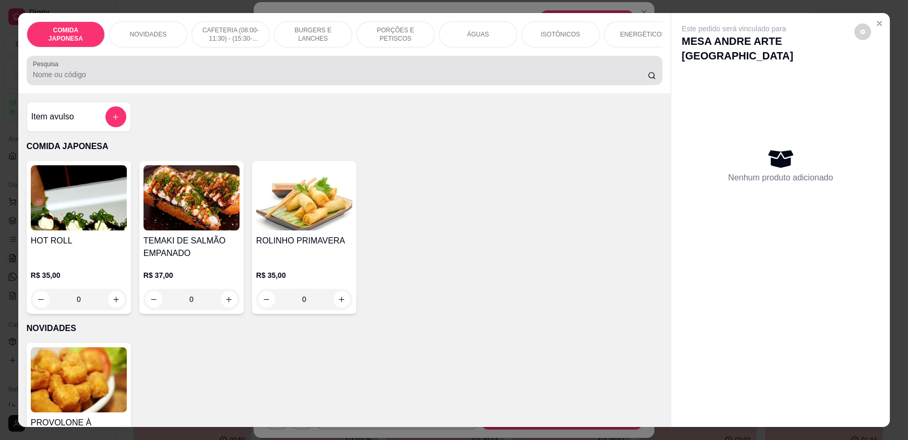
click at [301, 80] on input "Pesquisa" at bounding box center [340, 74] width 615 height 10
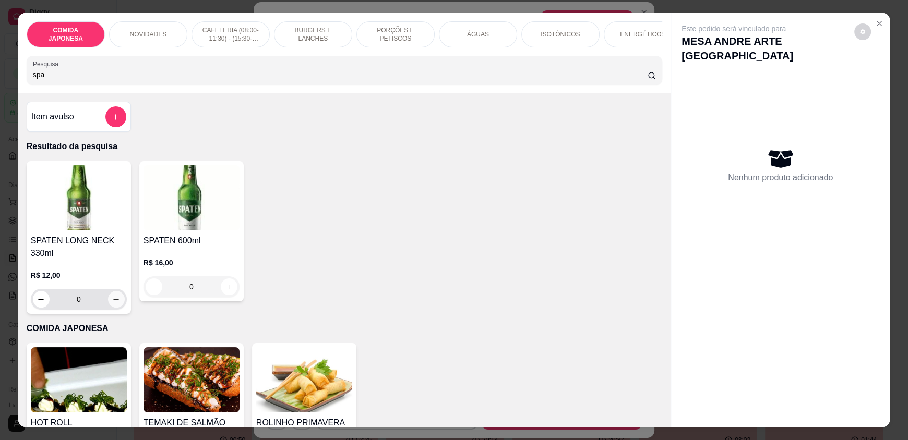
type input "spa"
click at [113, 304] on icon "increase-product-quantity" at bounding box center [117, 300] width 8 height 8
type input "1"
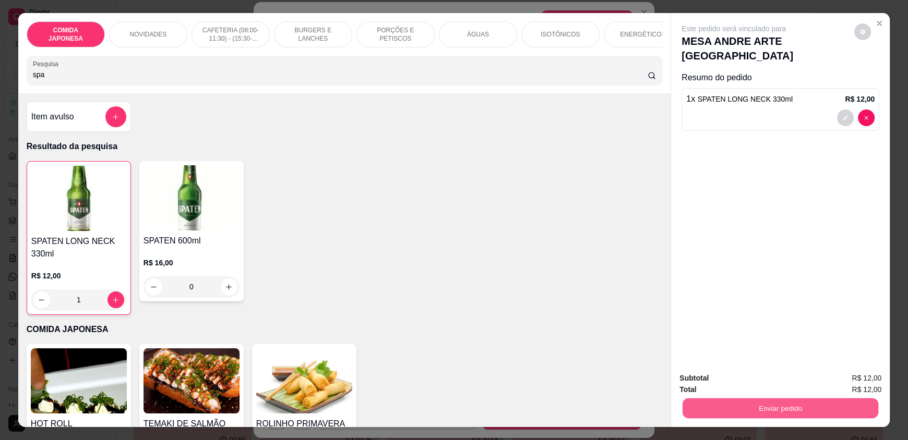
click at [699, 407] on button "Enviar pedido" at bounding box center [780, 408] width 196 height 20
click at [704, 384] on button "Não registrar e enviar pedido" at bounding box center [745, 382] width 105 height 19
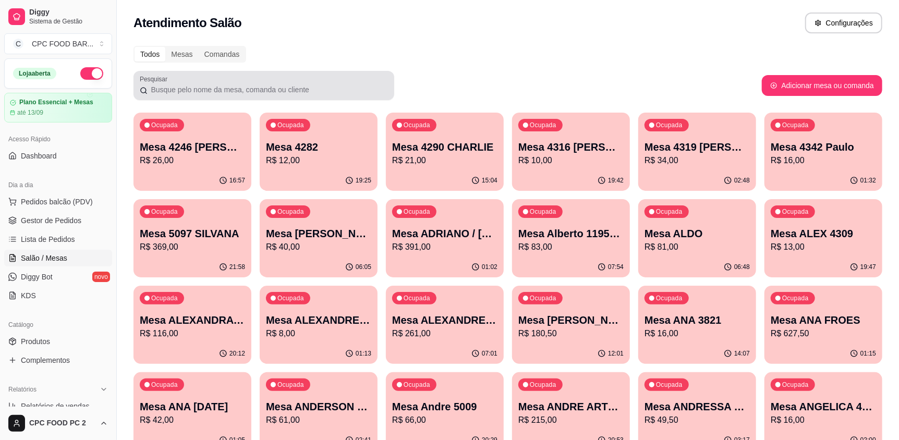
drag, startPoint x: 329, startPoint y: 90, endPoint x: 316, endPoint y: 74, distance: 20.8
click at [326, 85] on input "Pesquisar" at bounding box center [268, 89] width 240 height 10
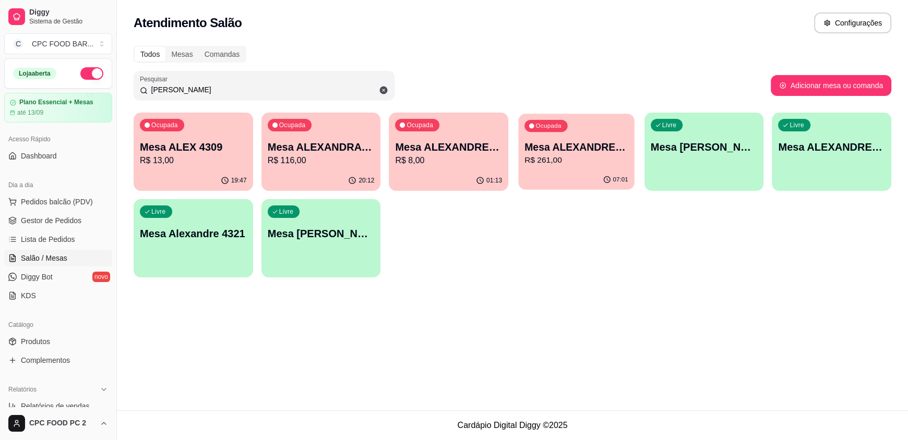
click at [546, 158] on p "R$ 261,00" at bounding box center [576, 160] width 104 height 12
click at [452, 164] on p "R$ 8,00" at bounding box center [448, 160] width 104 height 12
click at [178, 166] on p "R$ 13,00" at bounding box center [193, 160] width 104 height 12
click at [213, 89] on input "alex" at bounding box center [268, 89] width 240 height 10
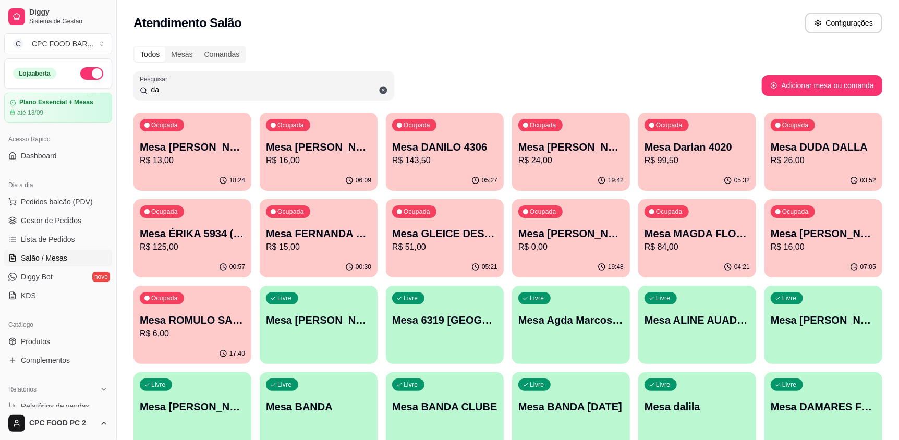
type input "da"
click at [440, 173] on div "05:27" at bounding box center [445, 181] width 118 height 20
click at [458, 227] on p "Mesa GLEICE DESTEMIDAS" at bounding box center [444, 233] width 105 height 15
click at [193, 322] on p "Mesa ROMULO SALVA VIDAS" at bounding box center [192, 320] width 105 height 15
click at [298, 163] on p "R$ 16,00" at bounding box center [318, 160] width 105 height 13
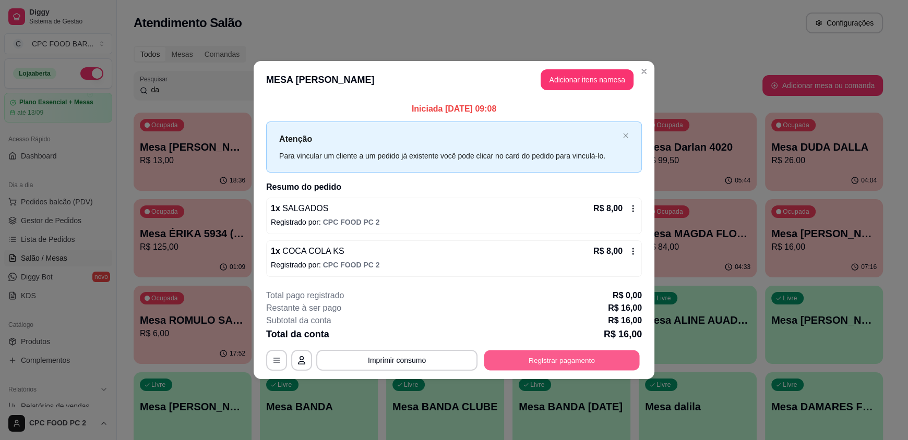
click at [540, 362] on button "Registrar pagamento" at bounding box center [561, 360] width 155 height 20
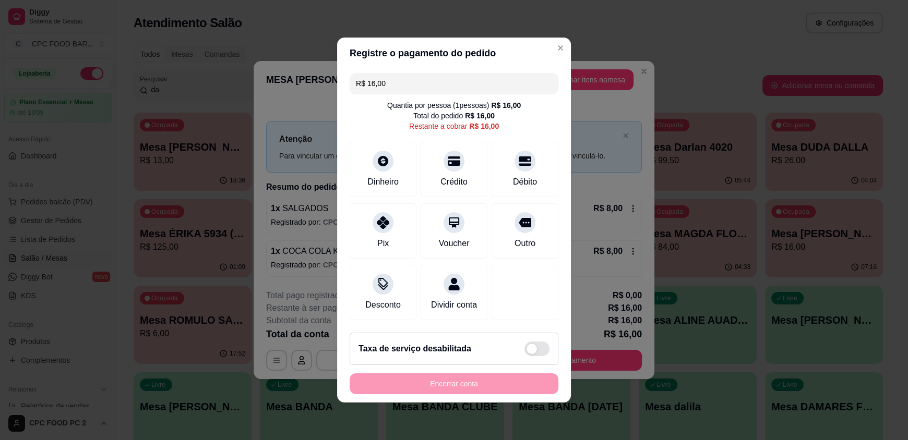
click at [398, 390] on div "Encerrar conta" at bounding box center [453, 383] width 209 height 21
click at [527, 170] on div "Débito" at bounding box center [525, 167] width 74 height 61
type input "R$ 0,00"
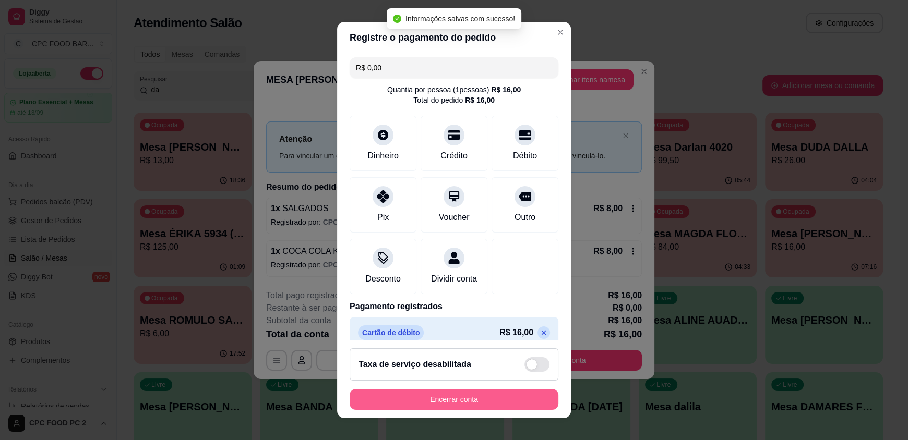
click at [384, 396] on button "Encerrar conta" at bounding box center [453, 399] width 209 height 21
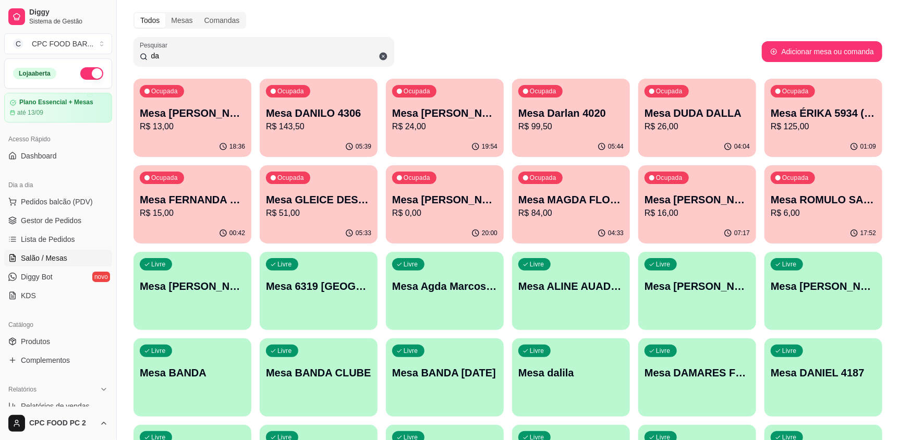
scroll to position [52, 0]
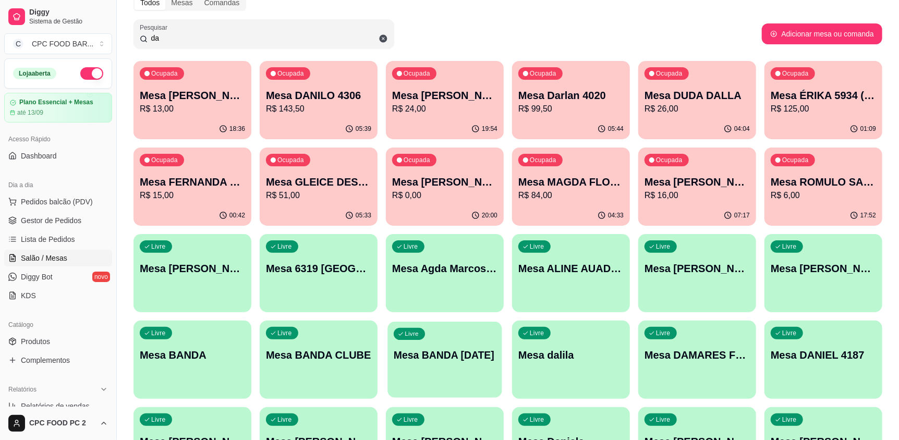
click at [443, 374] on div "Livre Mesa BANDA DIA DAS MÃES" at bounding box center [445, 354] width 114 height 64
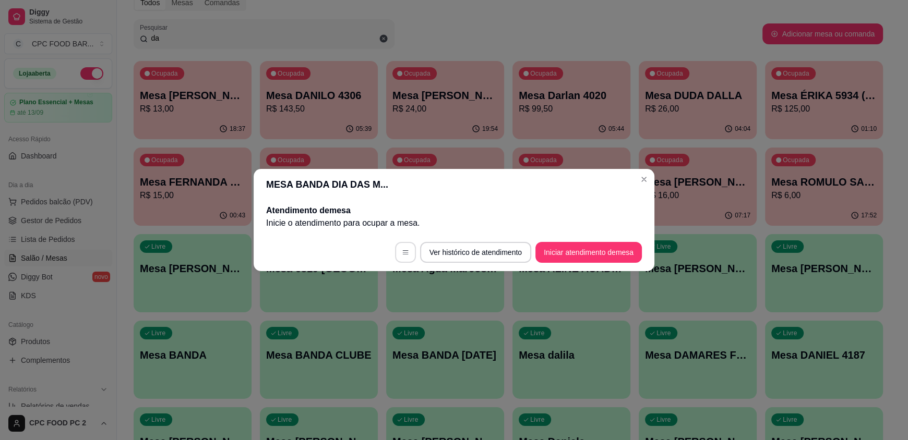
click at [404, 255] on icon "button" at bounding box center [405, 252] width 7 height 7
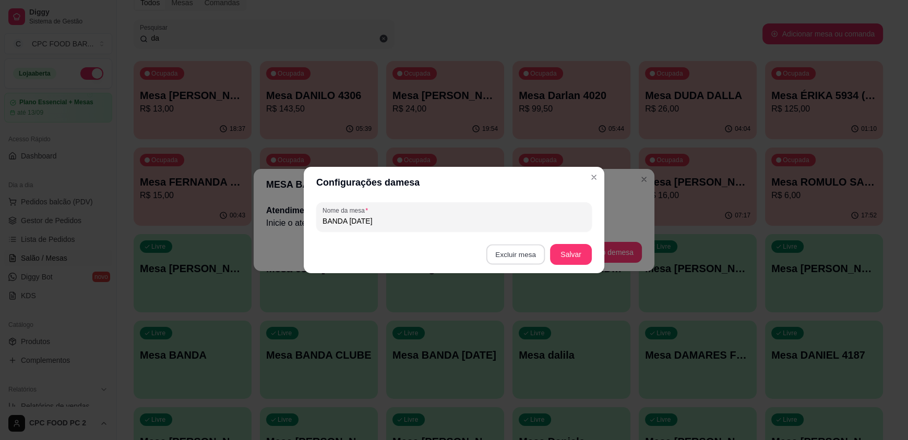
click at [534, 259] on button "Excluir mesa" at bounding box center [515, 255] width 59 height 20
click at [513, 322] on button "Confirmar" at bounding box center [518, 320] width 39 height 16
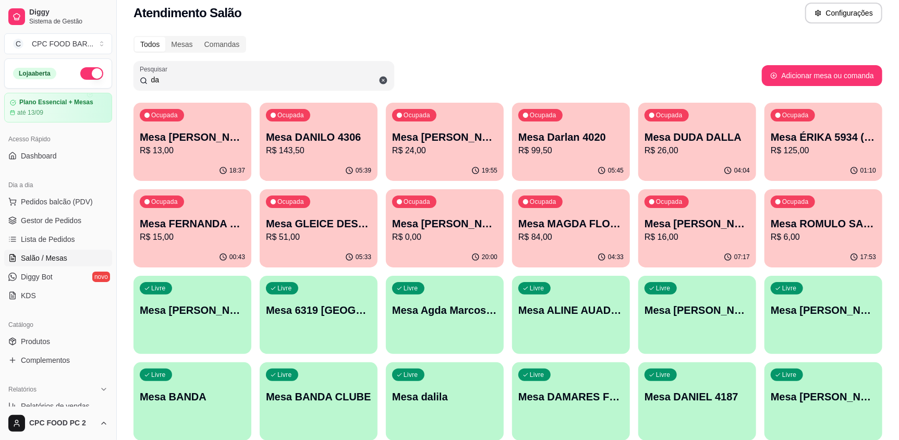
scroll to position [0, 0]
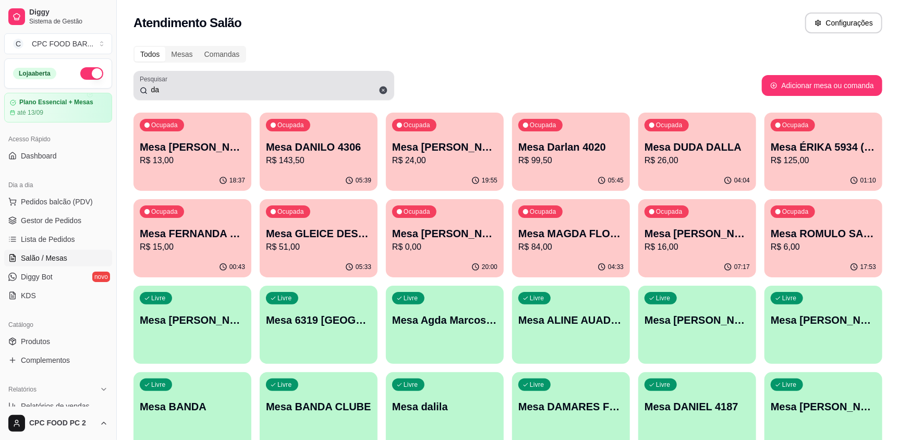
click at [380, 95] on span at bounding box center [383, 90] width 18 height 18
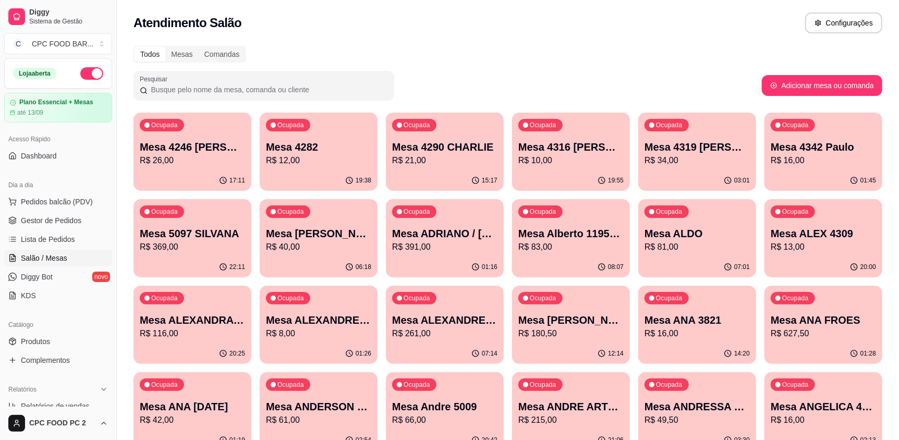
click at [384, 94] on div at bounding box center [264, 85] width 248 height 21
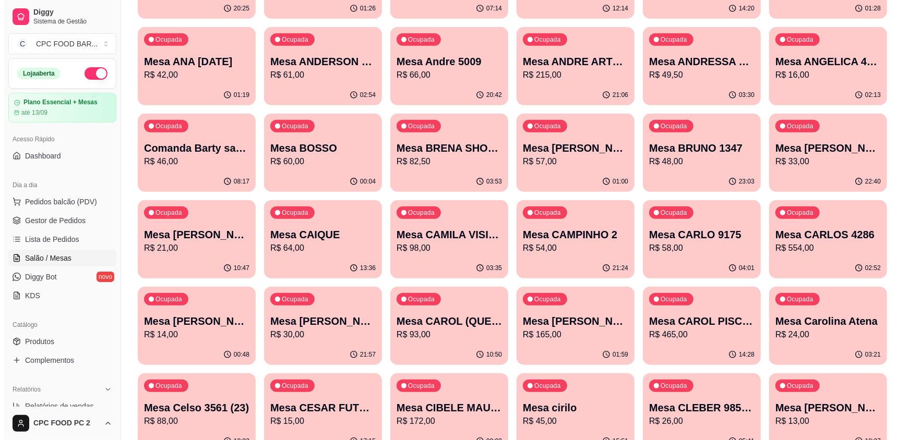
scroll to position [313, 0]
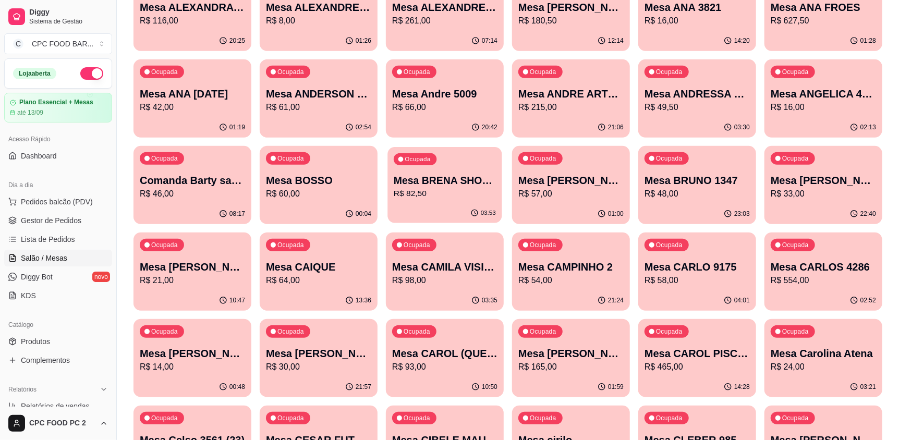
click at [449, 205] on div "03:53" at bounding box center [445, 213] width 114 height 20
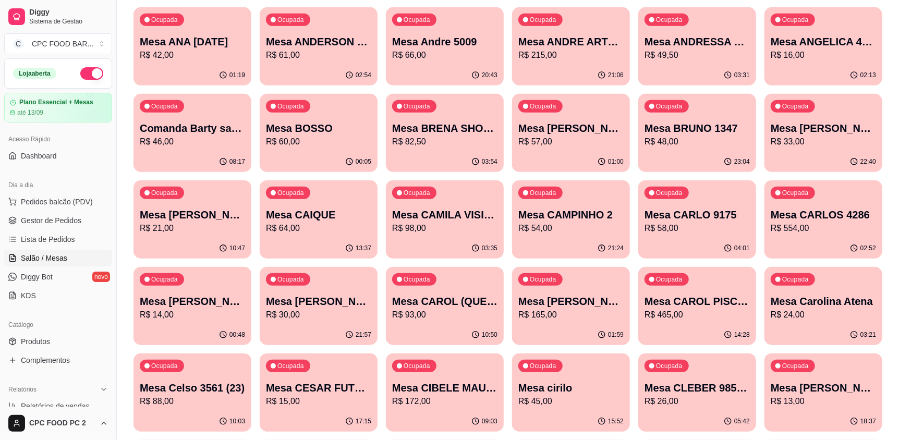
click at [587, 306] on p "Mesa [PERSON_NAME]" at bounding box center [570, 301] width 105 height 15
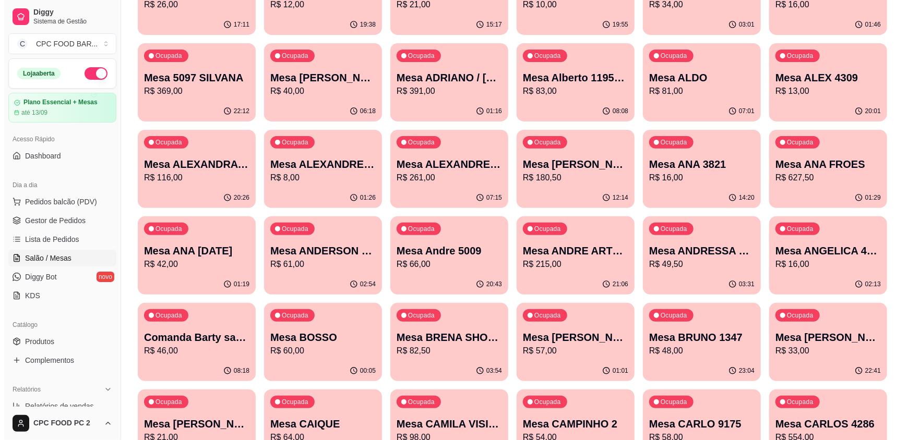
scroll to position [0, 0]
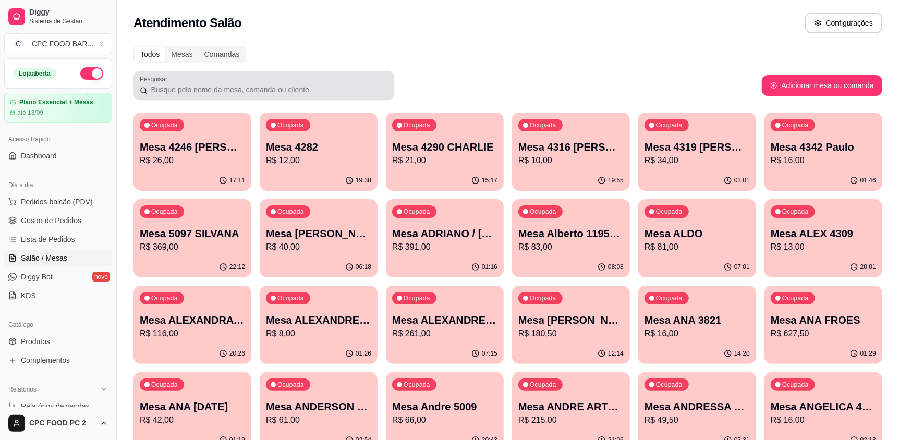
click at [177, 89] on input "Pesquisar" at bounding box center [268, 89] width 240 height 10
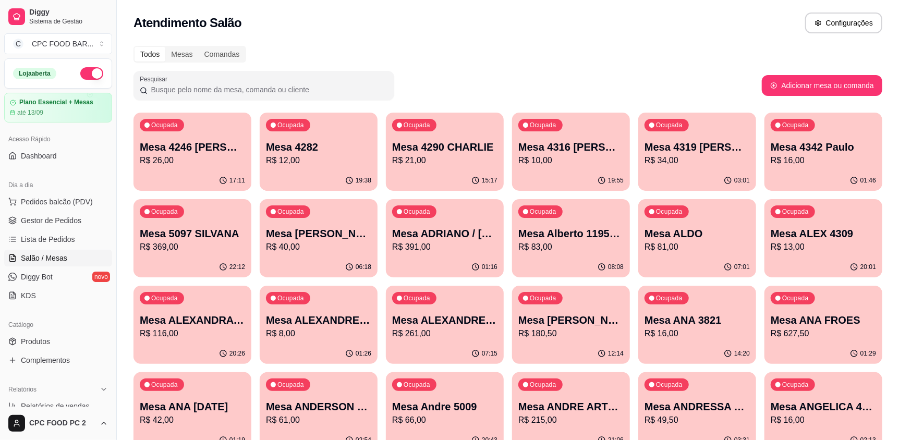
click at [171, 90] on input "Pesquisar" at bounding box center [268, 89] width 240 height 10
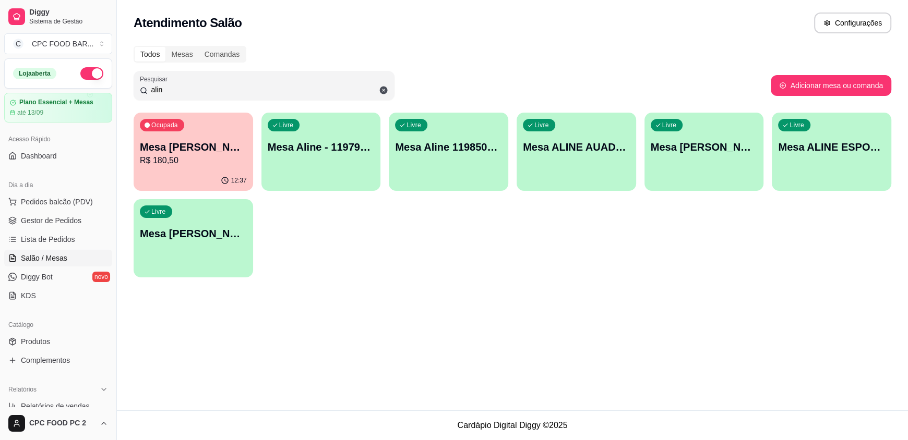
type input "alin"
click at [818, 172] on div "Livre Mesa ALINE ESPORTISTA" at bounding box center [831, 146] width 116 height 64
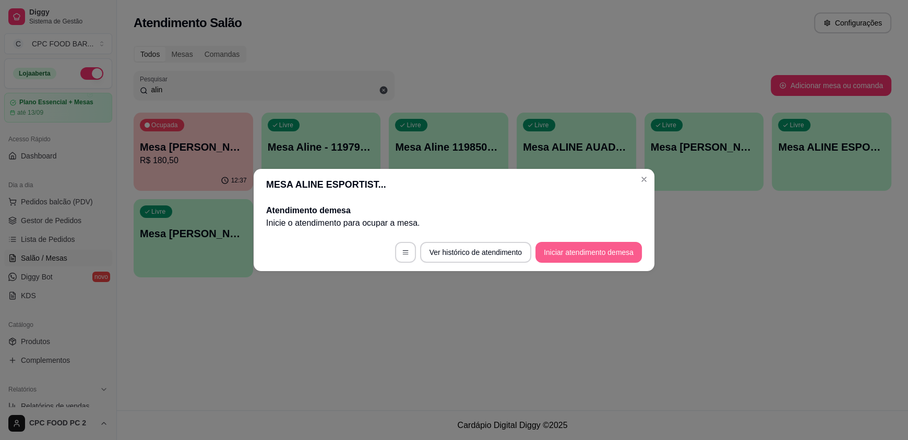
click at [563, 251] on button "Iniciar atendimento de mesa" at bounding box center [588, 252] width 106 height 21
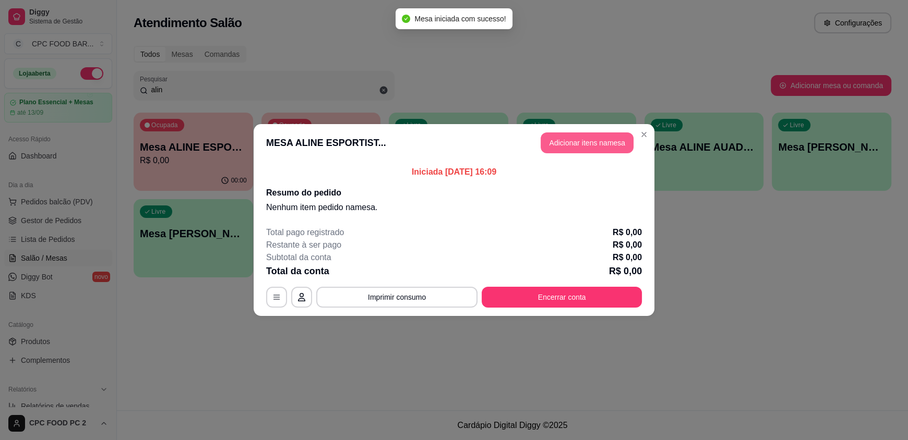
click at [581, 146] on button "Adicionar itens na mesa" at bounding box center [586, 142] width 93 height 21
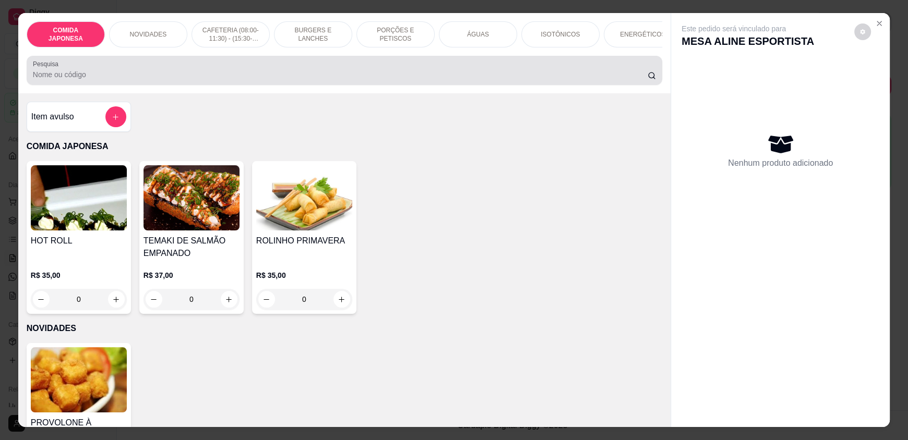
click at [142, 85] on div "Pesquisa" at bounding box center [344, 70] width 635 height 29
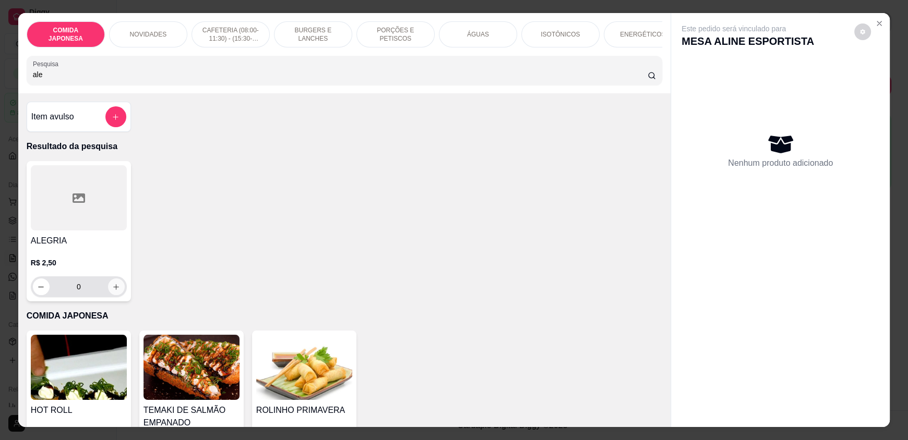
type input "ale"
click at [113, 291] on icon "increase-product-quantity" at bounding box center [116, 287] width 8 height 8
type input "1"
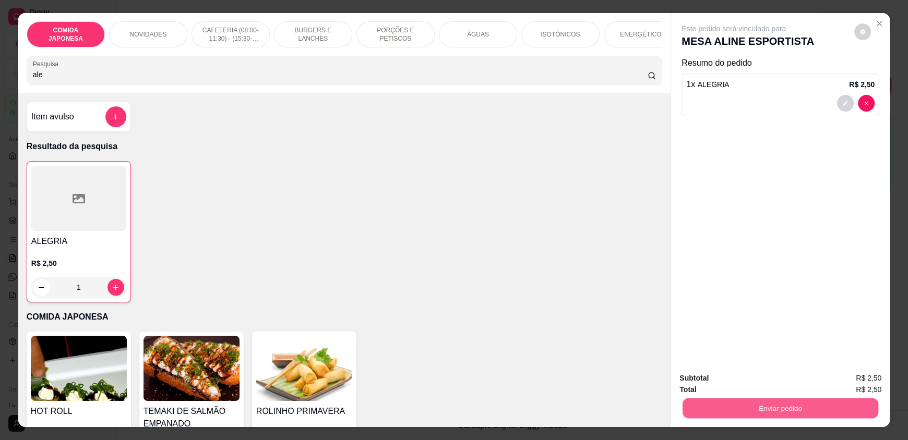
click at [717, 406] on button "Enviar pedido" at bounding box center [780, 408] width 196 height 20
click at [727, 382] on button "Não registrar e enviar pedido" at bounding box center [745, 383] width 108 height 20
